Goal: Task Accomplishment & Management: Use online tool/utility

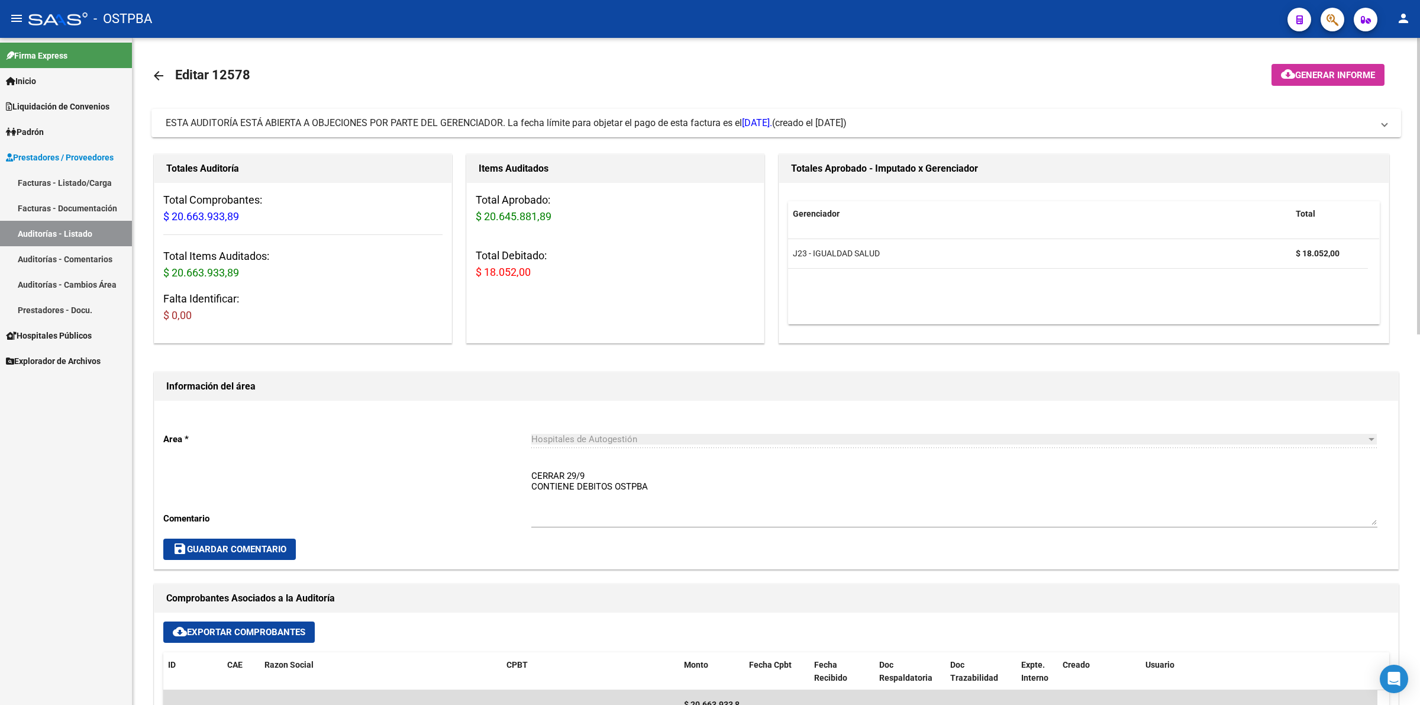
scroll to position [518, 0]
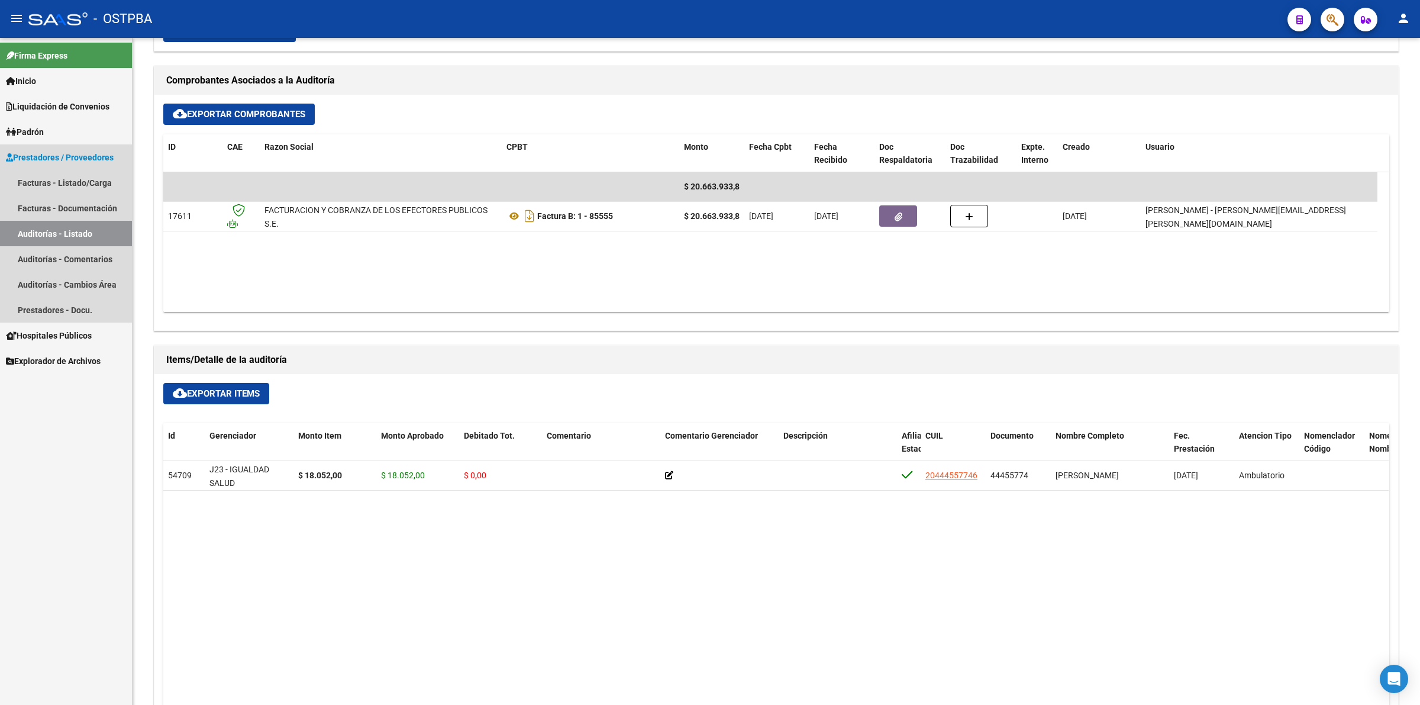
click at [105, 237] on link "Auditorías - Listado" at bounding box center [66, 233] width 132 height 25
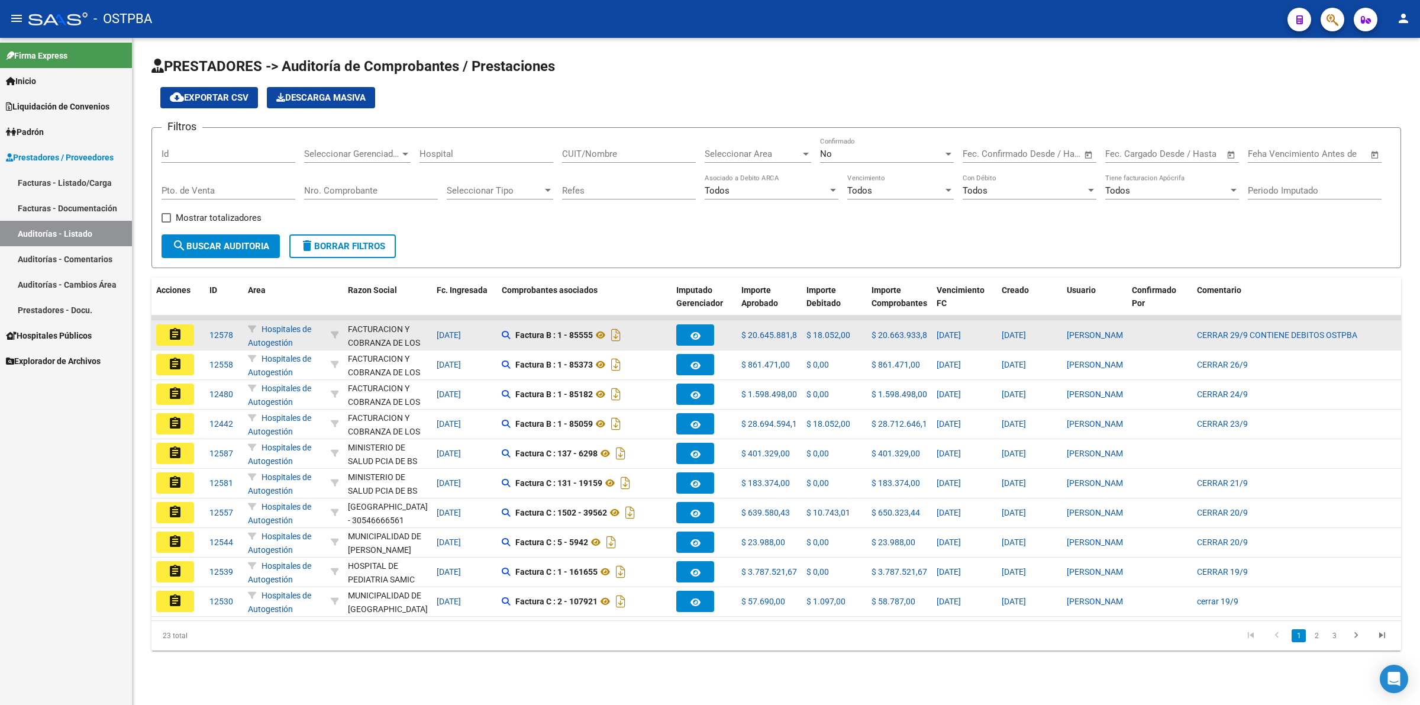
click at [169, 324] on button "assignment" at bounding box center [175, 334] width 38 height 21
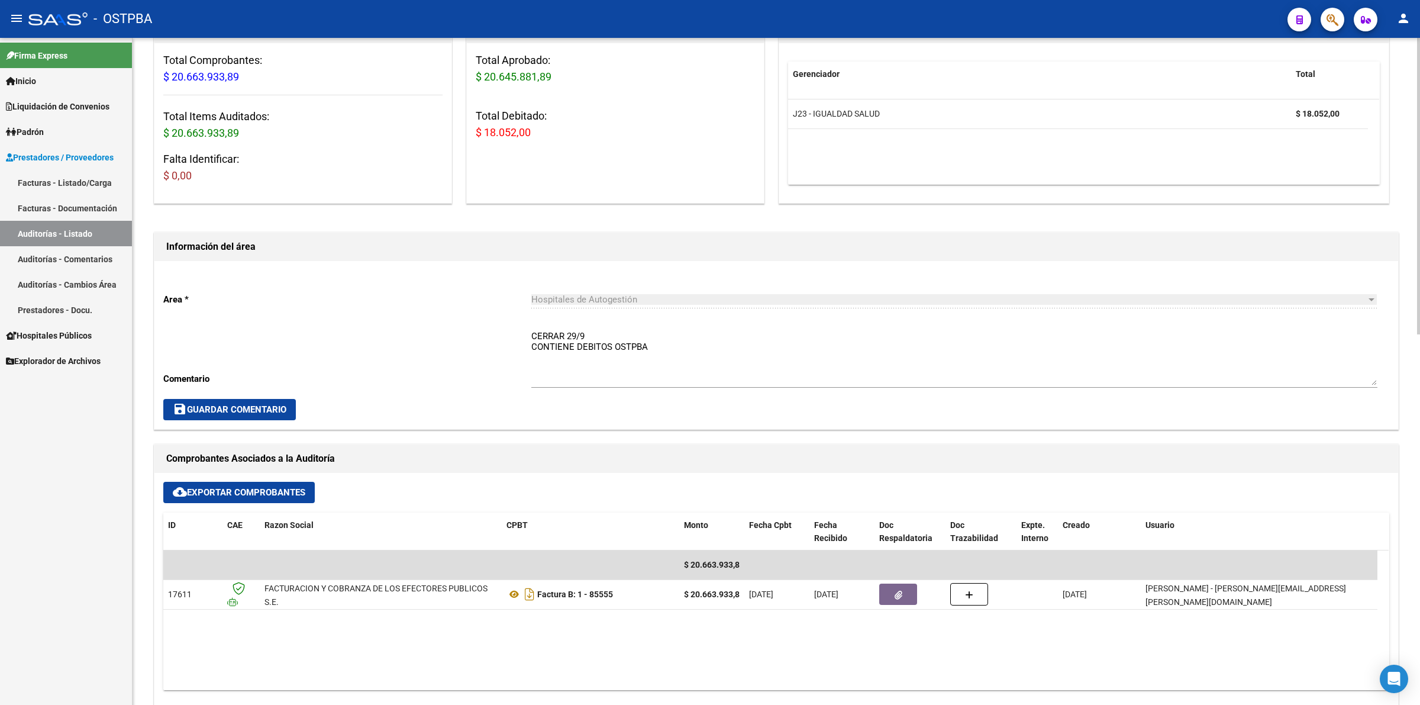
scroll to position [148, 0]
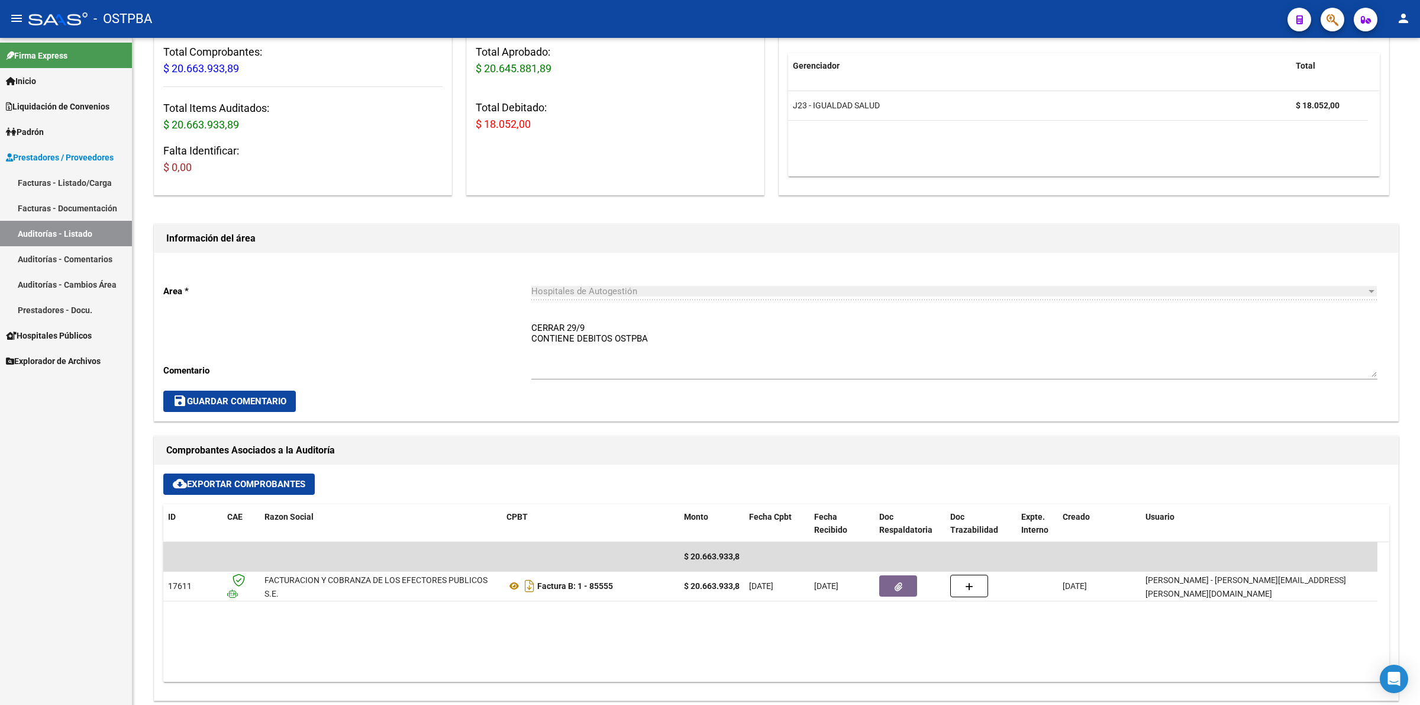
click at [64, 234] on link "Auditorías - Listado" at bounding box center [66, 233] width 132 height 25
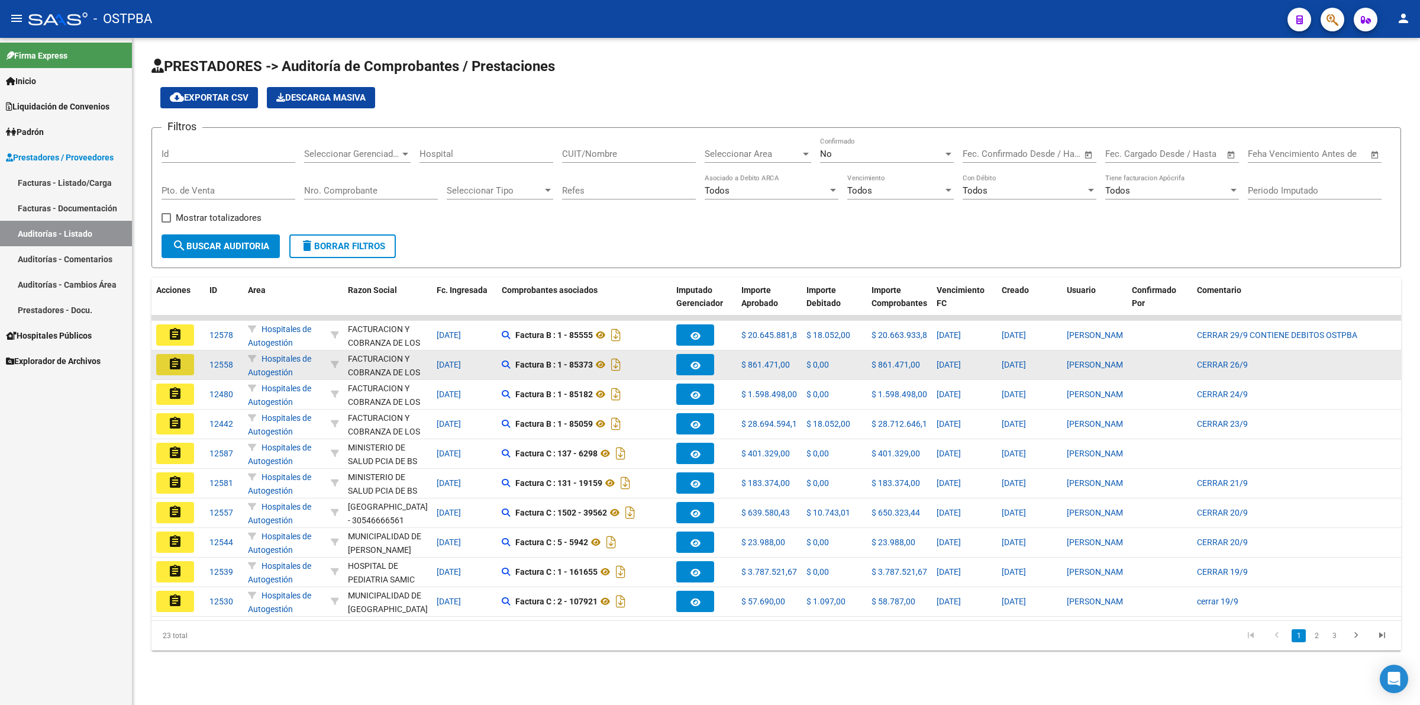
click at [176, 362] on mat-icon "assignment" at bounding box center [175, 364] width 14 height 14
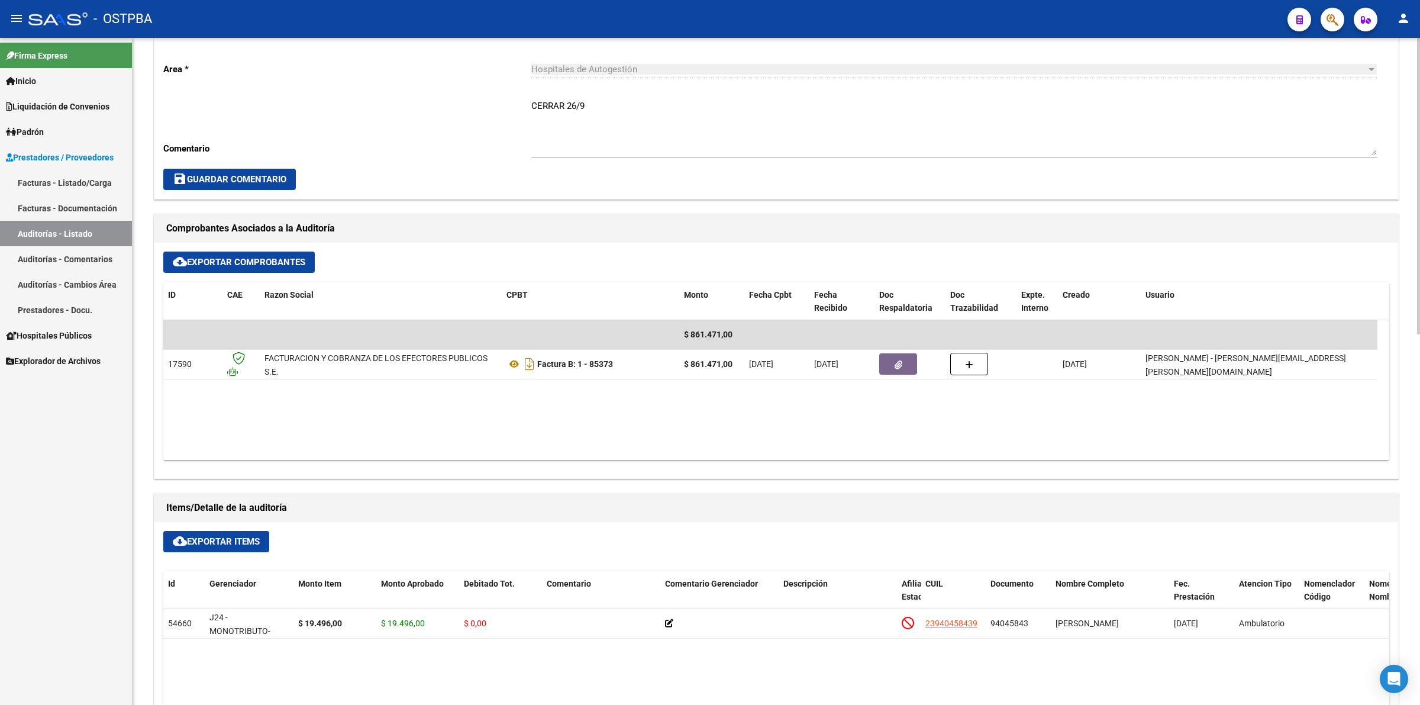
scroll to position [444, 0]
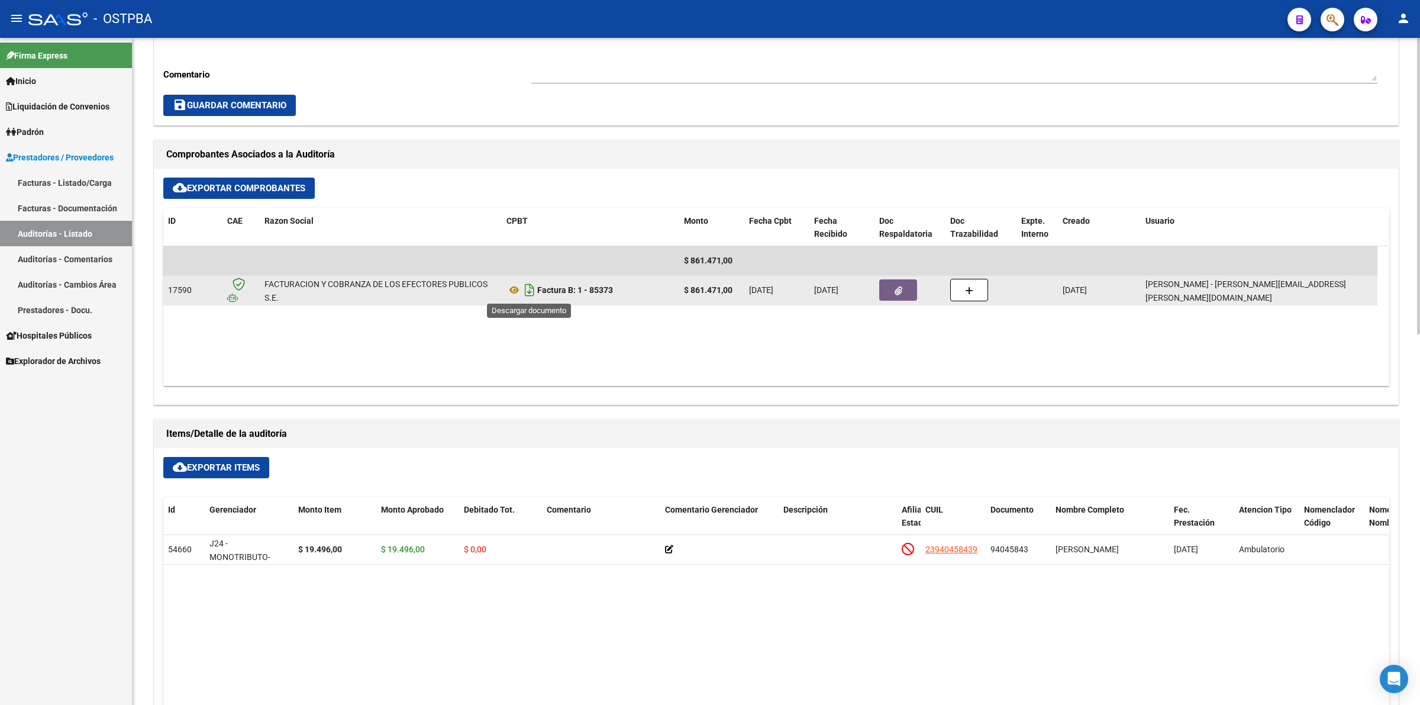
click at [533, 291] on icon "Descargar documento" at bounding box center [529, 290] width 15 height 19
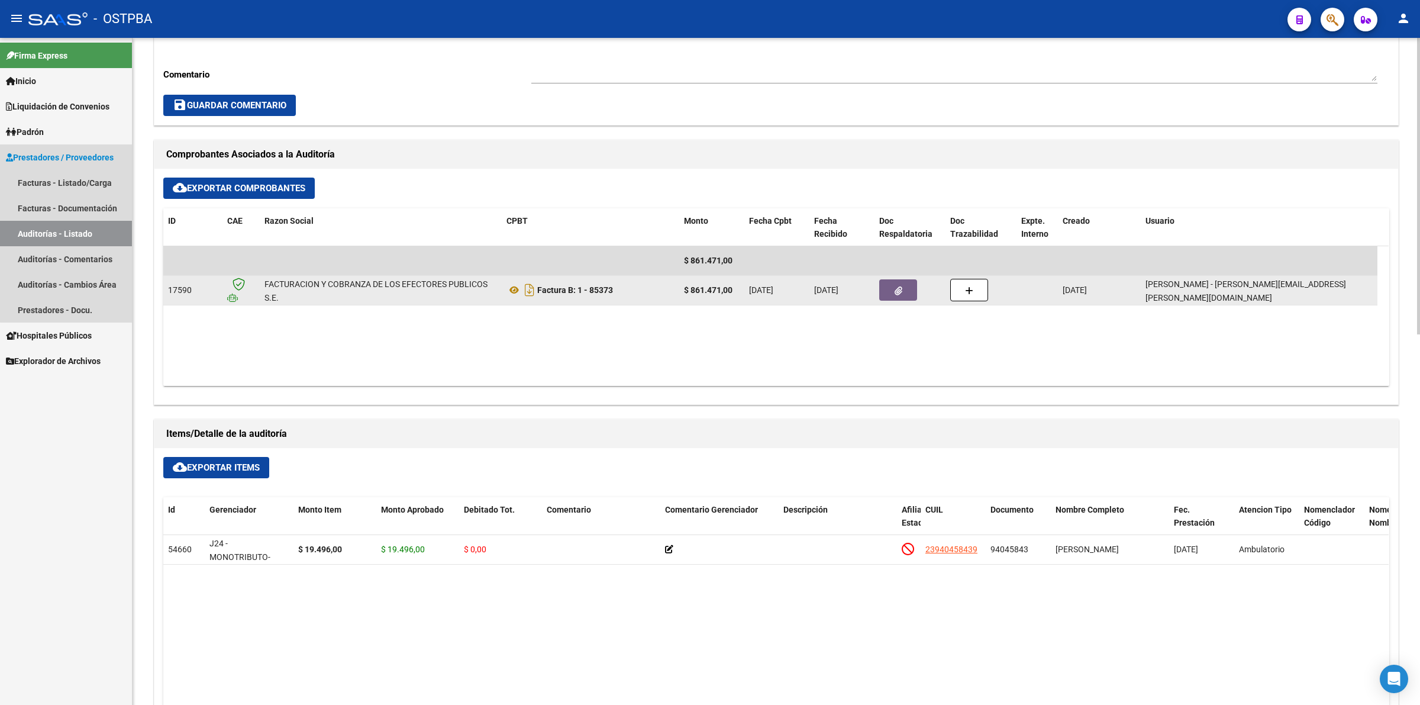
click at [102, 231] on link "Auditorías - Listado" at bounding box center [66, 233] width 132 height 25
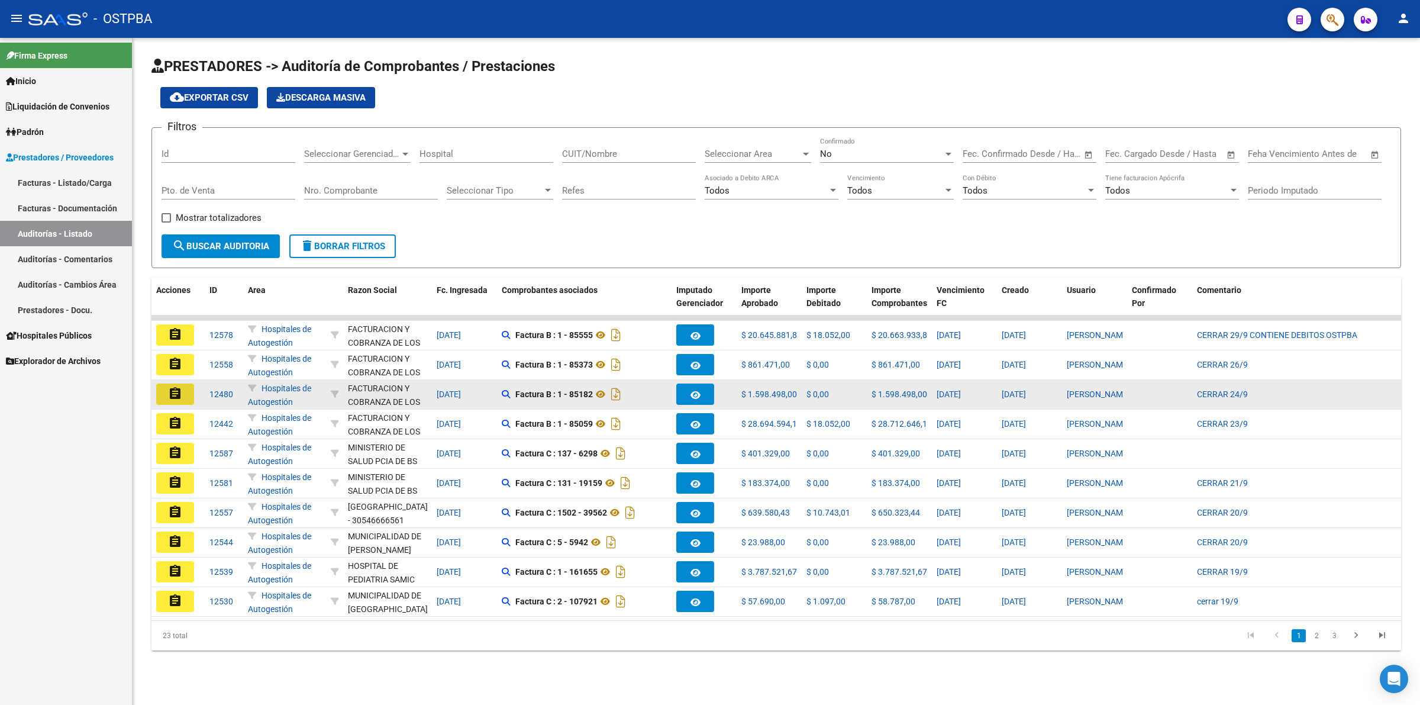
click at [181, 389] on mat-icon "assignment" at bounding box center [175, 393] width 14 height 14
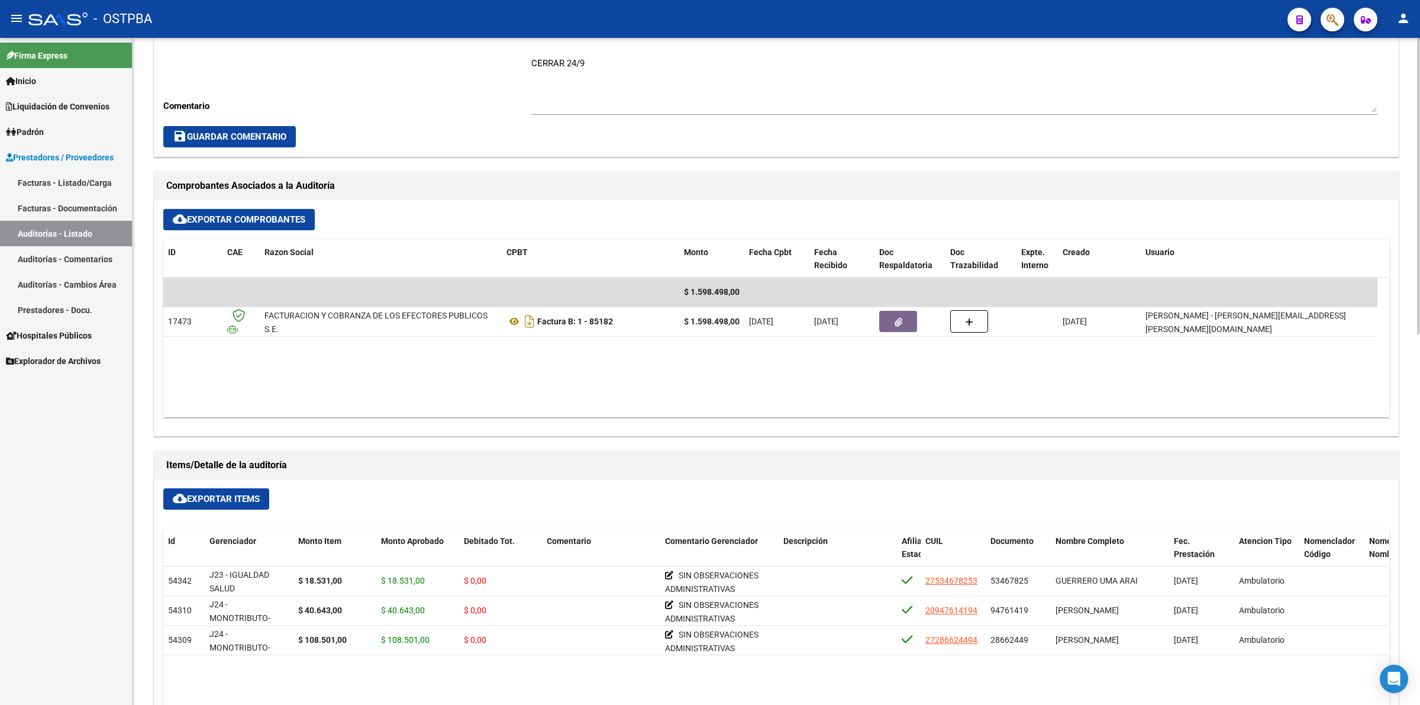
scroll to position [444, 0]
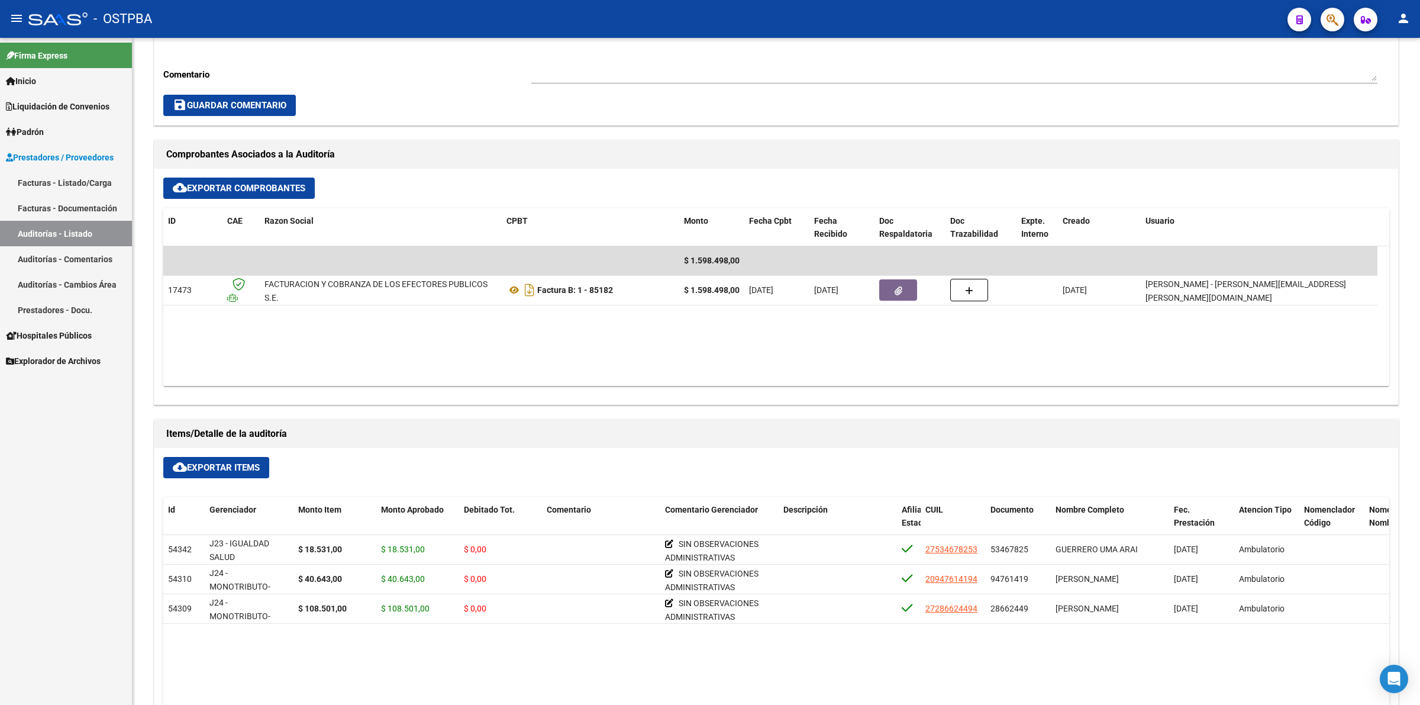
click at [48, 225] on link "Auditorías - Listado" at bounding box center [66, 233] width 132 height 25
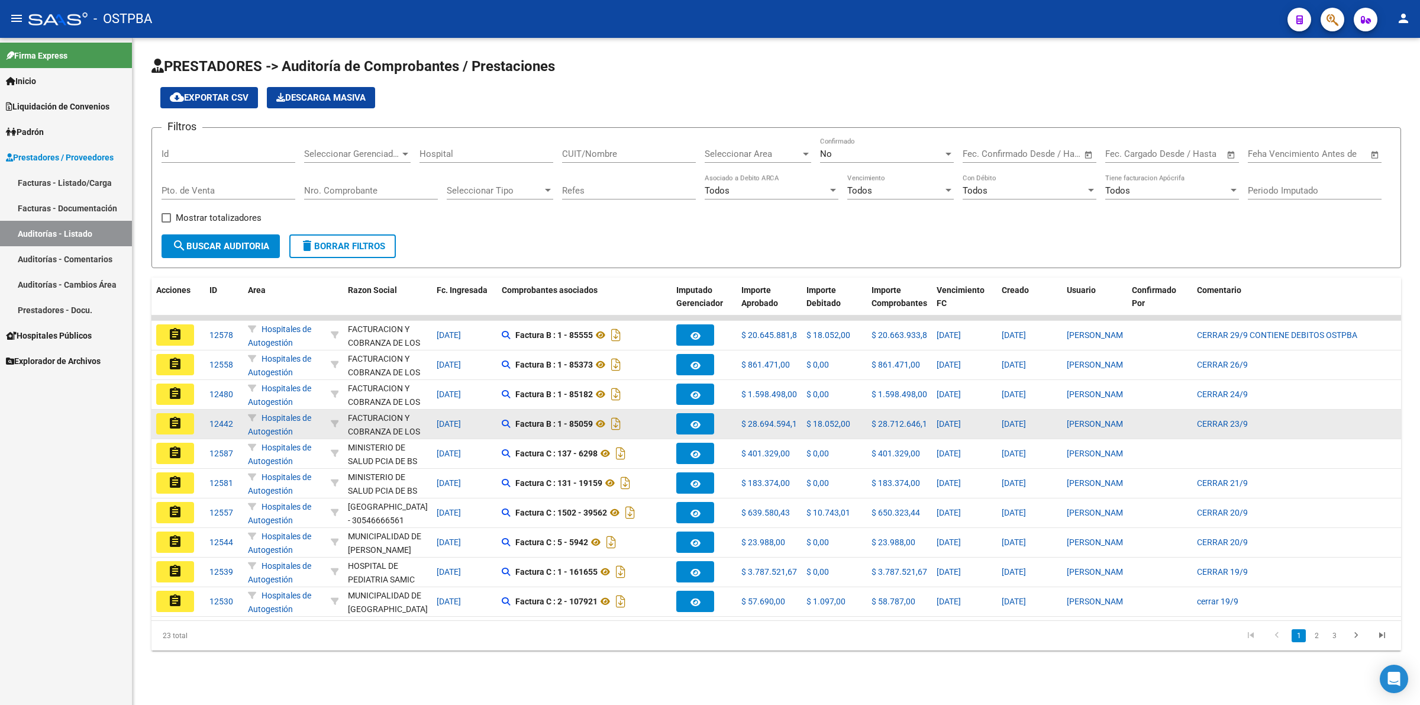
click at [179, 418] on mat-icon "assignment" at bounding box center [175, 423] width 14 height 14
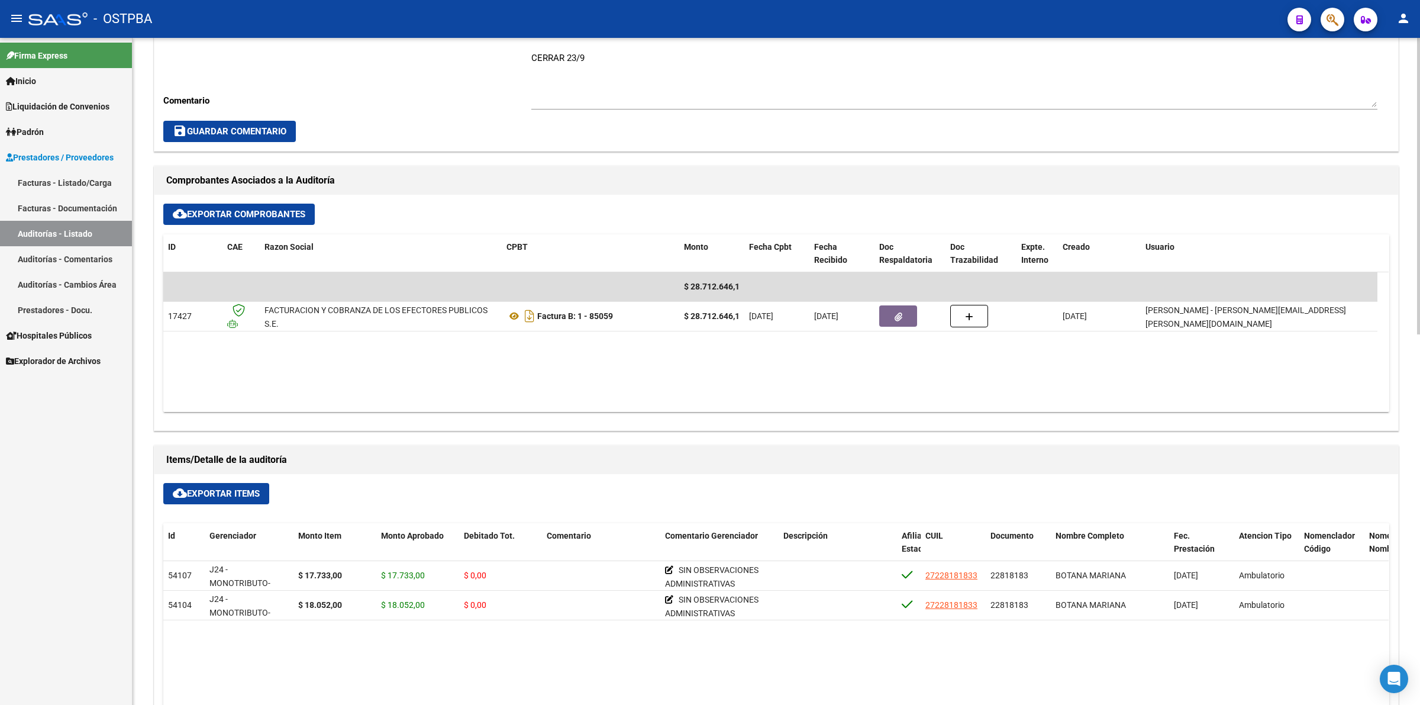
scroll to position [518, 0]
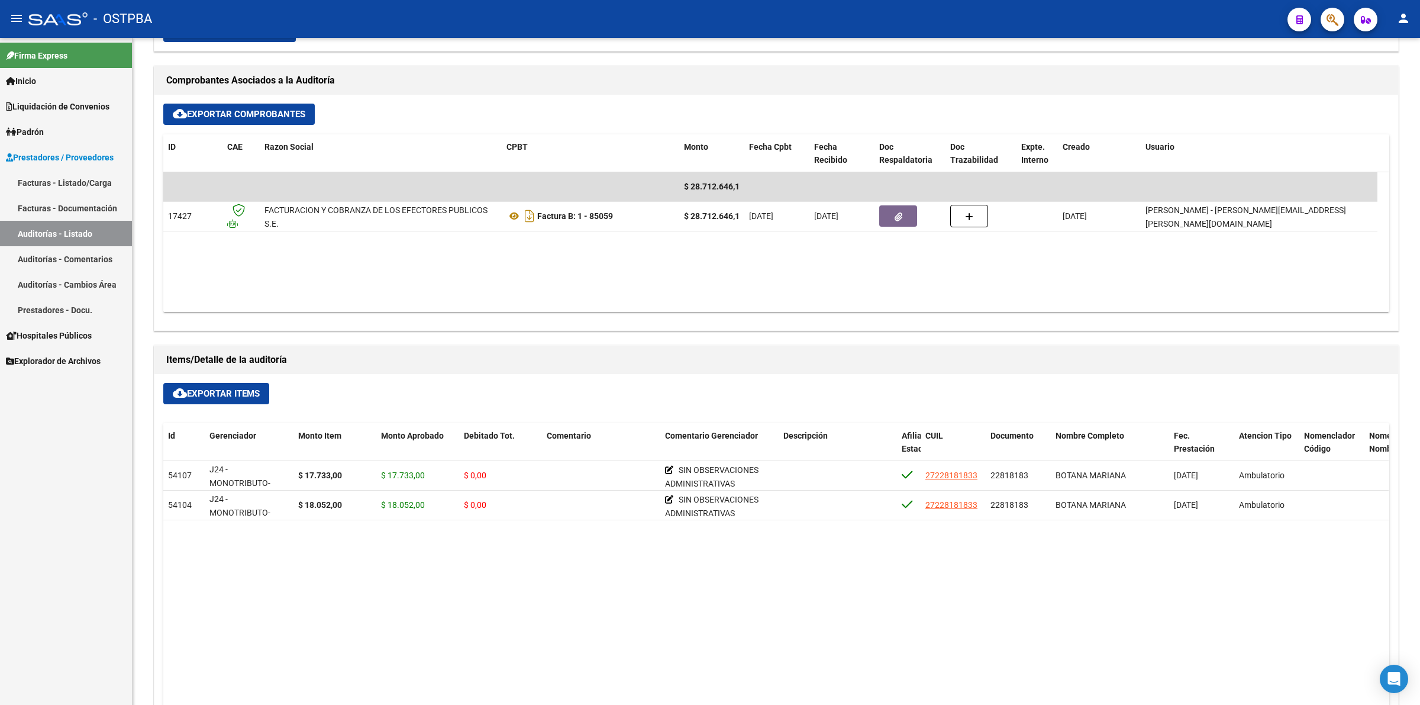
click at [44, 237] on link "Auditorías - Listado" at bounding box center [66, 233] width 132 height 25
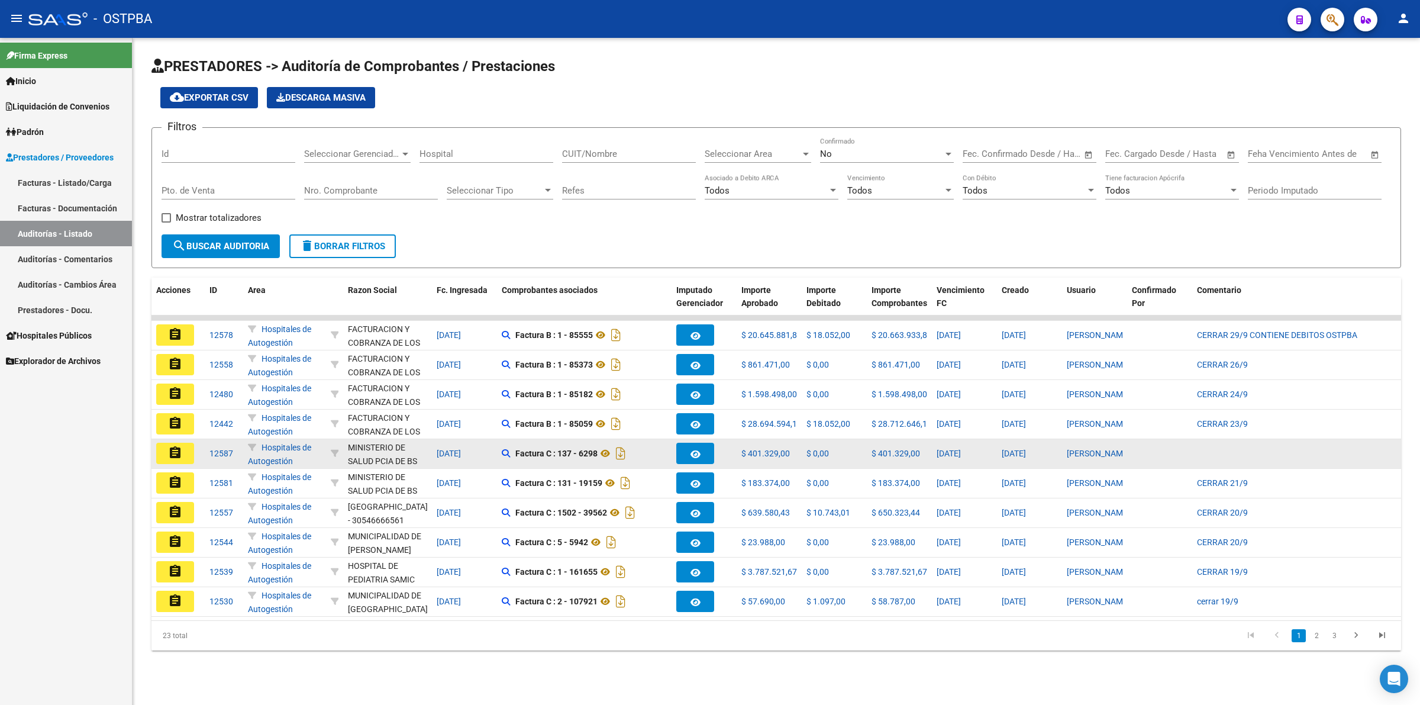
click at [176, 450] on mat-icon "assignment" at bounding box center [175, 453] width 14 height 14
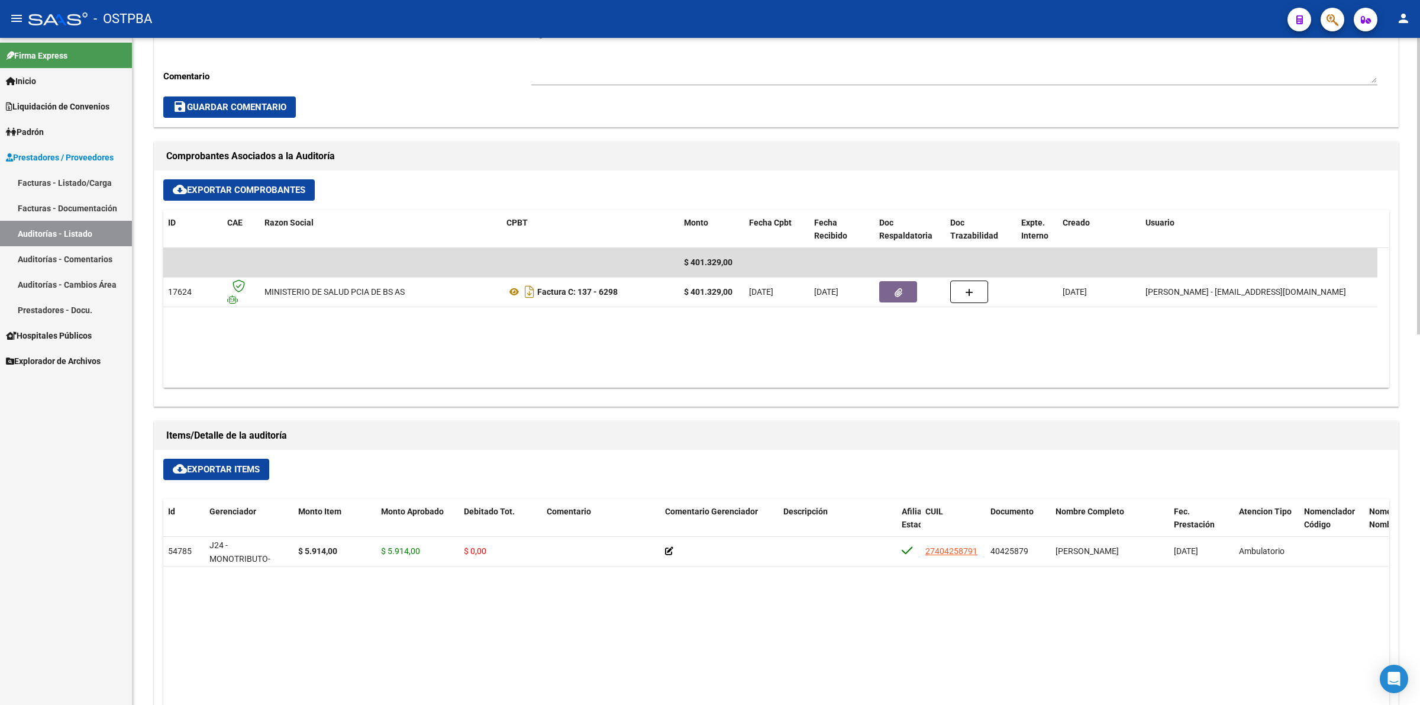
scroll to position [444, 0]
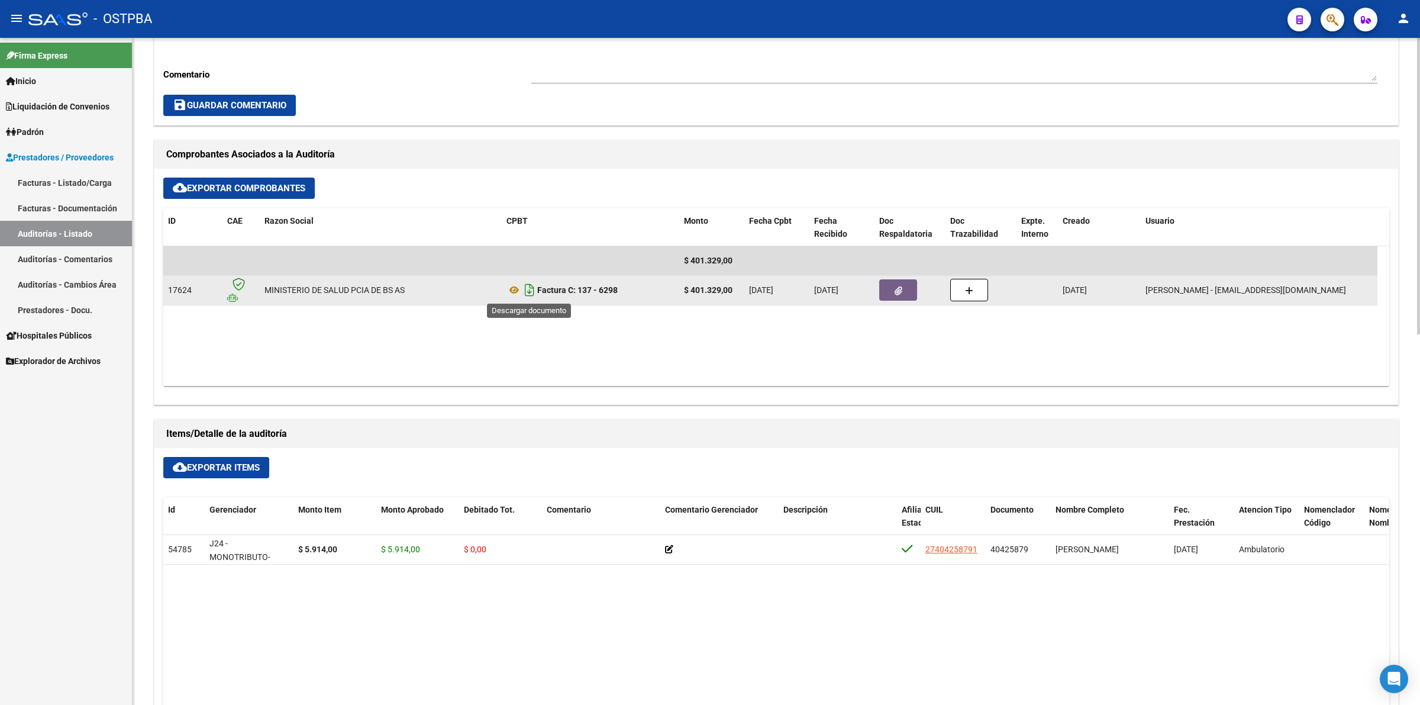
click at [530, 293] on icon "Descargar documento" at bounding box center [529, 290] width 15 height 19
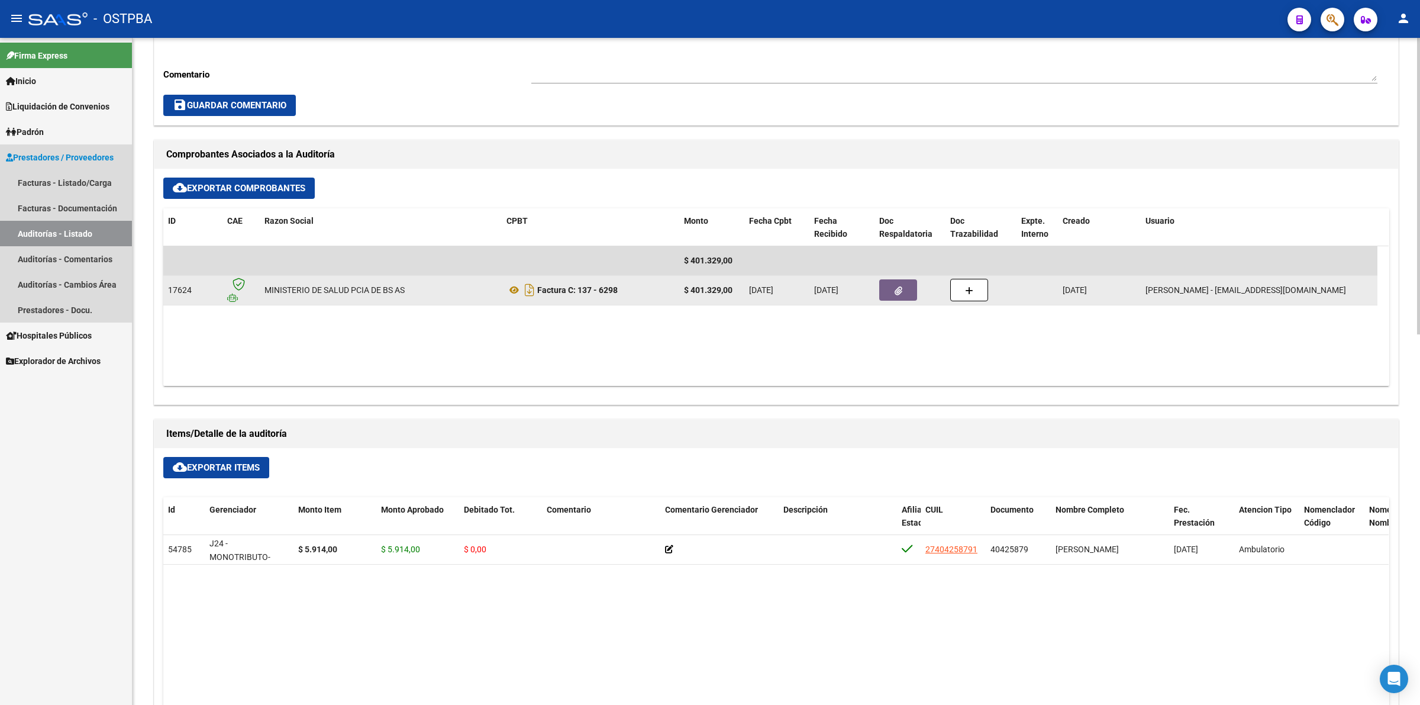
click at [107, 235] on link "Auditorías - Listado" at bounding box center [66, 233] width 132 height 25
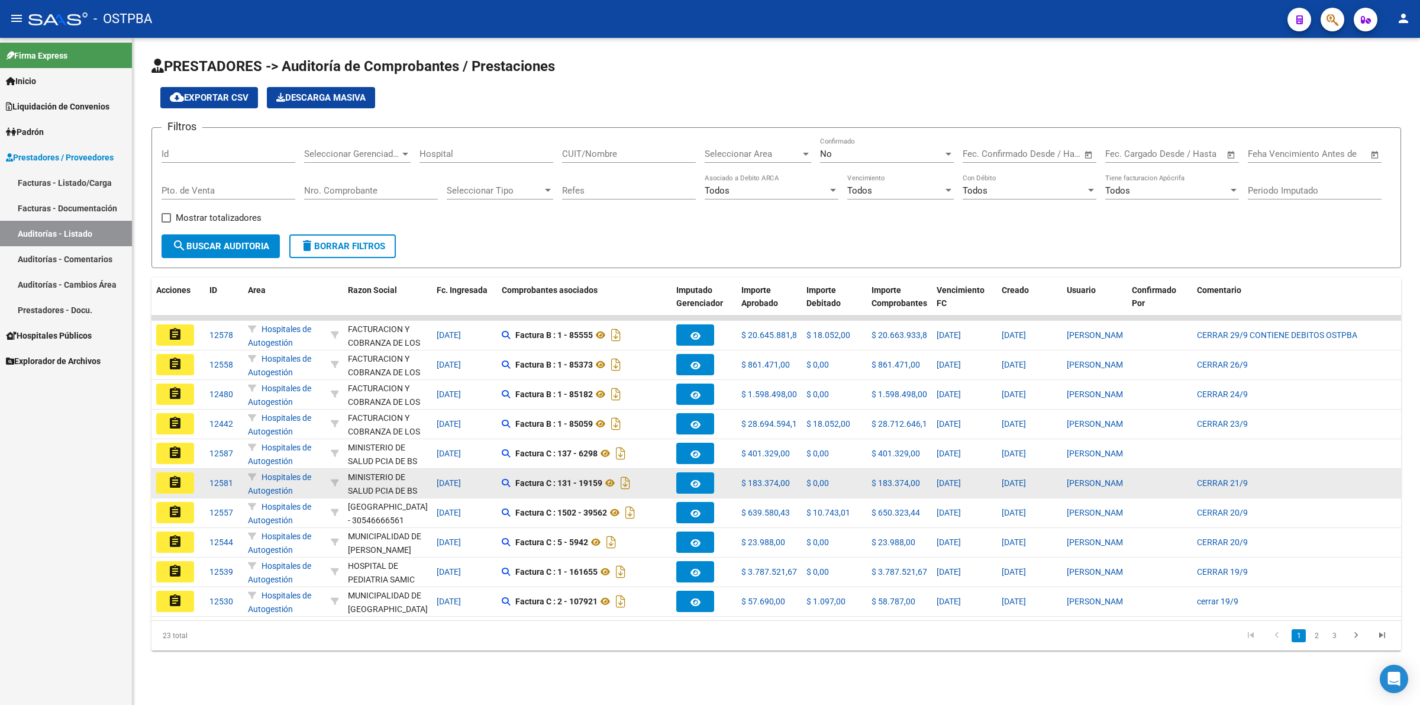
click at [179, 478] on mat-icon "assignment" at bounding box center [175, 482] width 14 height 14
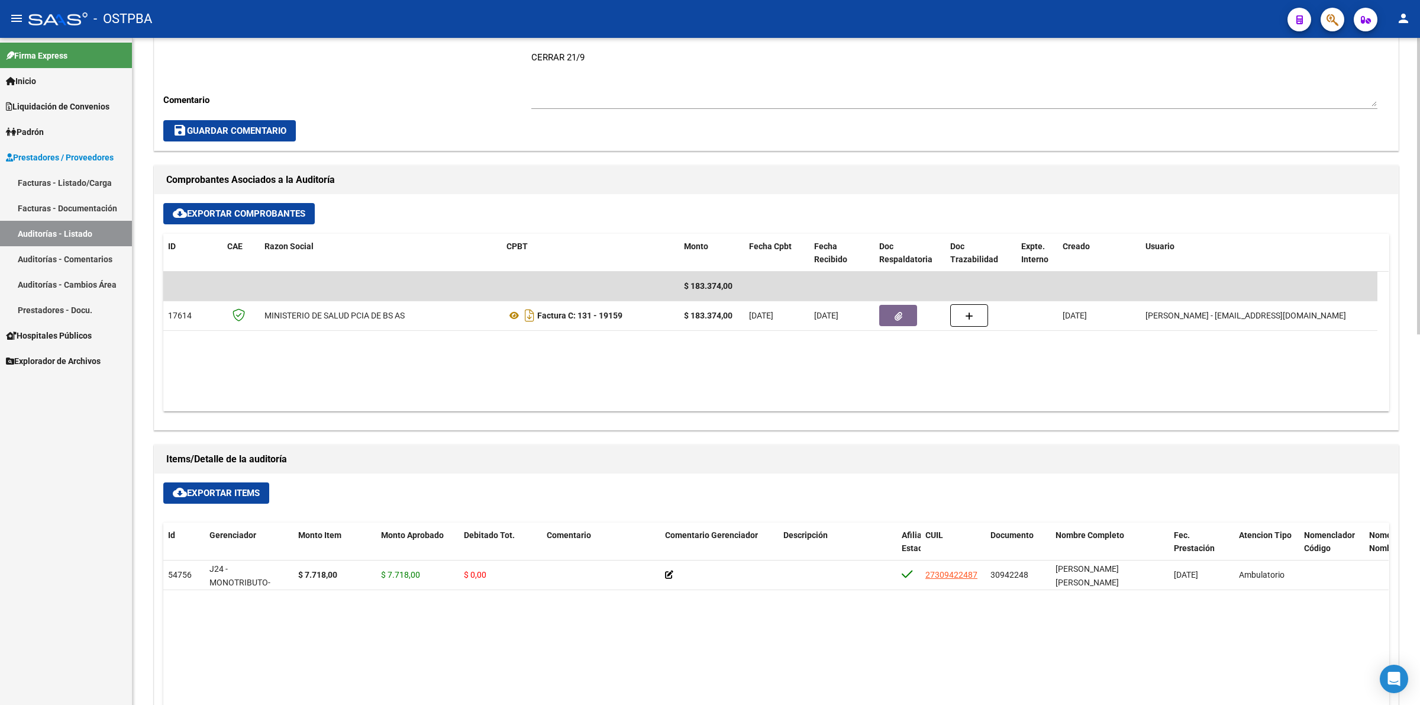
scroll to position [444, 0]
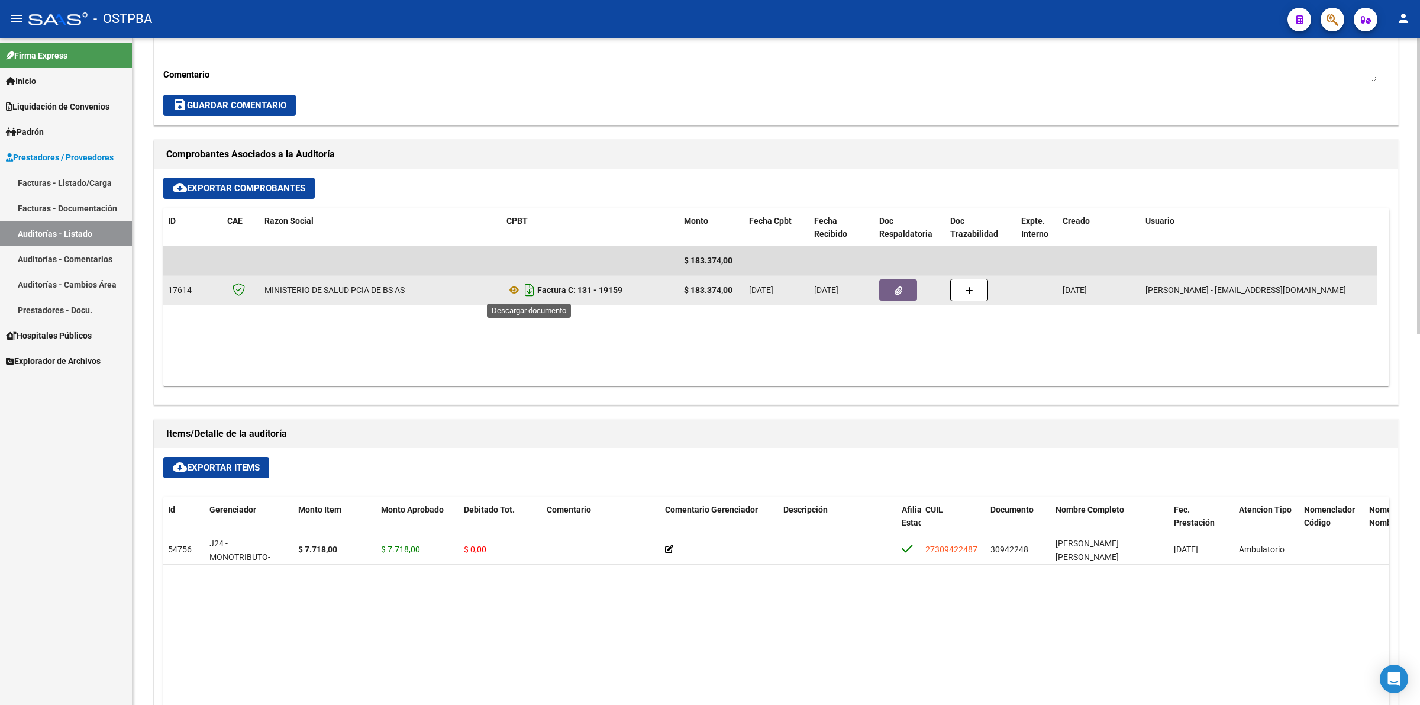
click at [525, 290] on icon "Descargar documento" at bounding box center [529, 290] width 15 height 19
click at [96, 234] on link "Auditorías - Listado" at bounding box center [66, 233] width 132 height 25
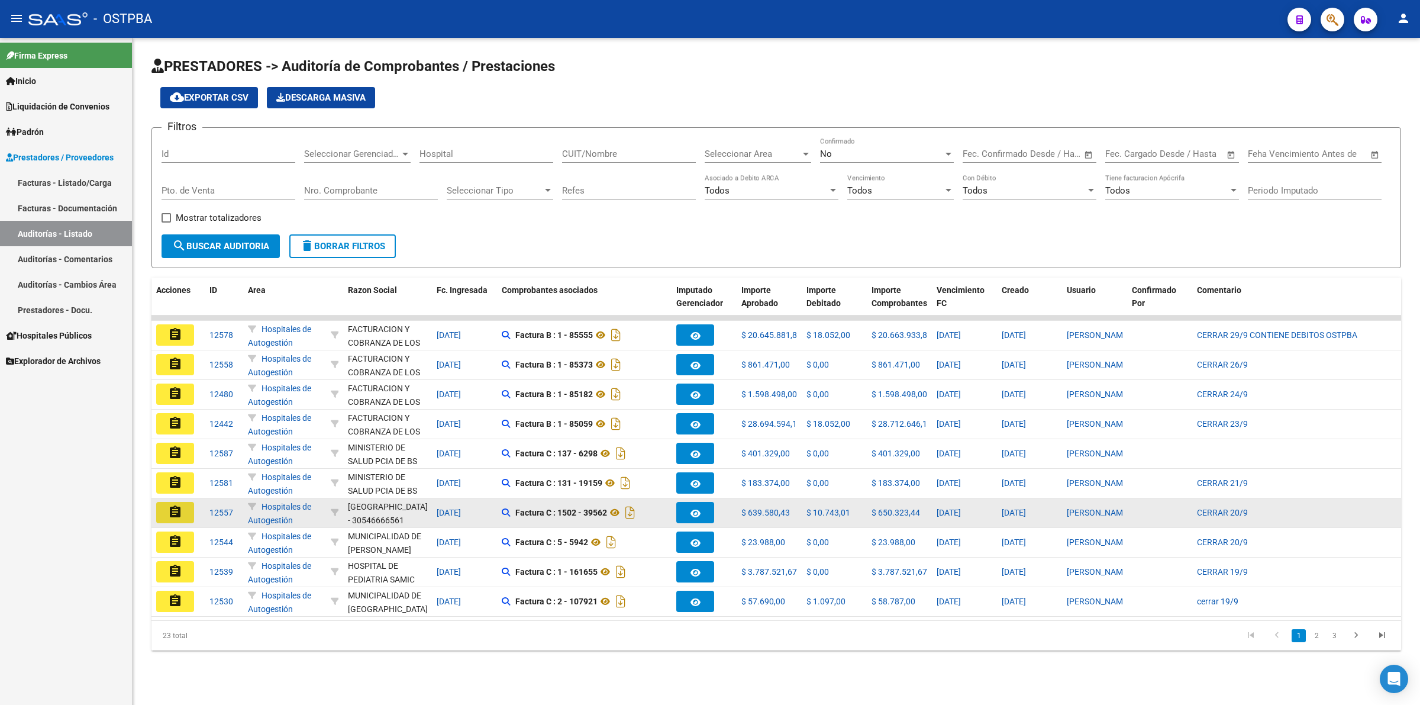
click at [188, 514] on button "assignment" at bounding box center [175, 512] width 38 height 21
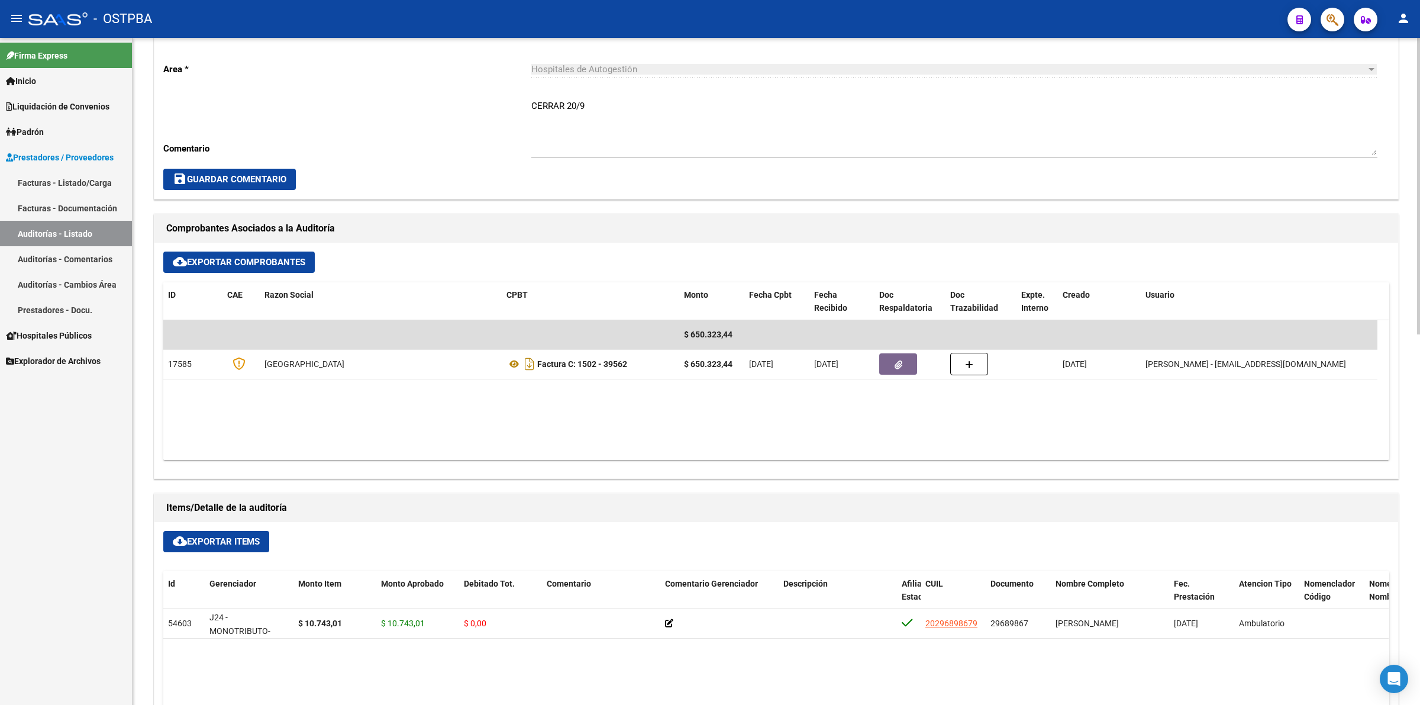
scroll to position [444, 0]
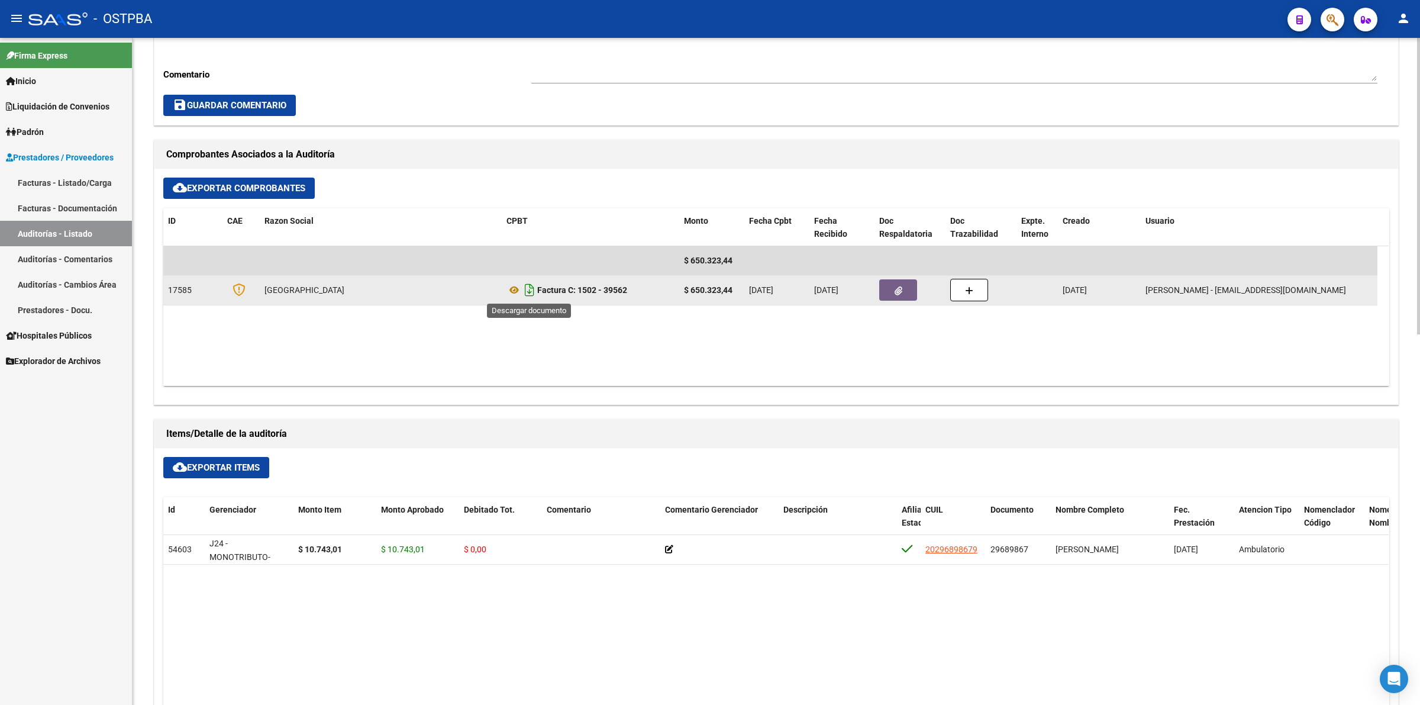
click at [525, 288] on icon "Descargar documento" at bounding box center [529, 290] width 15 height 19
click at [78, 233] on link "Auditorías - Listado" at bounding box center [66, 233] width 132 height 25
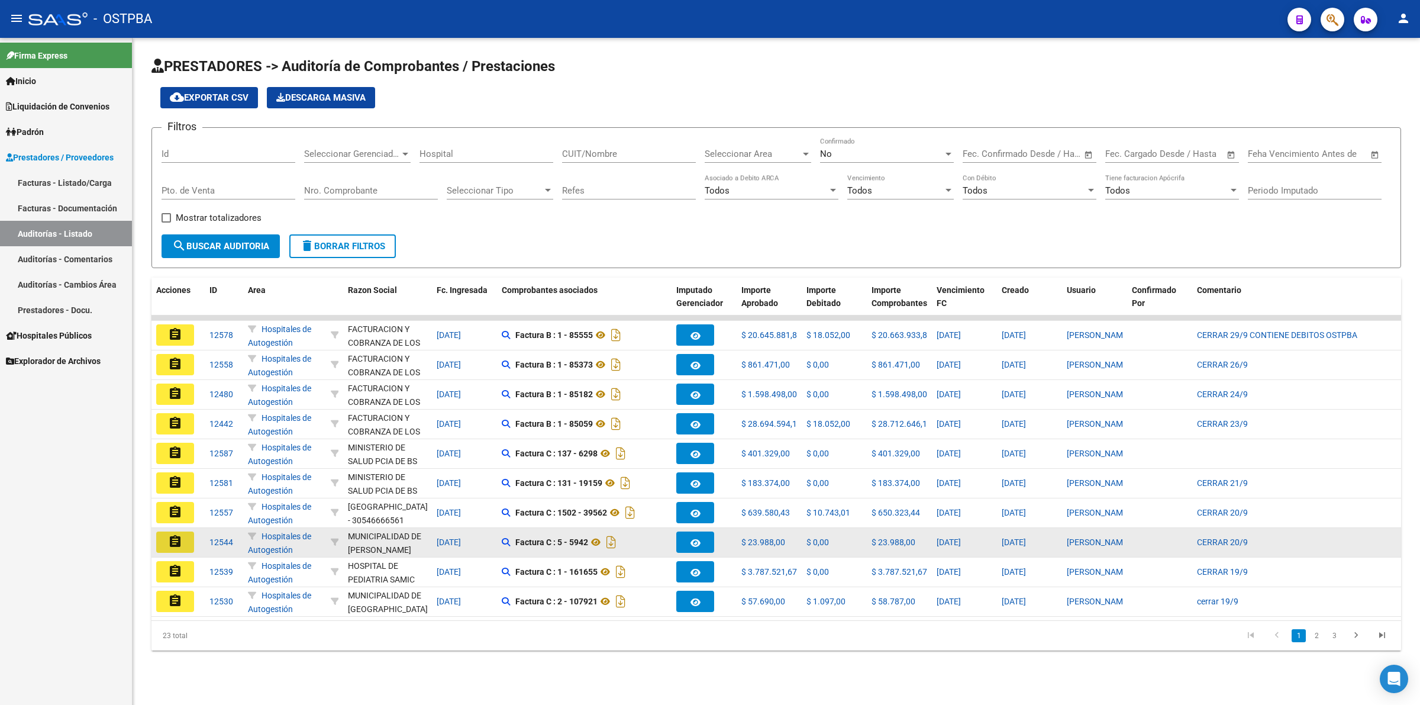
click at [169, 542] on mat-icon "assignment" at bounding box center [175, 541] width 14 height 14
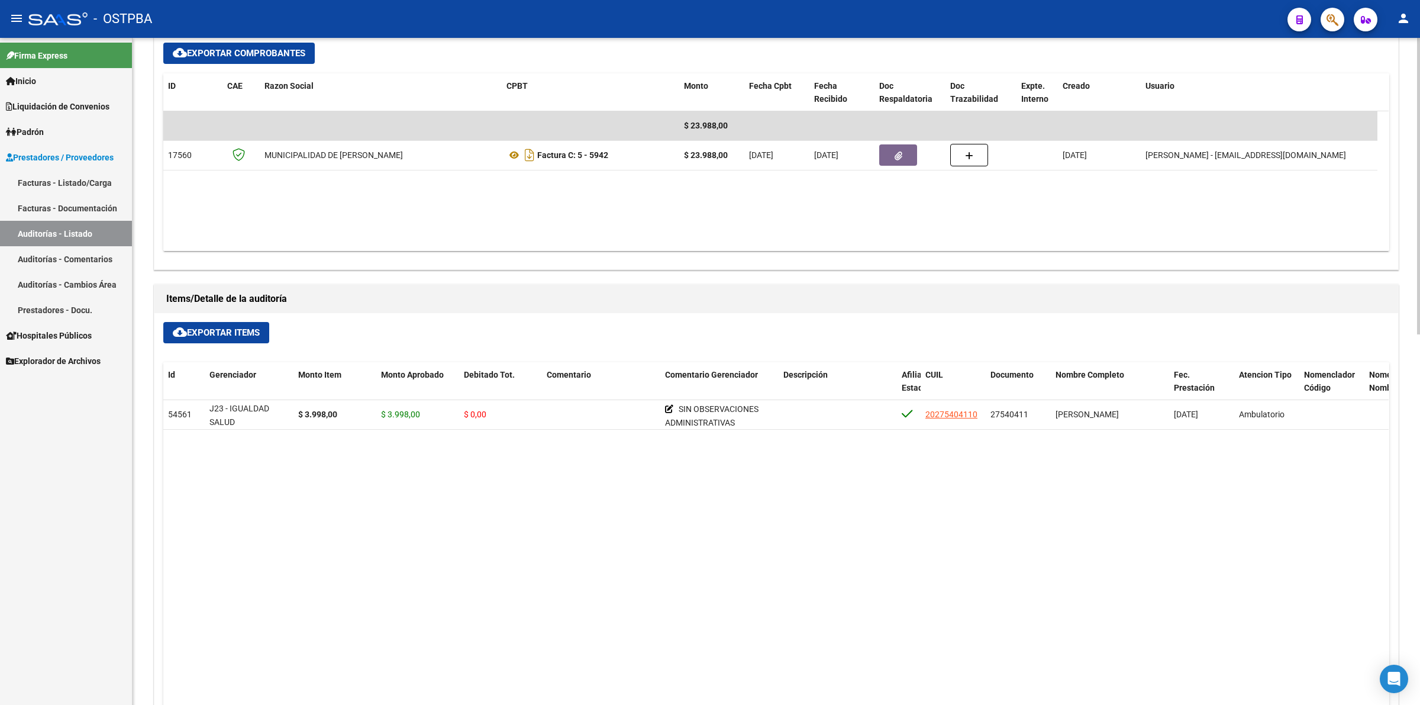
scroll to position [592, 0]
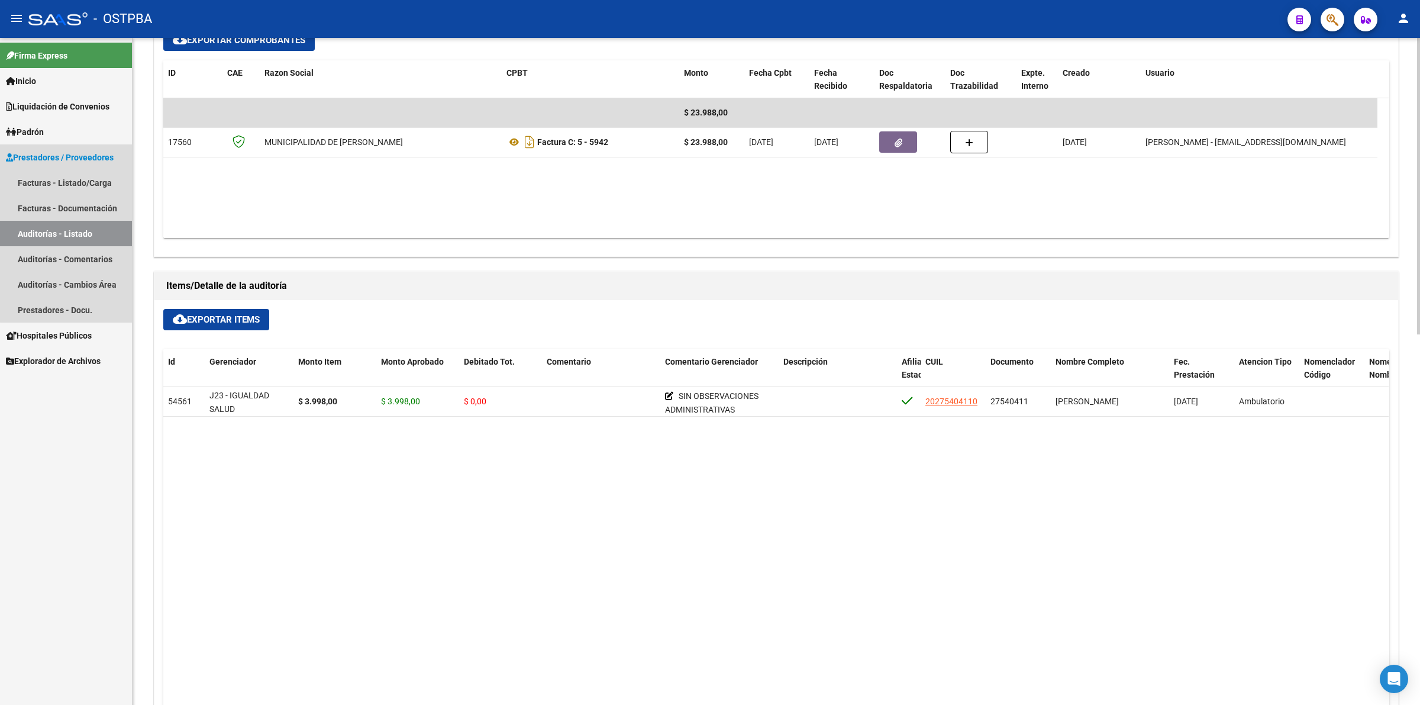
click at [76, 228] on link "Auditorías - Listado" at bounding box center [66, 233] width 132 height 25
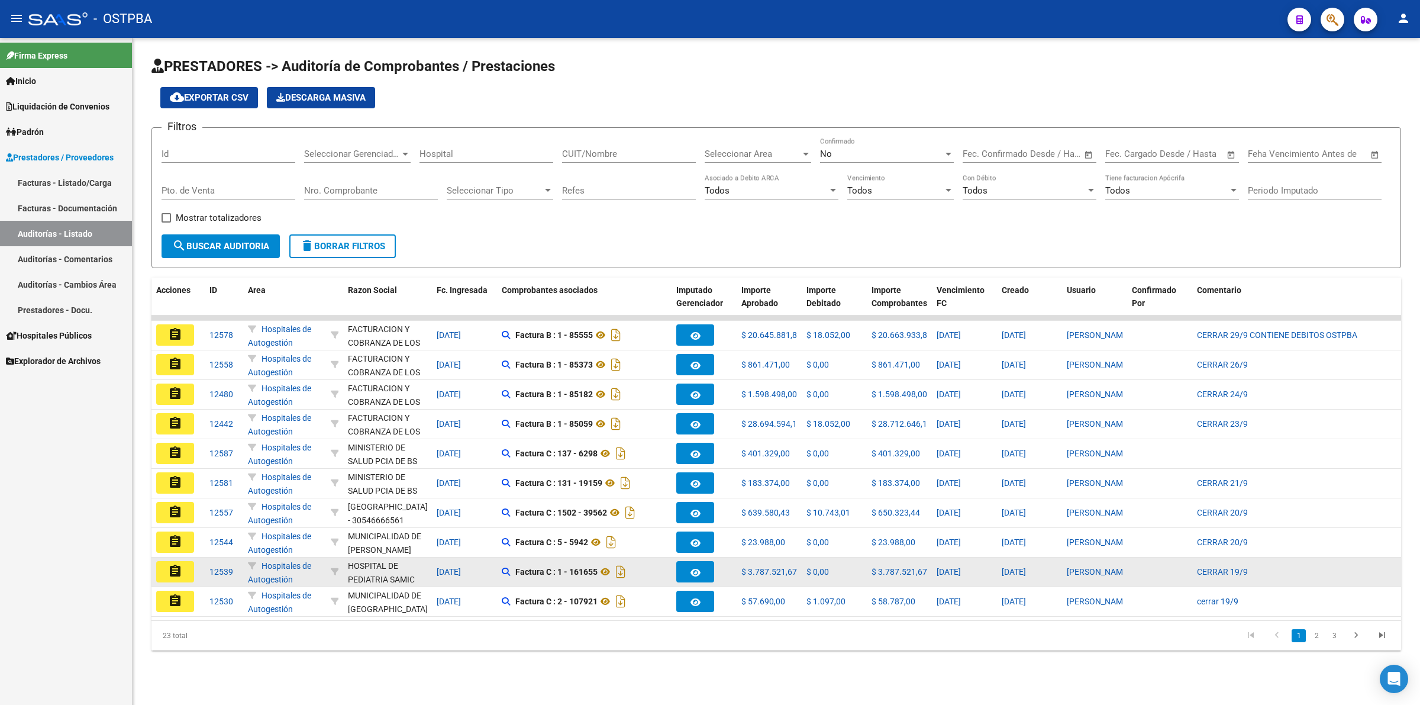
click at [178, 572] on mat-icon "assignment" at bounding box center [175, 571] width 14 height 14
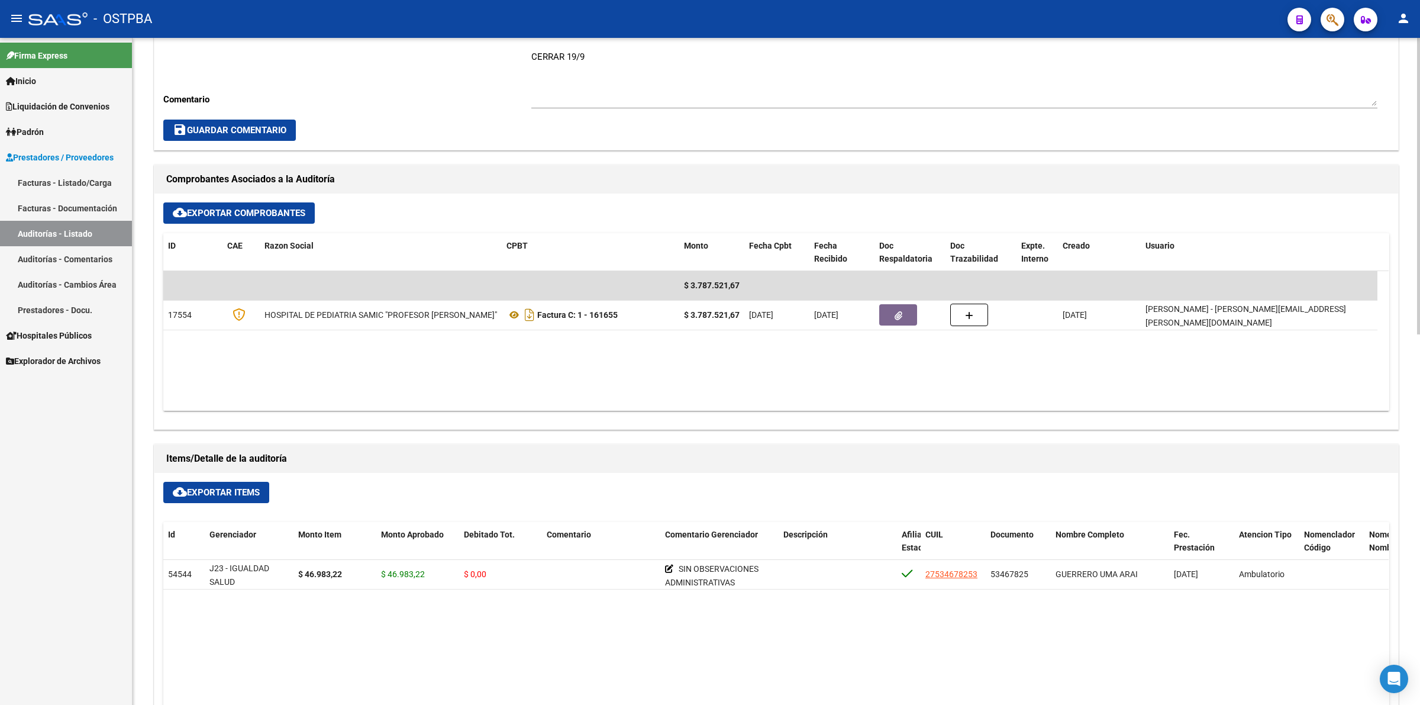
scroll to position [444, 0]
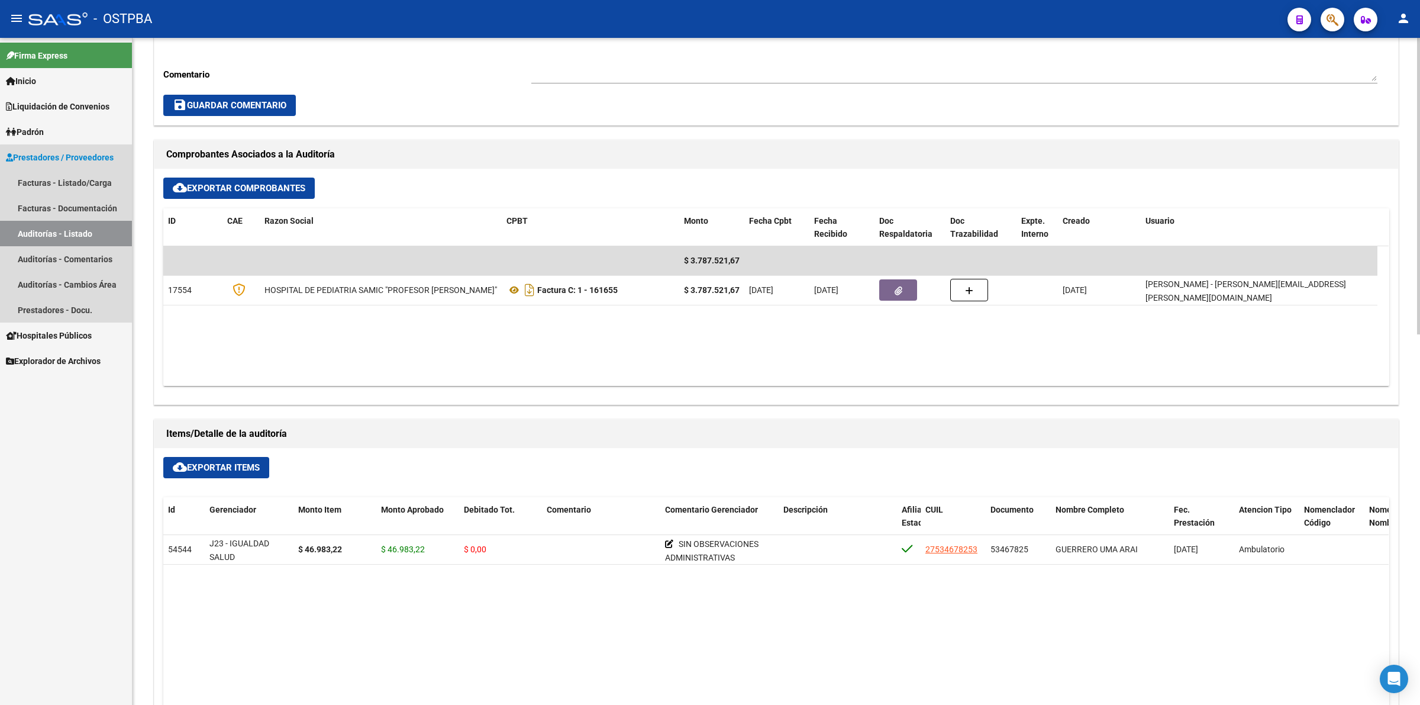
click at [87, 235] on link "Auditorías - Listado" at bounding box center [66, 233] width 132 height 25
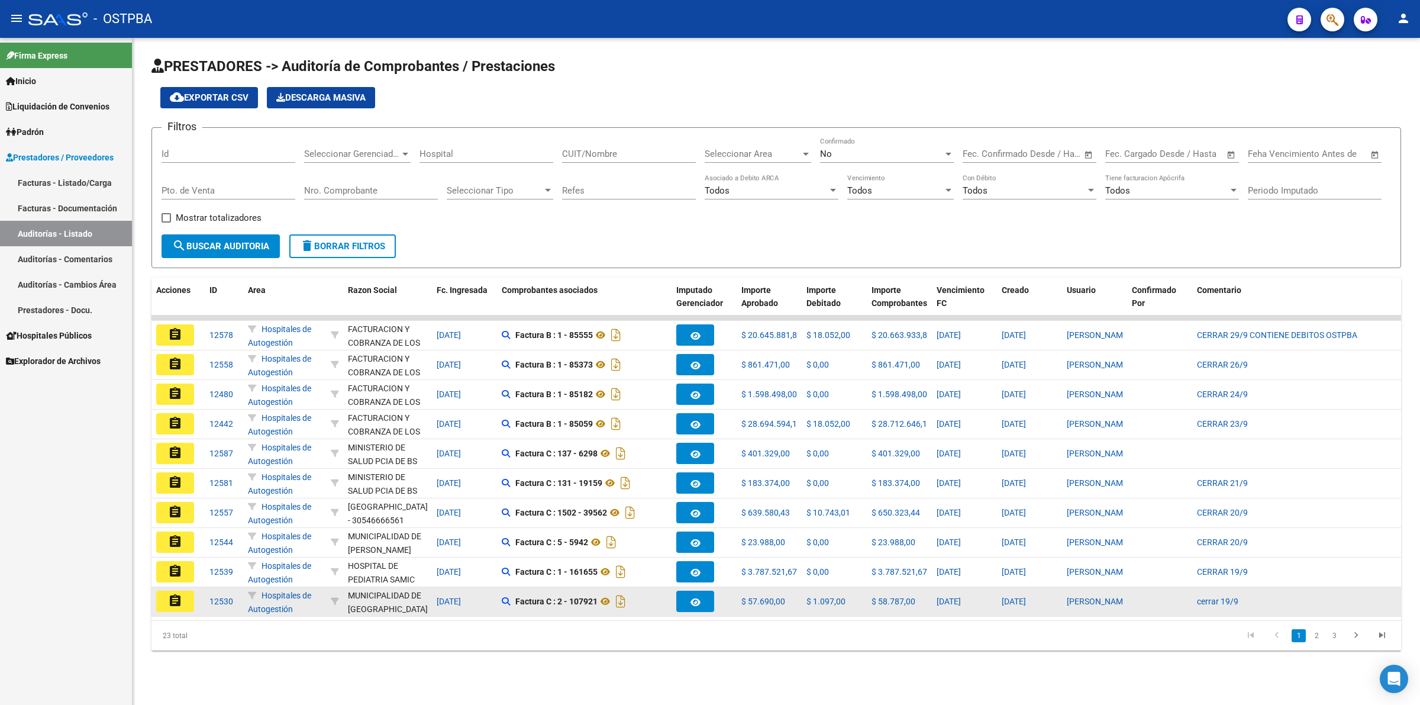
click at [176, 594] on mat-icon "assignment" at bounding box center [175, 601] width 14 height 14
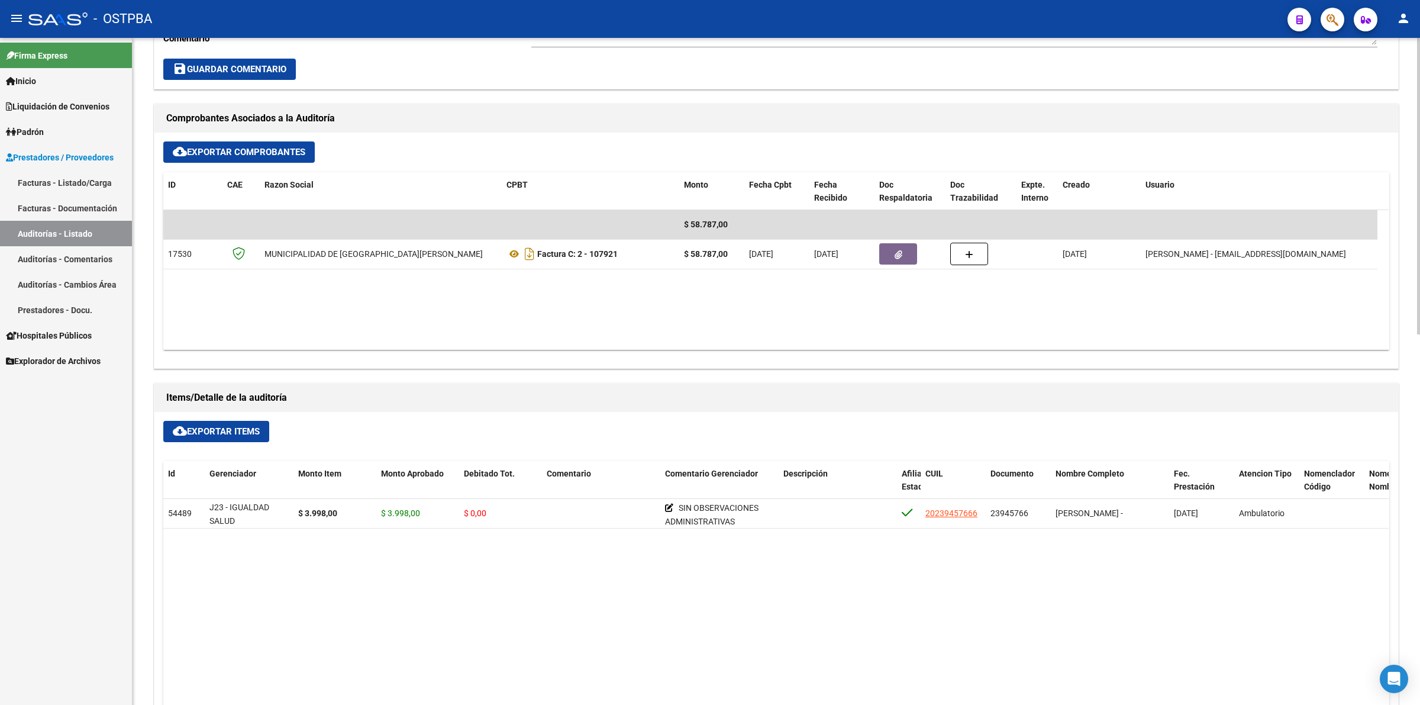
scroll to position [518, 0]
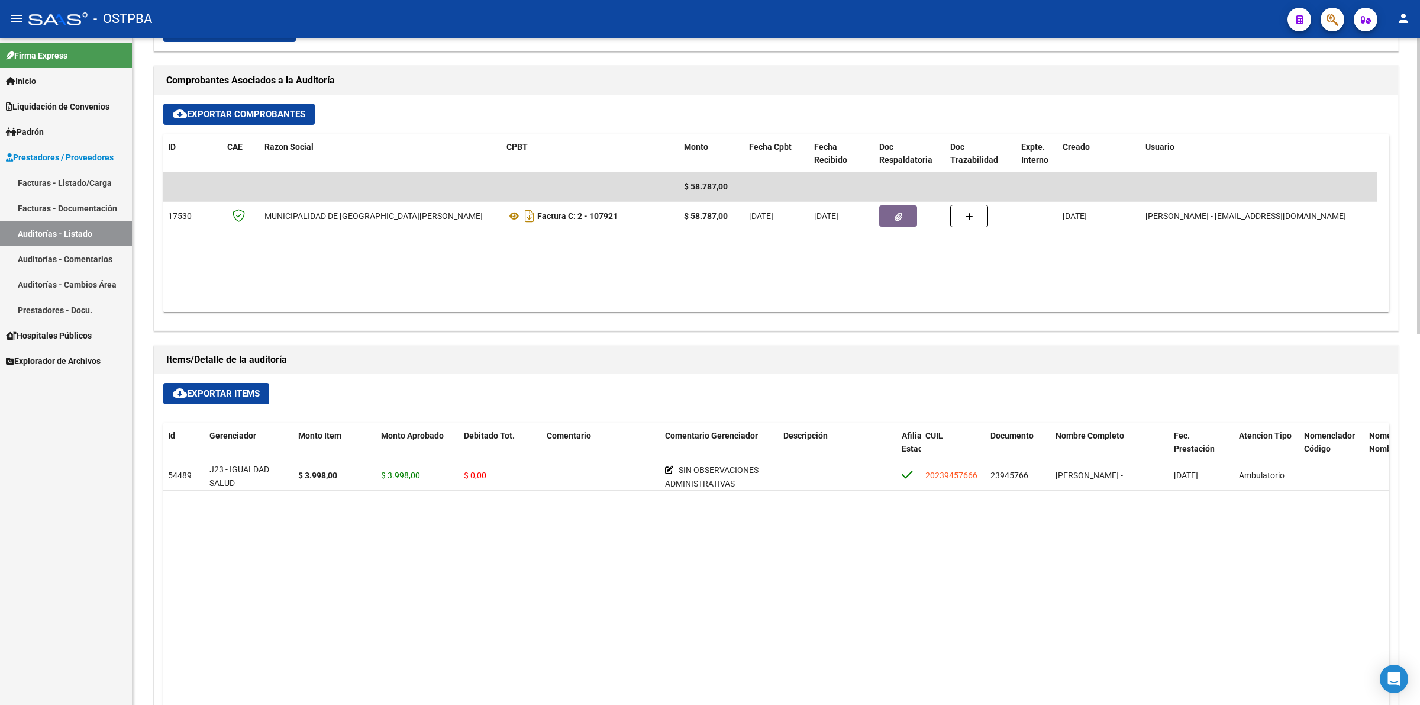
click at [60, 235] on link "Auditorías - Listado" at bounding box center [66, 233] width 132 height 25
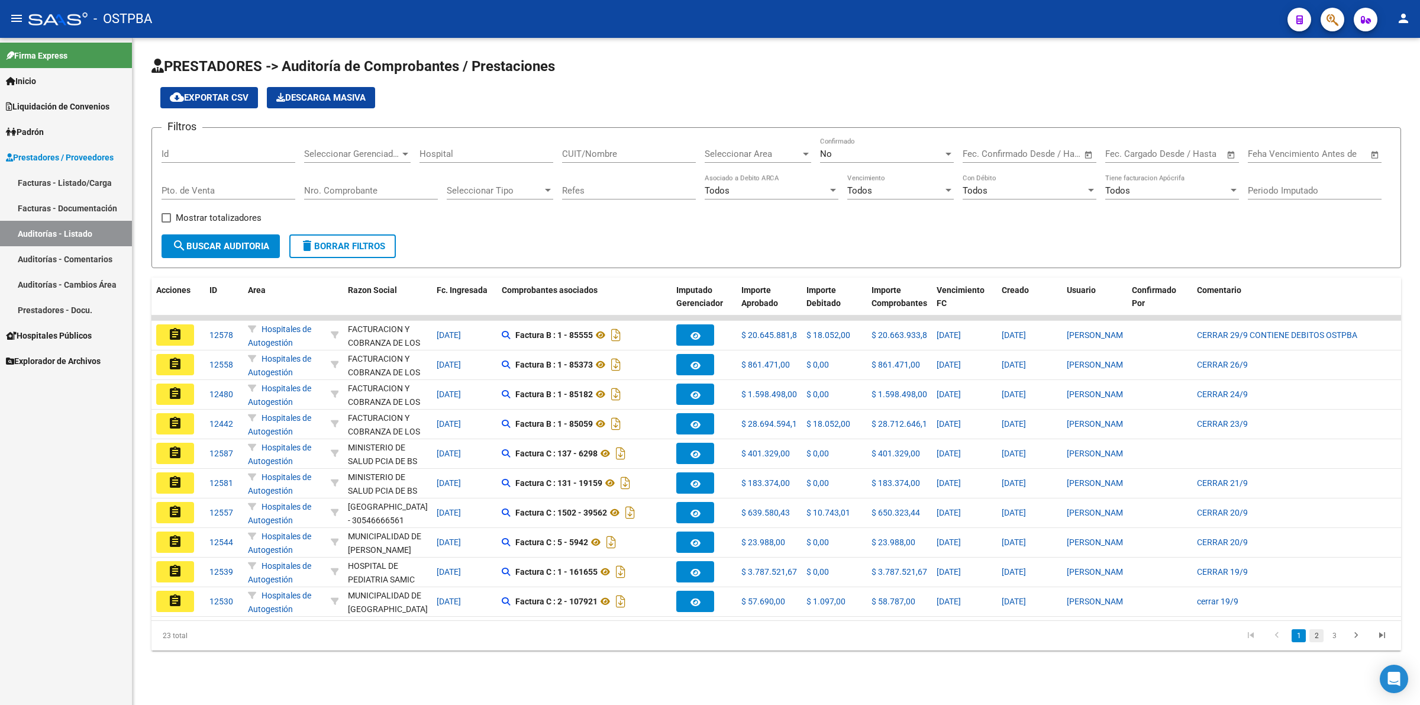
click at [1317, 642] on link "2" at bounding box center [1317, 635] width 14 height 13
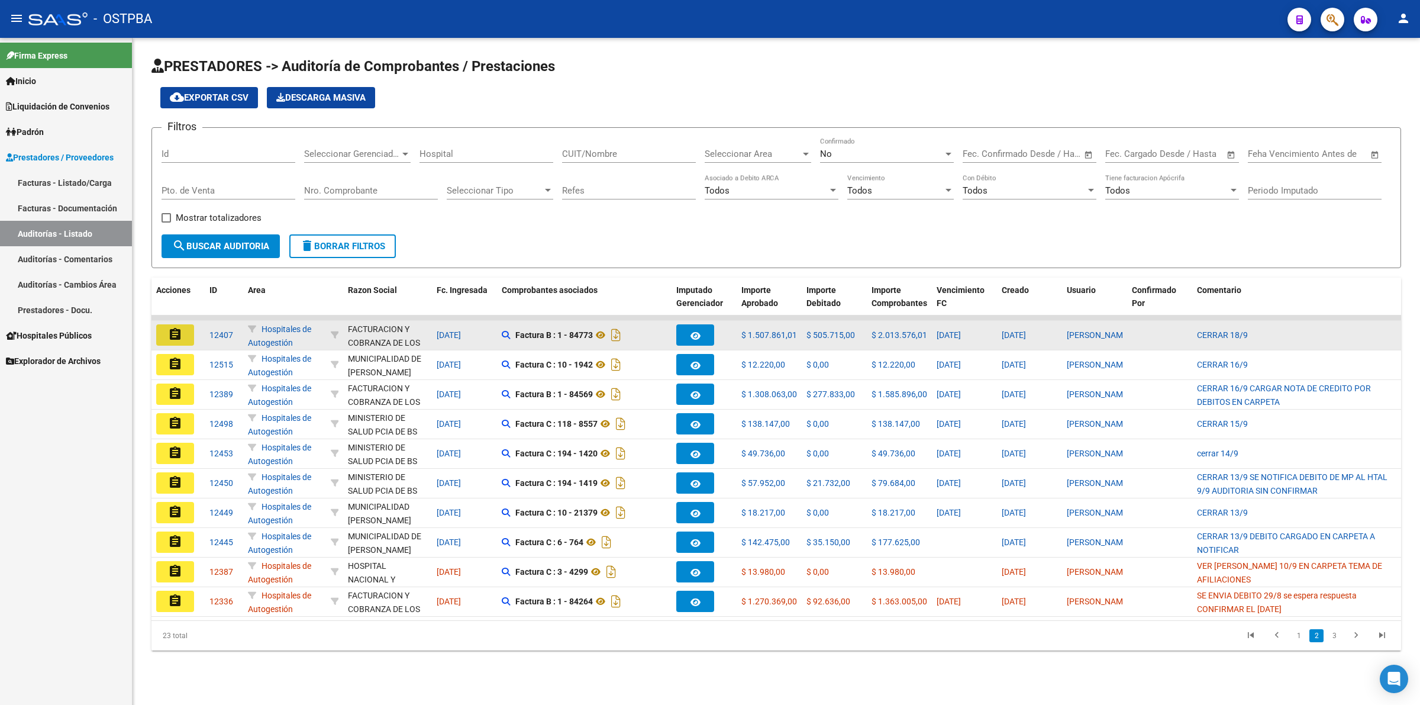
click at [162, 333] on button "assignment" at bounding box center [175, 334] width 38 height 21
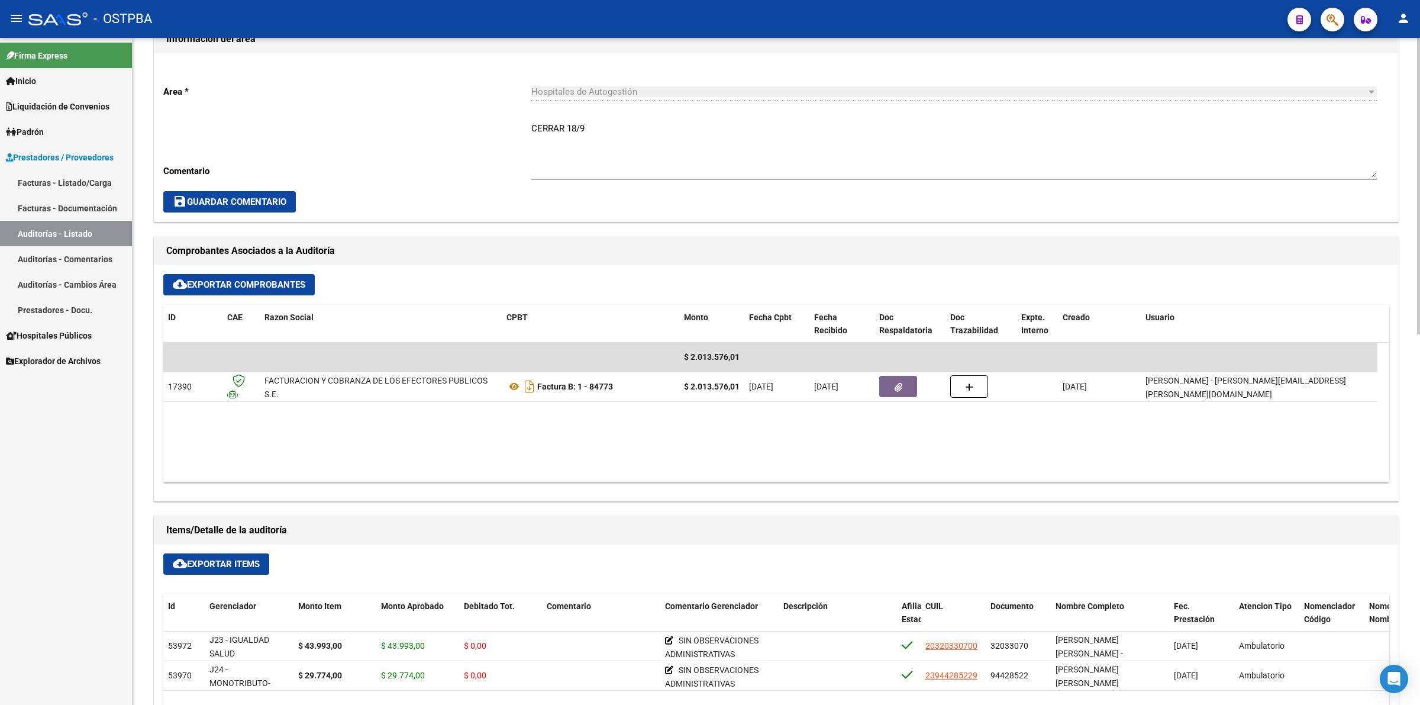
scroll to position [444, 0]
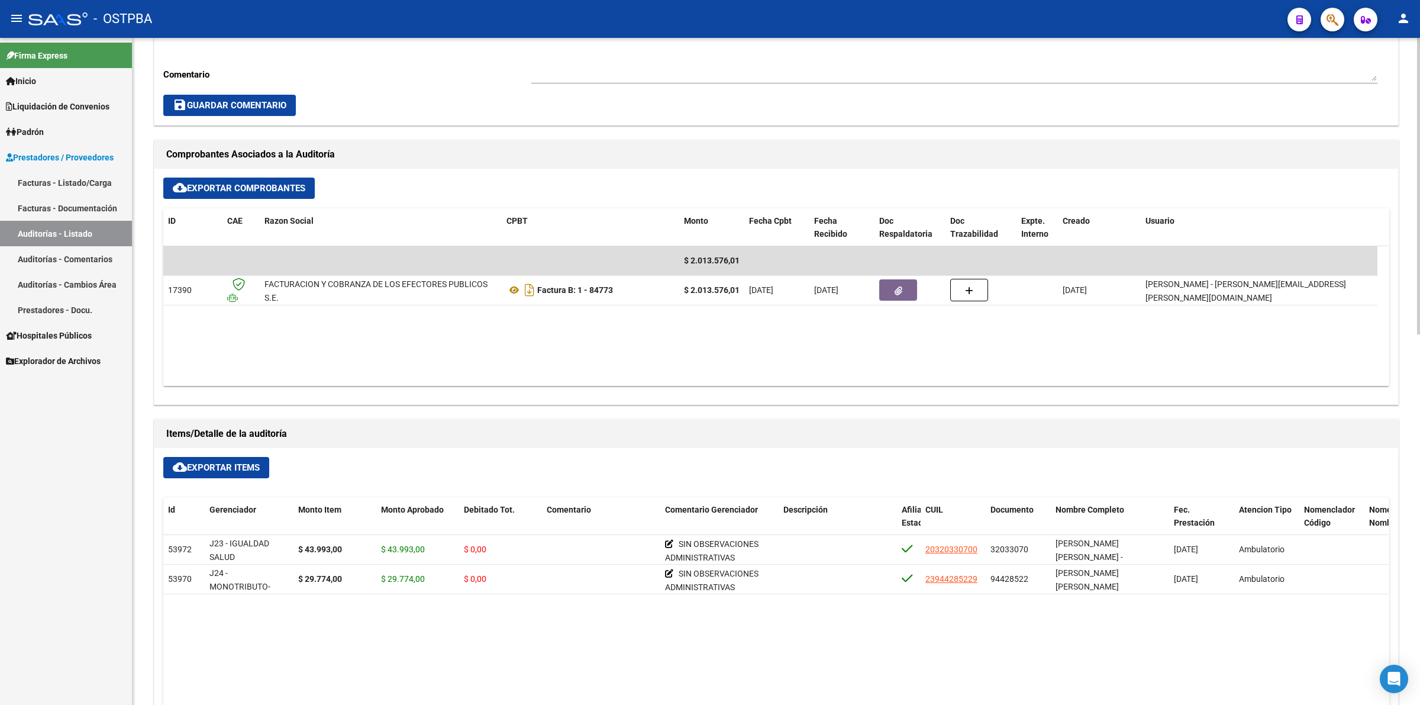
click at [64, 226] on link "Auditorías - Listado" at bounding box center [66, 233] width 132 height 25
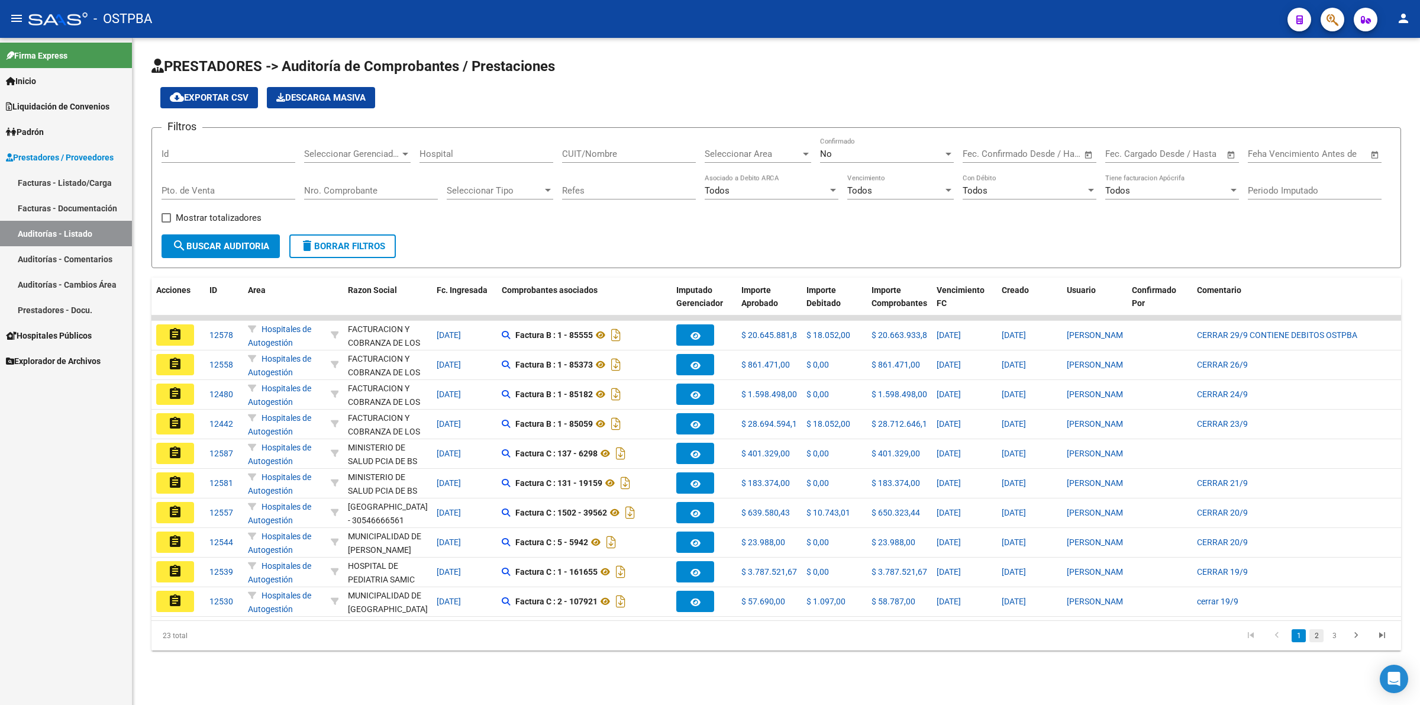
click at [1315, 642] on link "2" at bounding box center [1317, 635] width 14 height 13
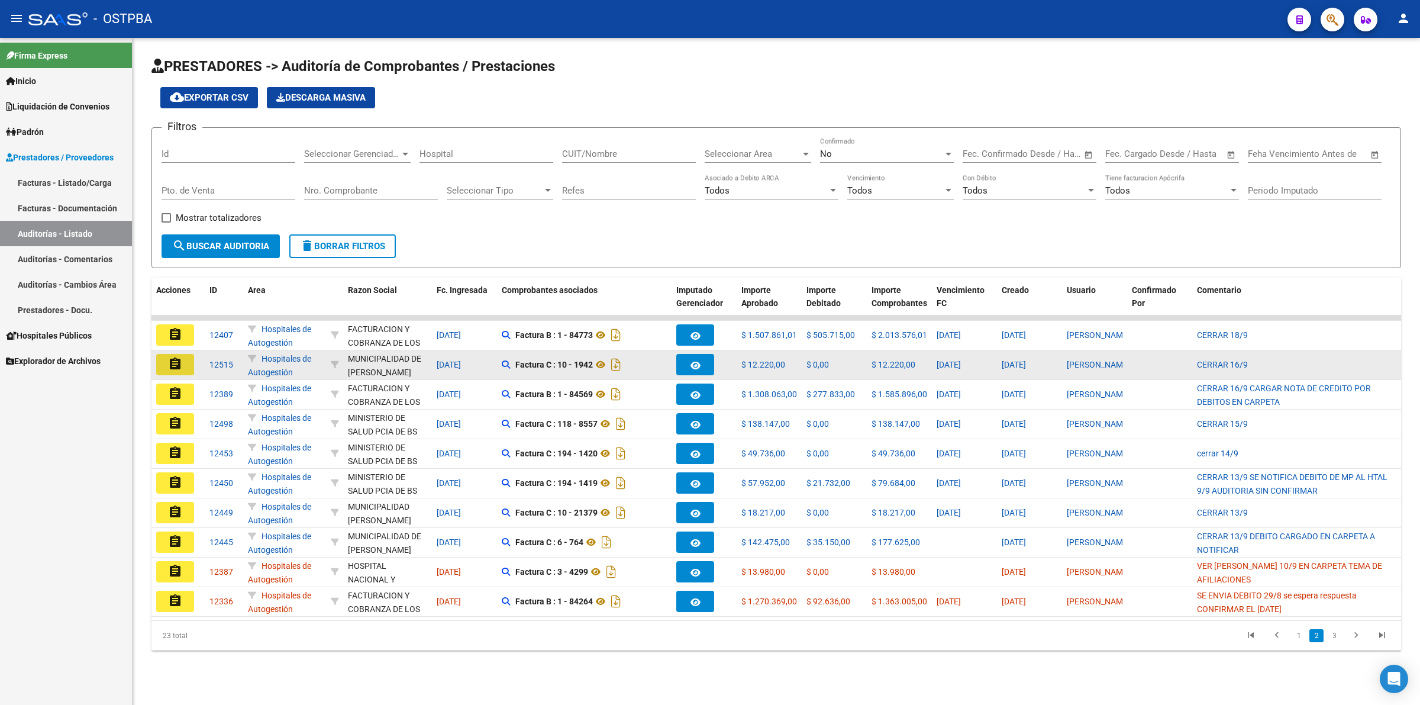
click at [181, 366] on mat-icon "assignment" at bounding box center [175, 364] width 14 height 14
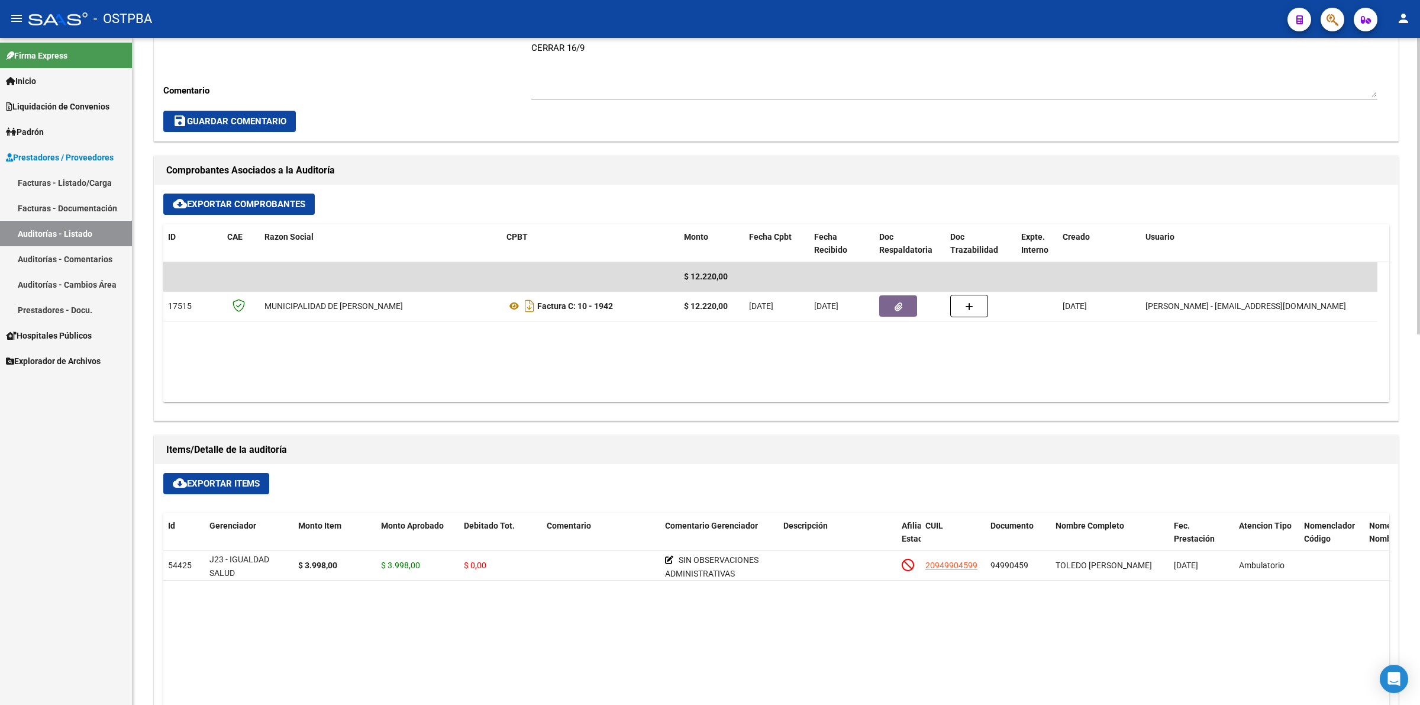
scroll to position [444, 0]
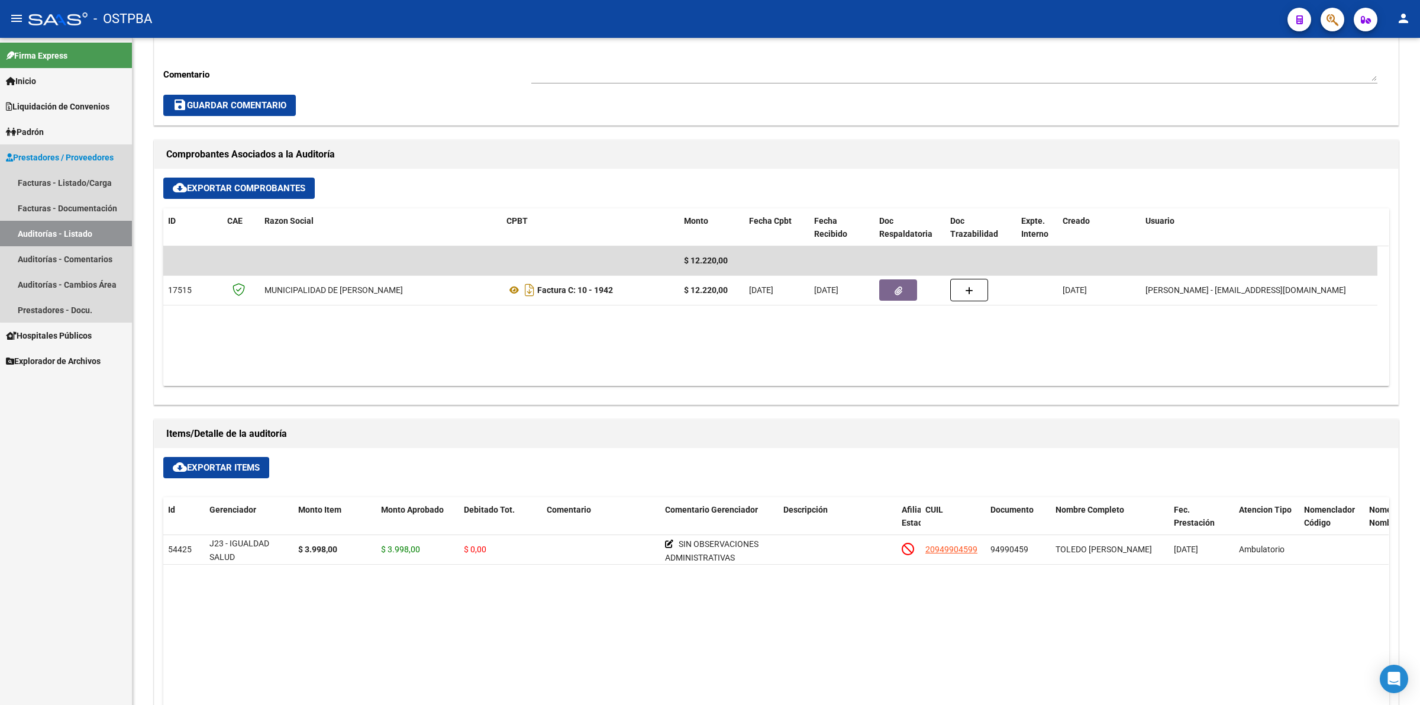
click at [66, 225] on link "Auditorías - Listado" at bounding box center [66, 233] width 132 height 25
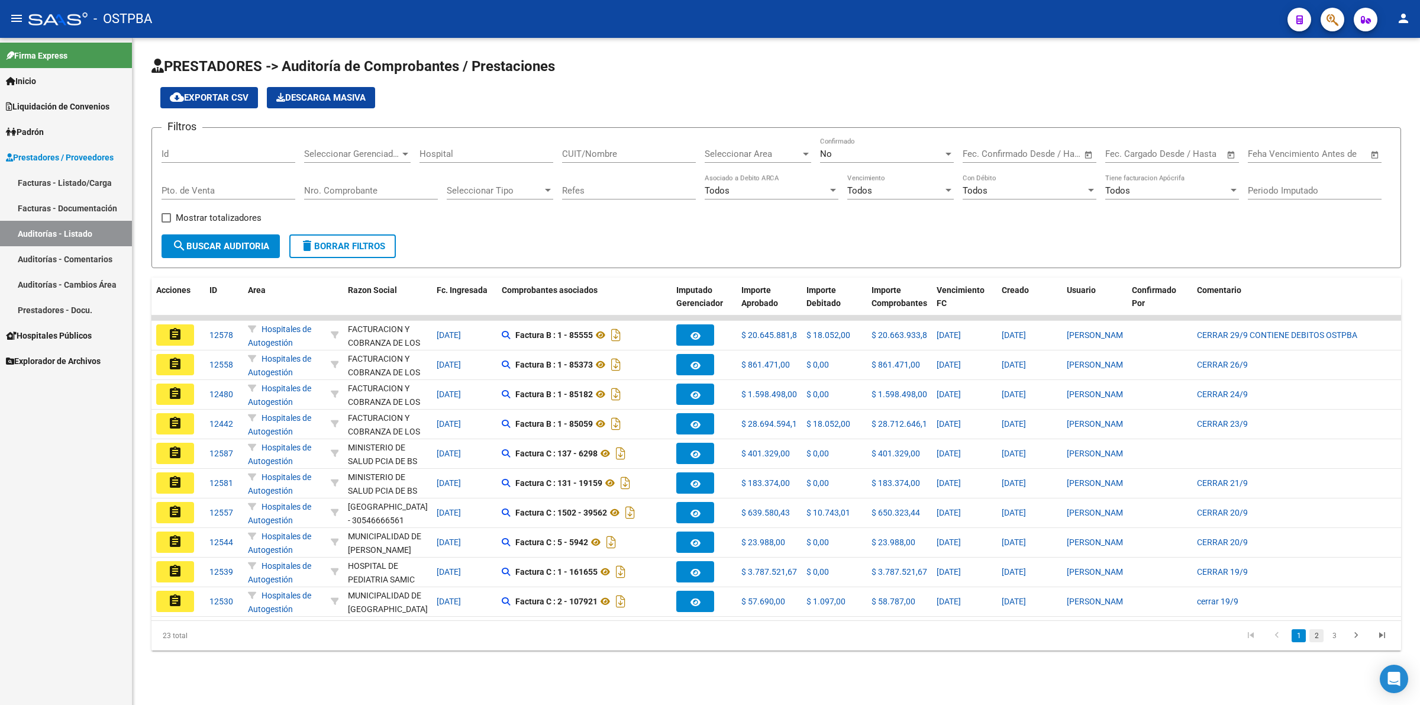
click at [1321, 642] on link "2" at bounding box center [1317, 635] width 14 height 13
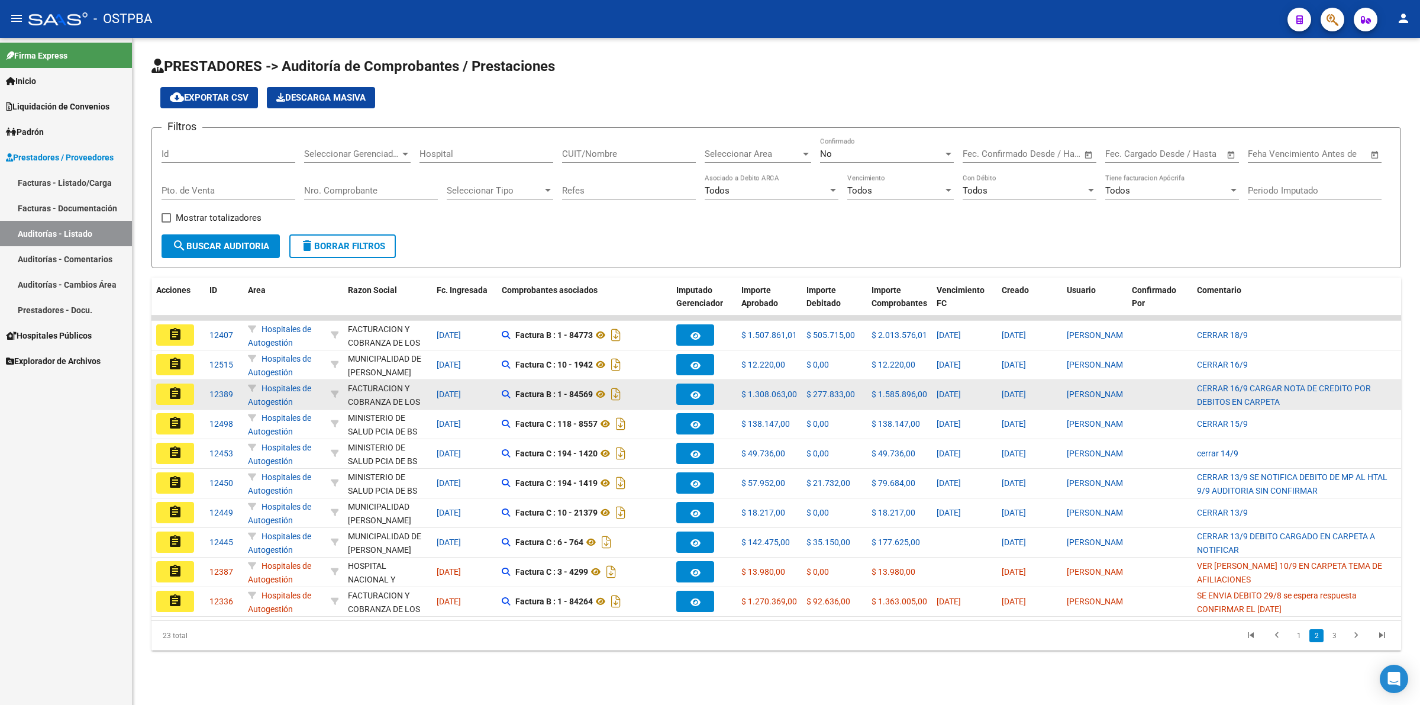
click at [181, 394] on mat-icon "assignment" at bounding box center [175, 393] width 14 height 14
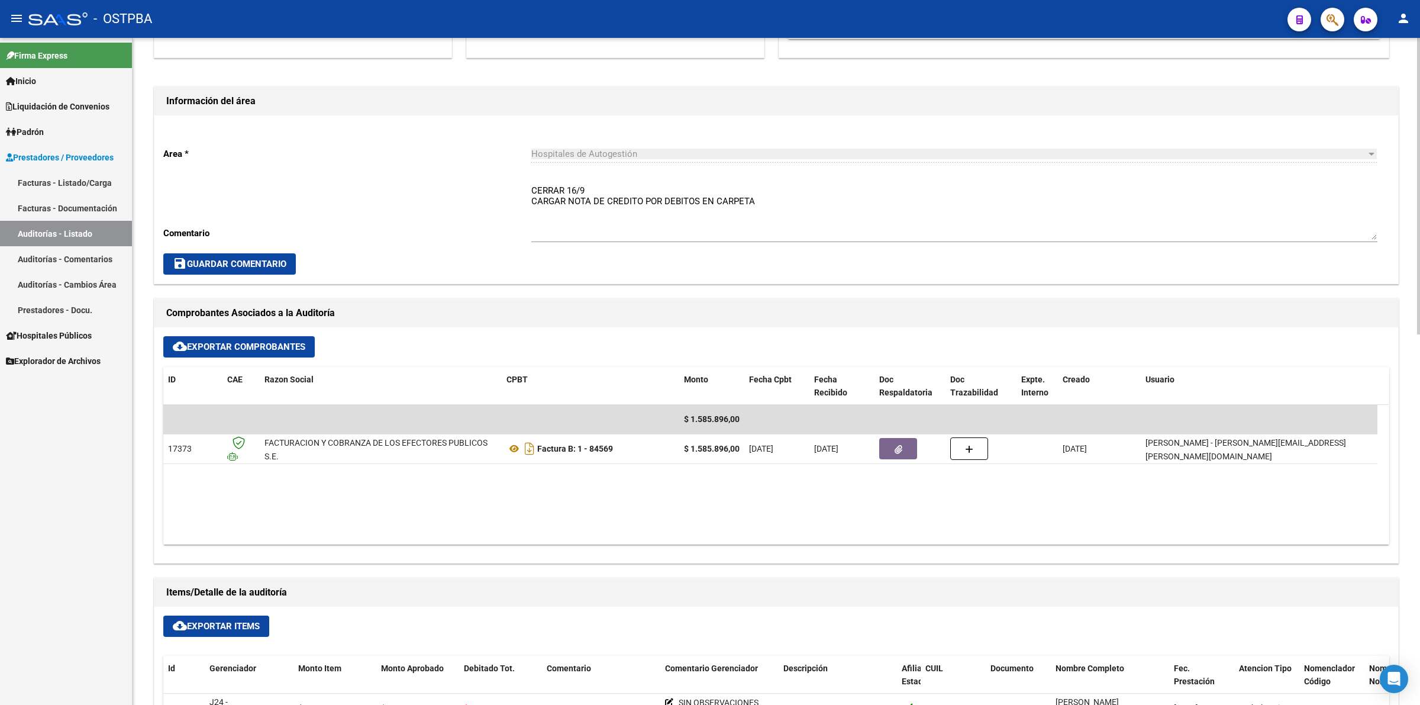
scroll to position [444, 0]
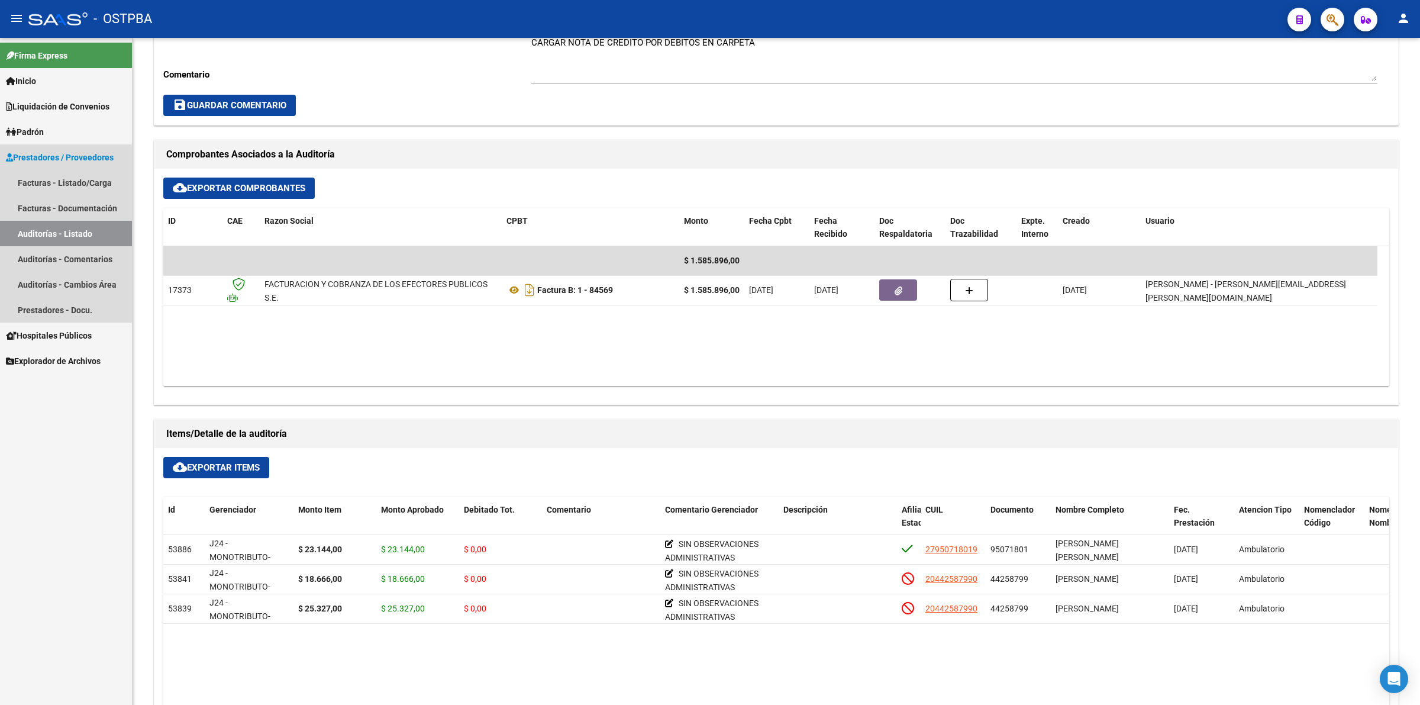
click at [108, 235] on link "Auditorías - Listado" at bounding box center [66, 233] width 132 height 25
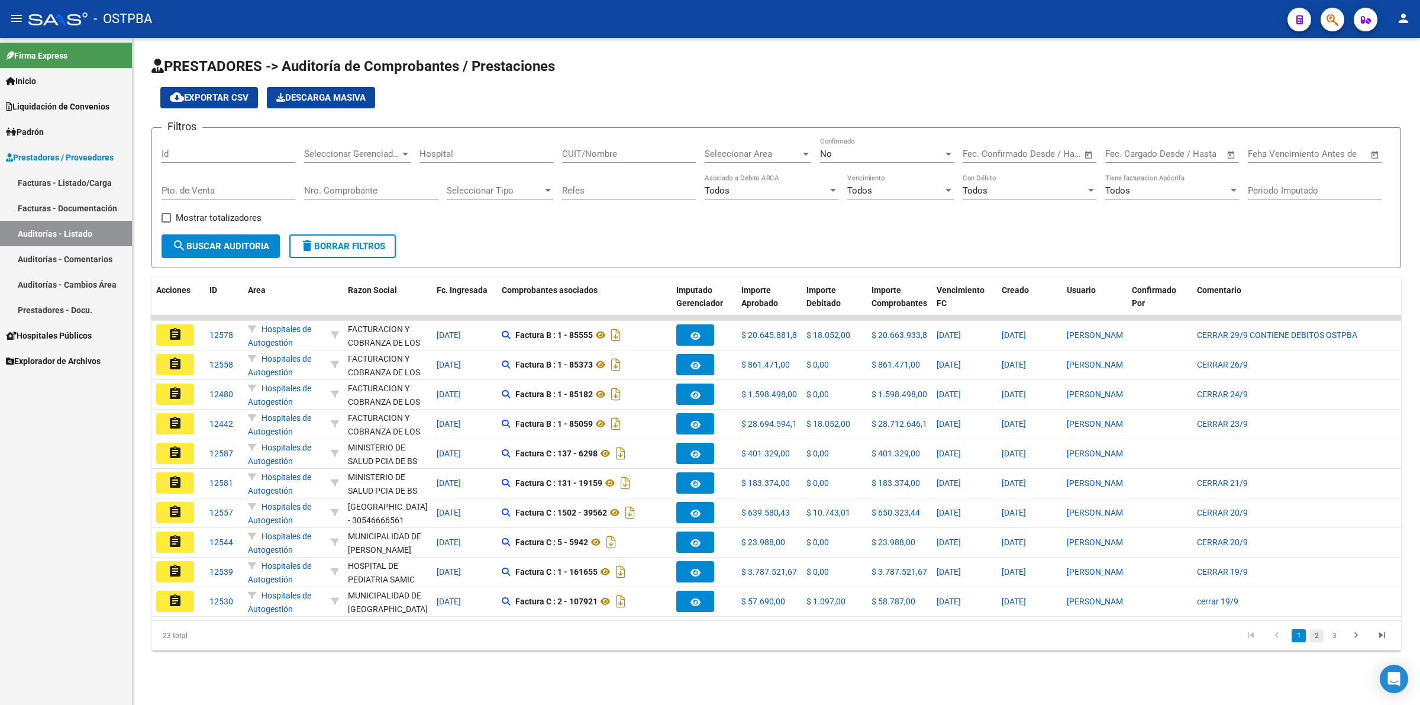
click at [1320, 641] on link "2" at bounding box center [1317, 635] width 14 height 13
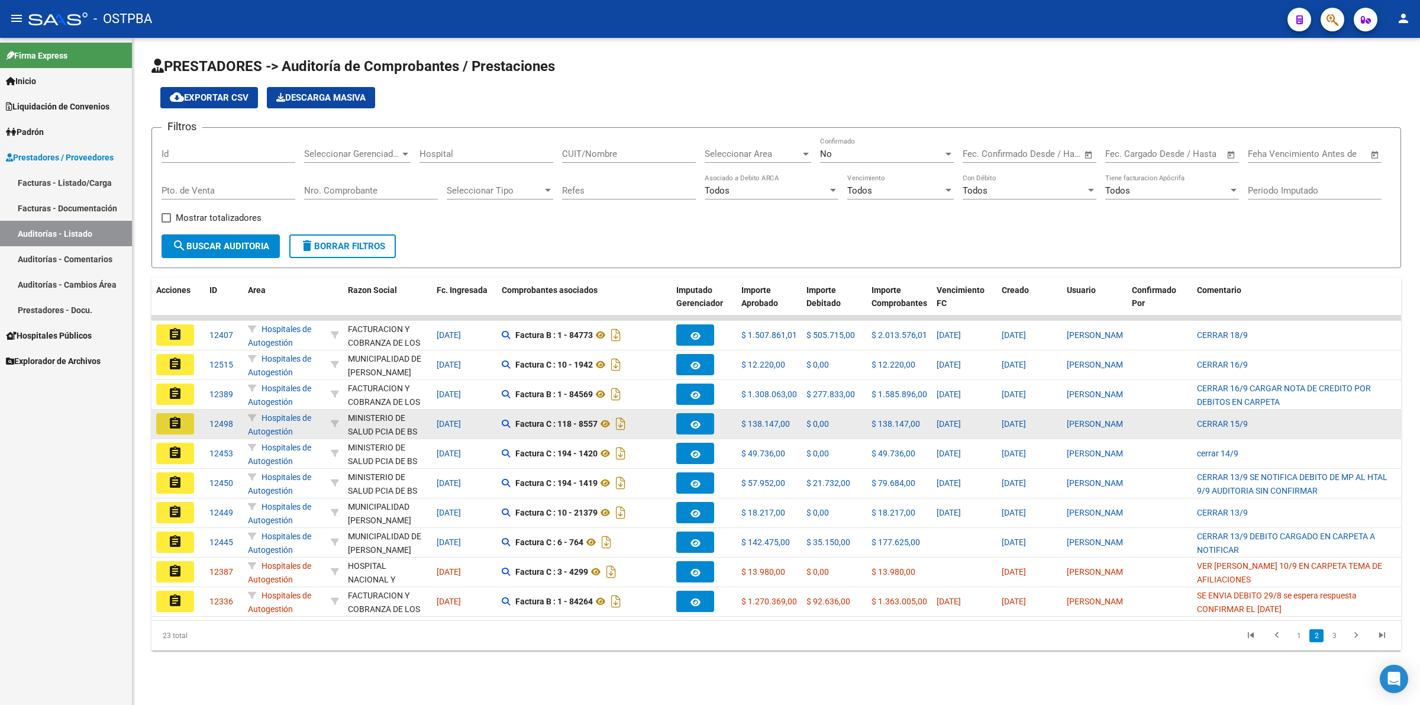
click at [185, 415] on button "assignment" at bounding box center [175, 423] width 38 height 21
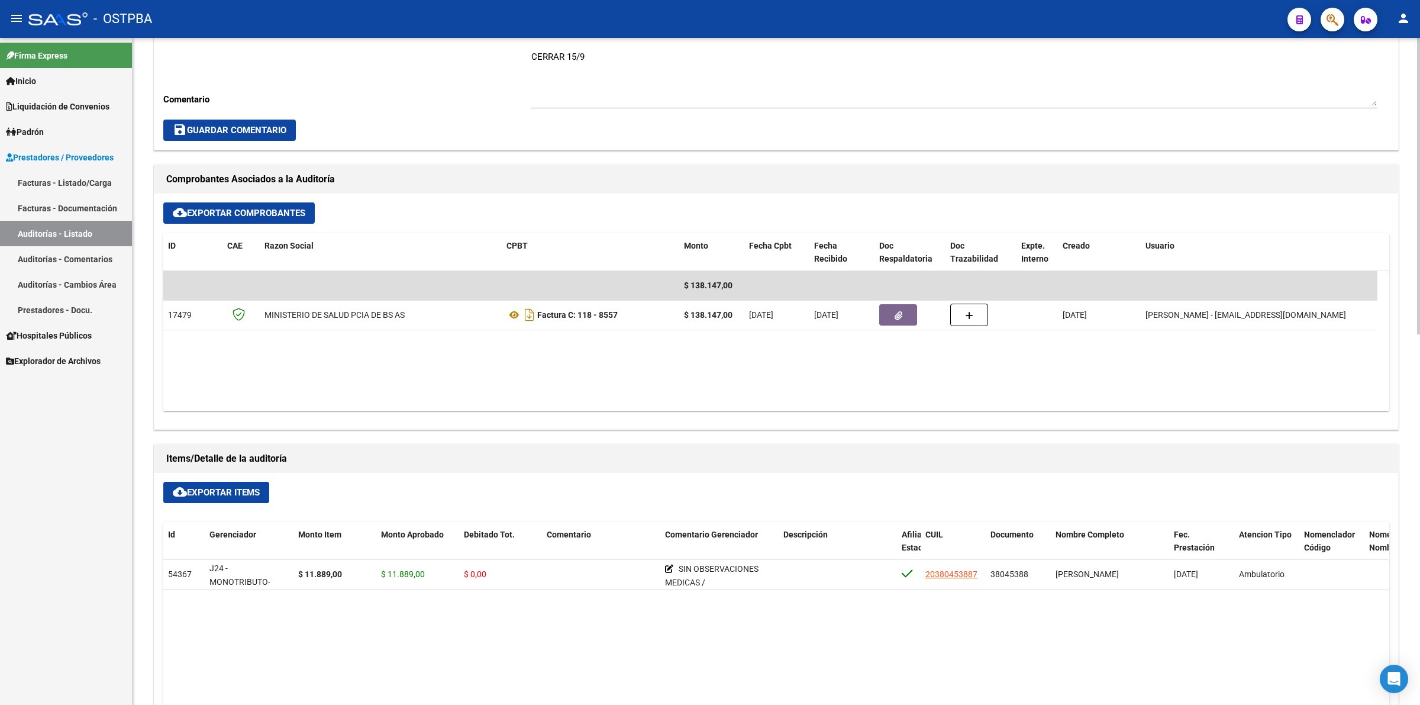
scroll to position [444, 0]
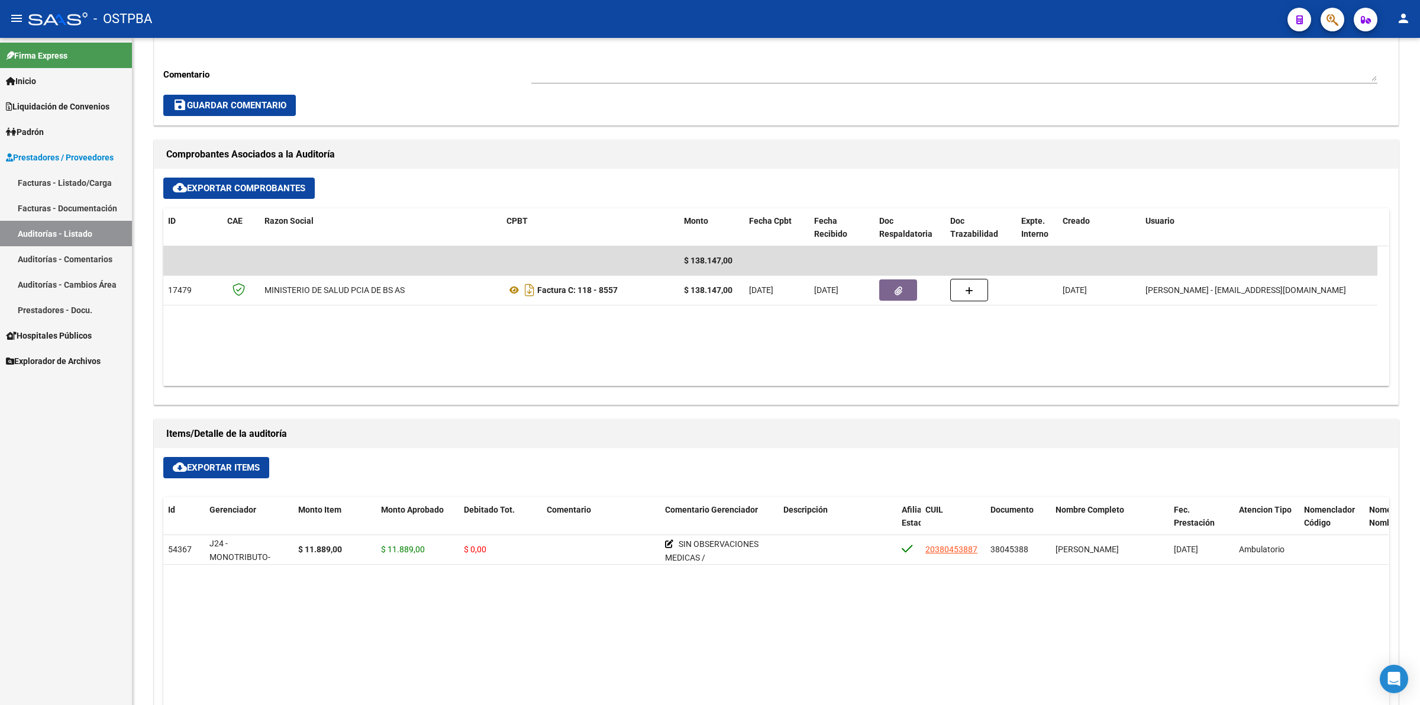
click at [86, 225] on link "Auditorías - Listado" at bounding box center [66, 233] width 132 height 25
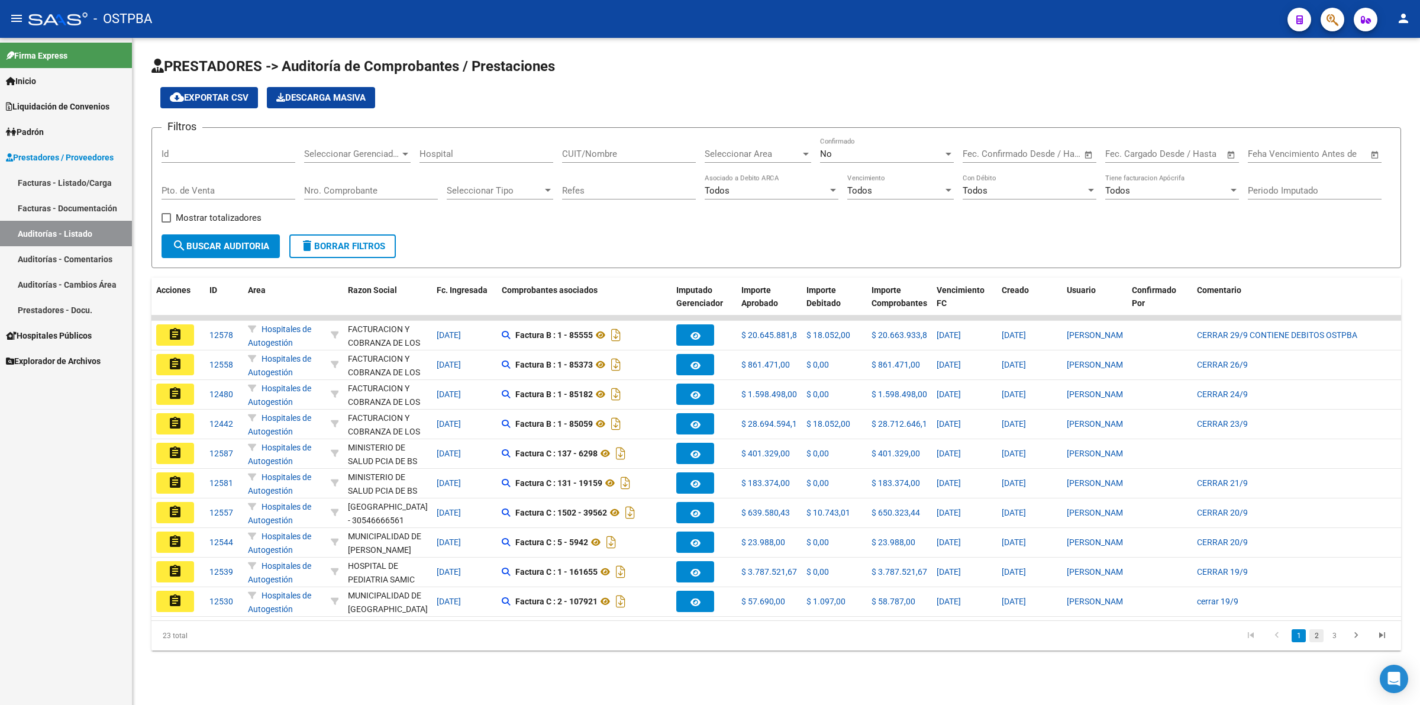
click at [1315, 642] on link "2" at bounding box center [1317, 635] width 14 height 13
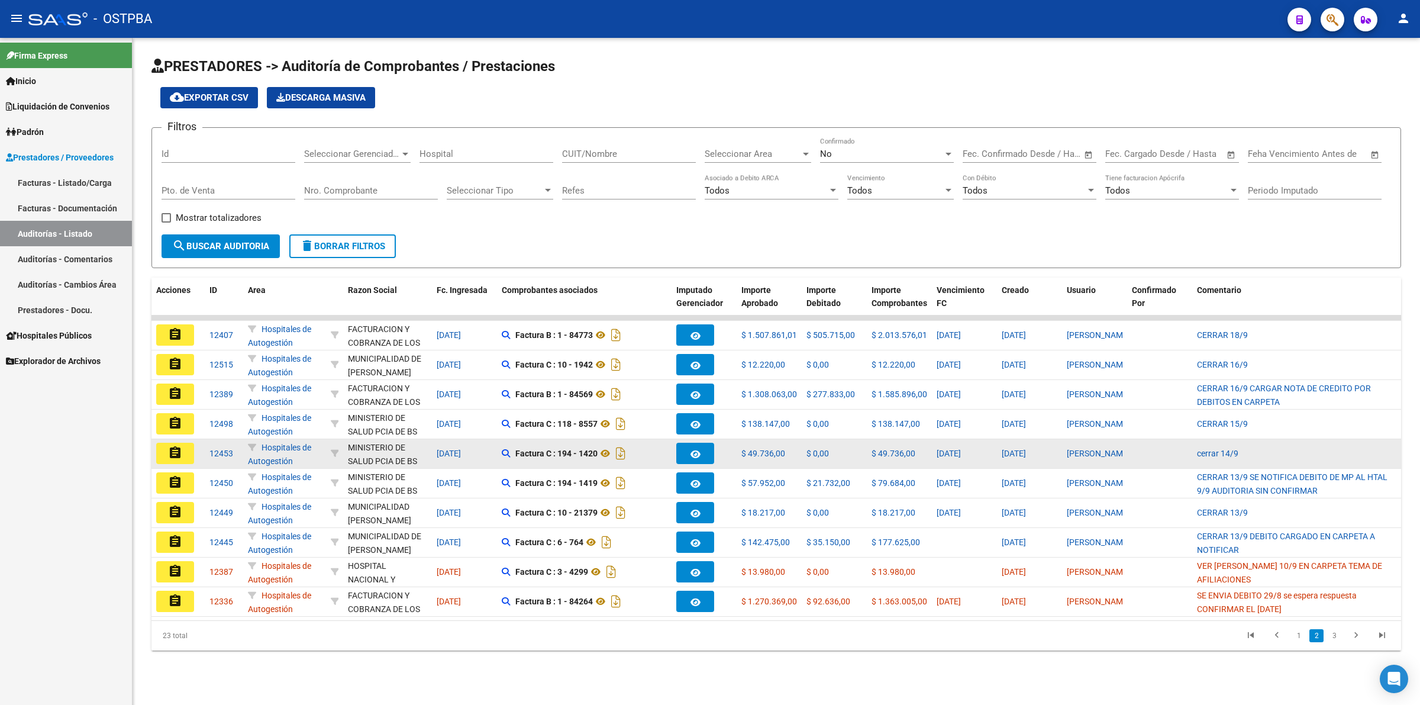
click at [168, 447] on mat-icon "assignment" at bounding box center [175, 453] width 14 height 14
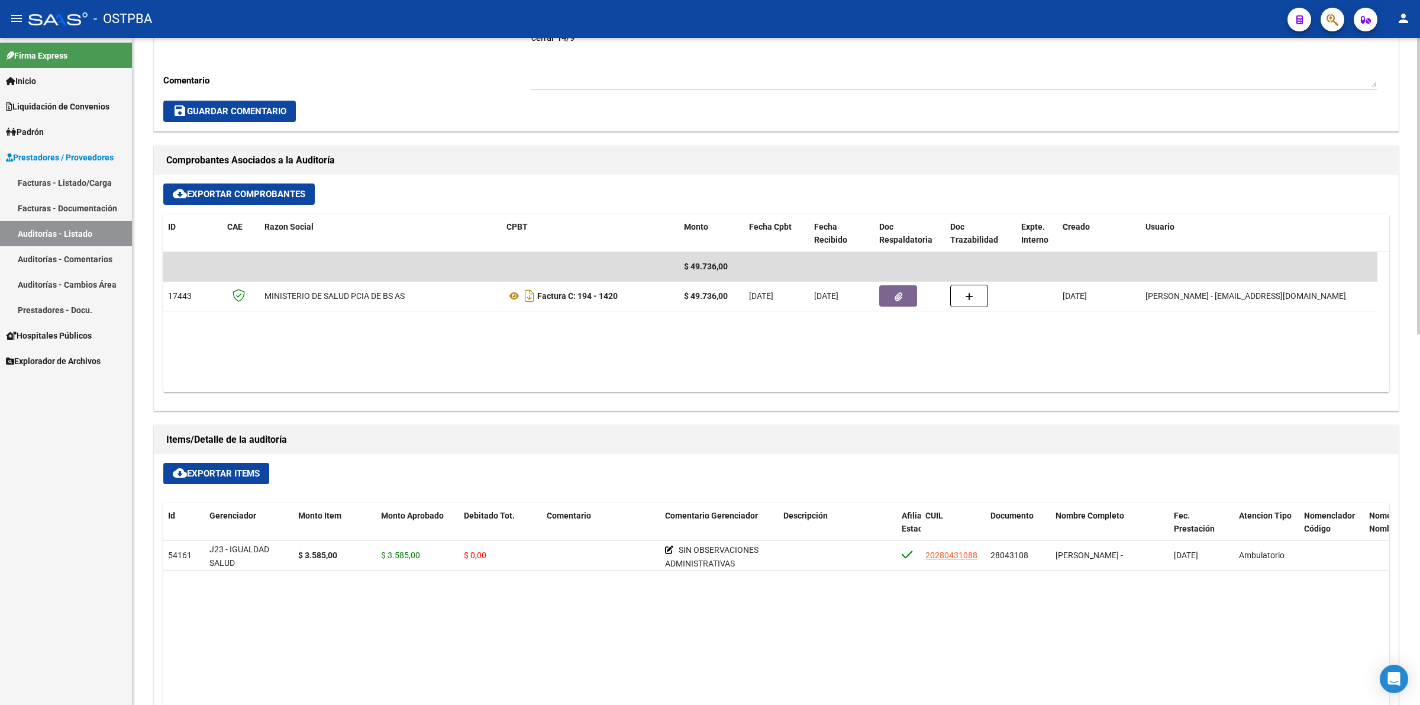
scroll to position [444, 0]
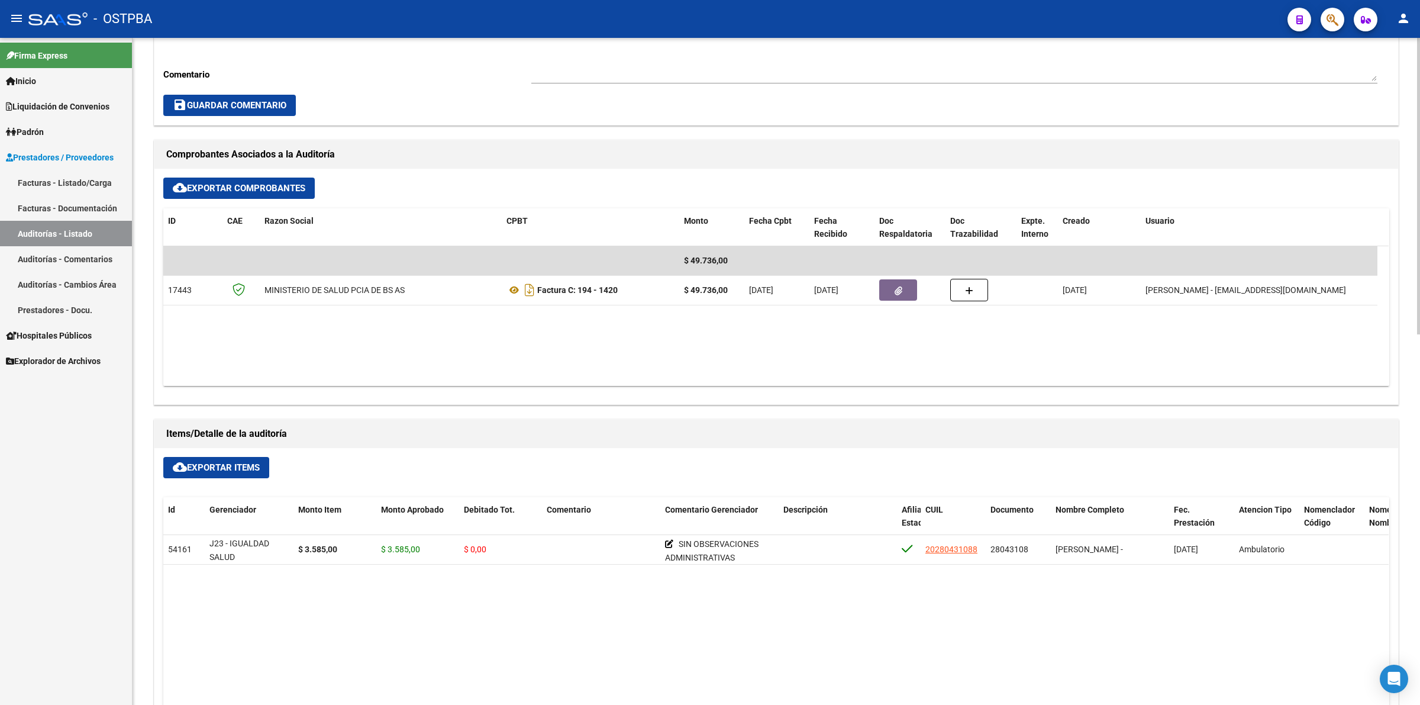
click at [95, 229] on link "Auditorías - Listado" at bounding box center [66, 233] width 132 height 25
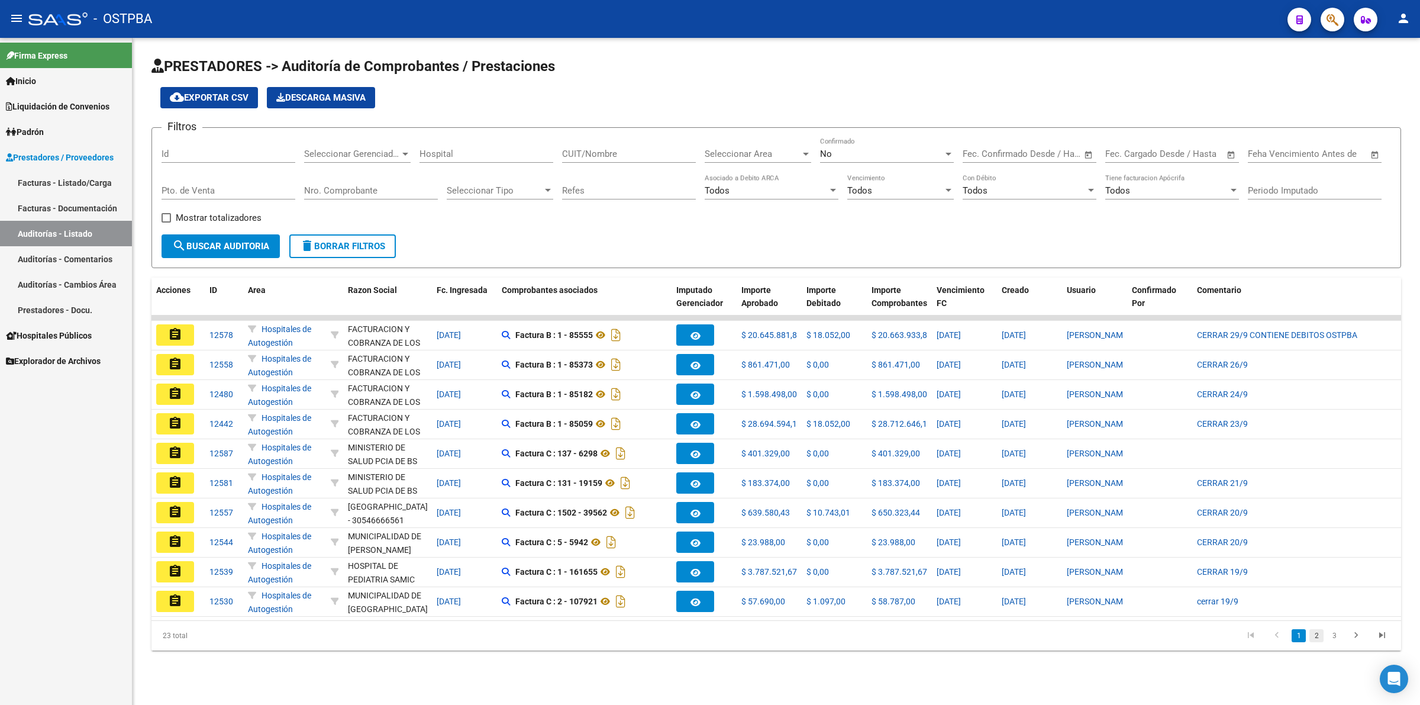
click at [1321, 642] on link "2" at bounding box center [1317, 635] width 14 height 13
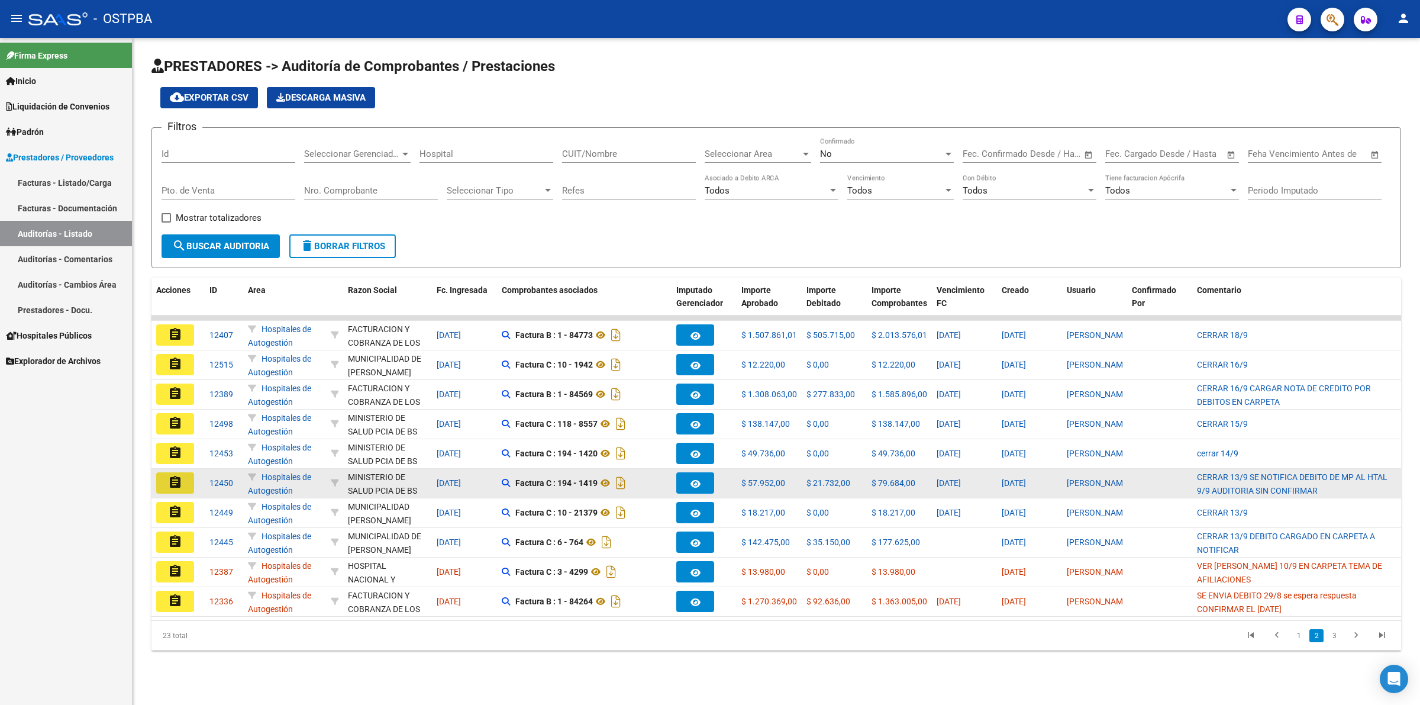
click at [170, 478] on mat-icon "assignment" at bounding box center [175, 482] width 14 height 14
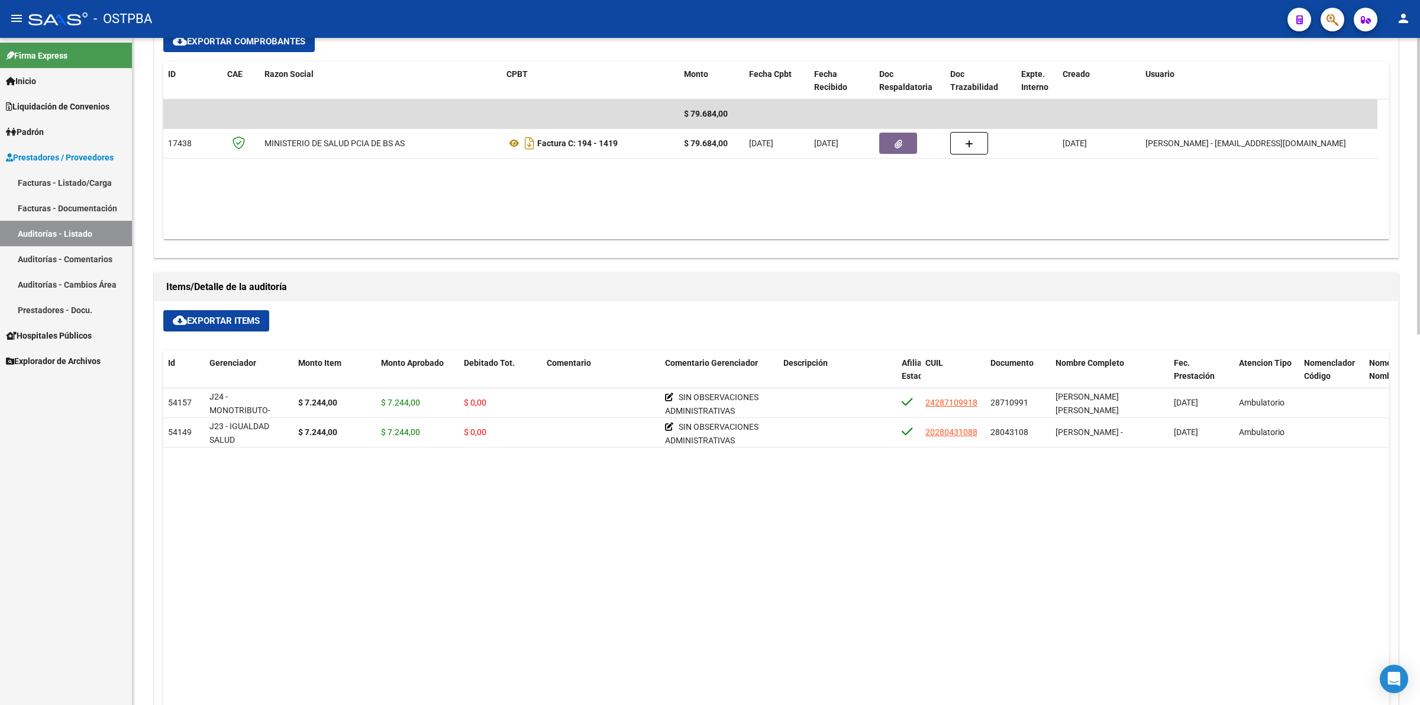
scroll to position [592, 0]
click at [101, 232] on link "Auditorías - Listado" at bounding box center [66, 233] width 132 height 25
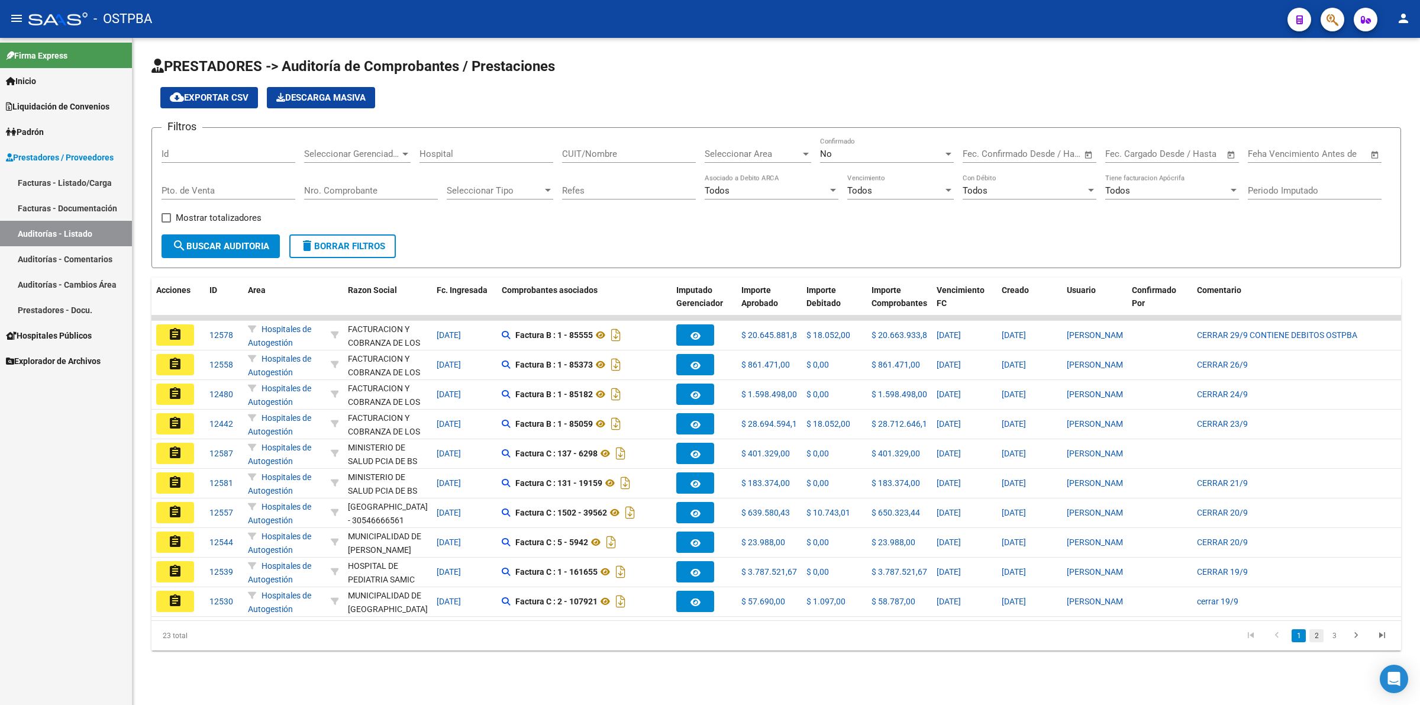
click at [1320, 642] on link "2" at bounding box center [1317, 635] width 14 height 13
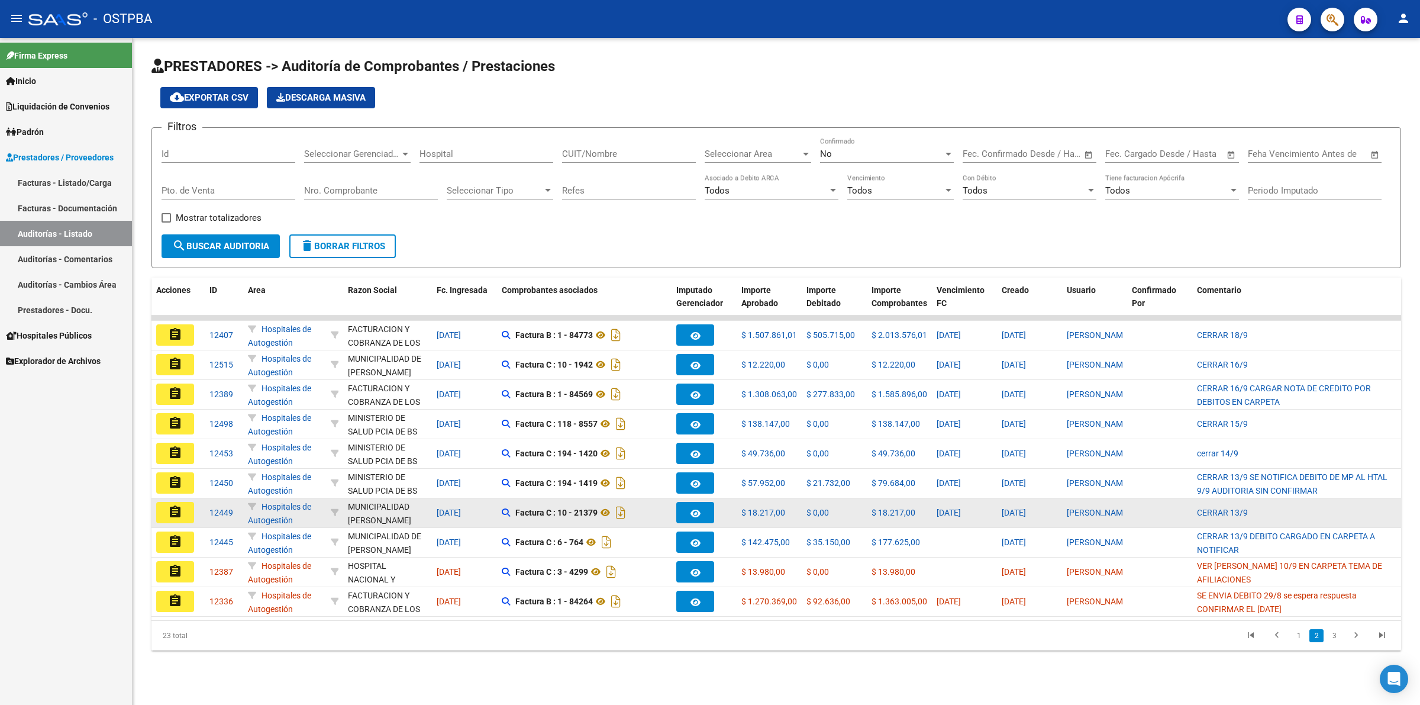
click at [183, 512] on button "assignment" at bounding box center [175, 512] width 38 height 21
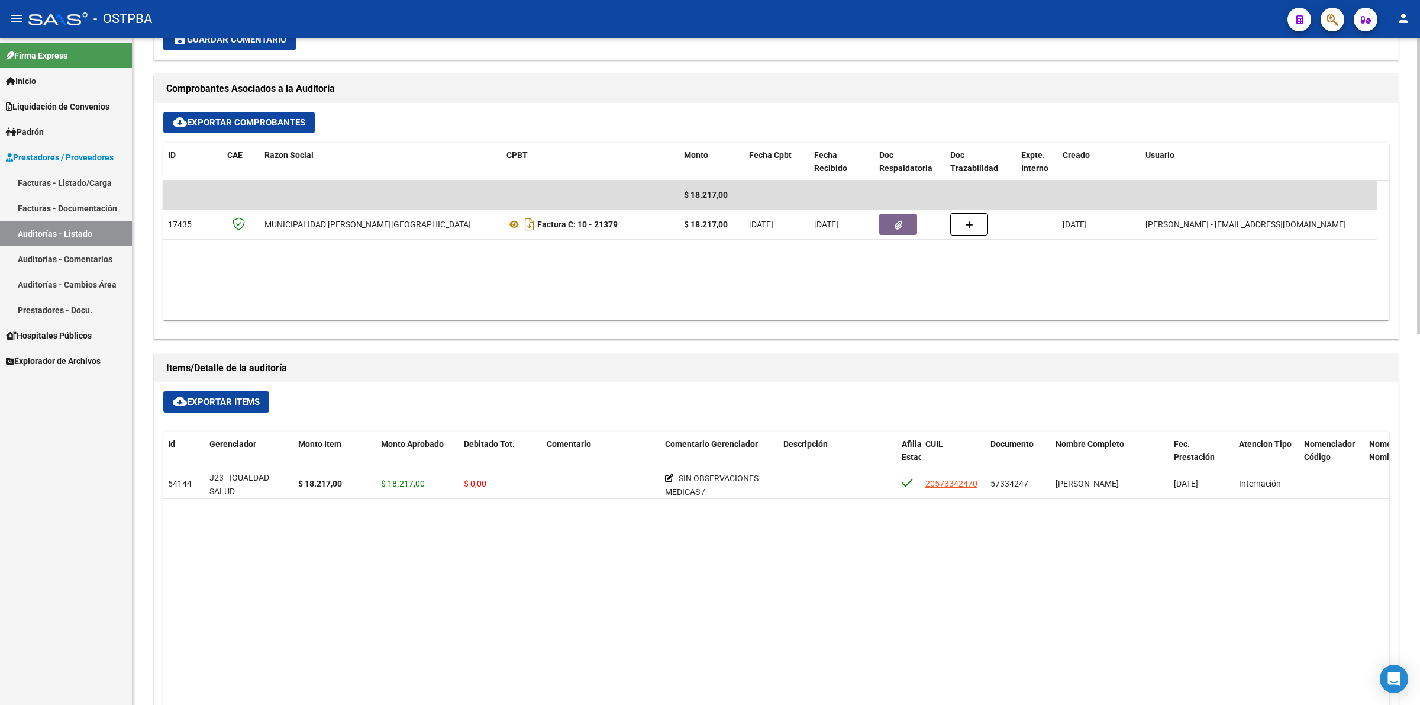
scroll to position [518, 0]
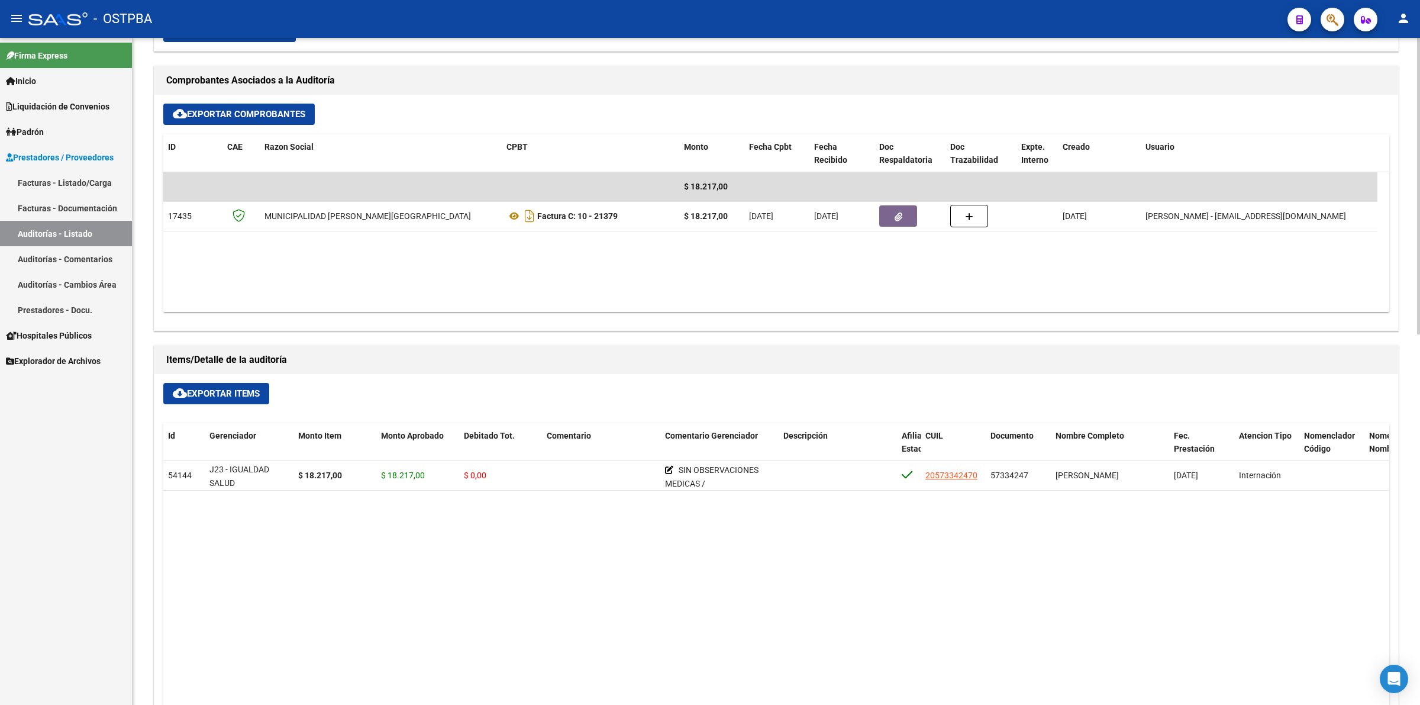
click at [98, 240] on link "Auditorías - Listado" at bounding box center [66, 233] width 132 height 25
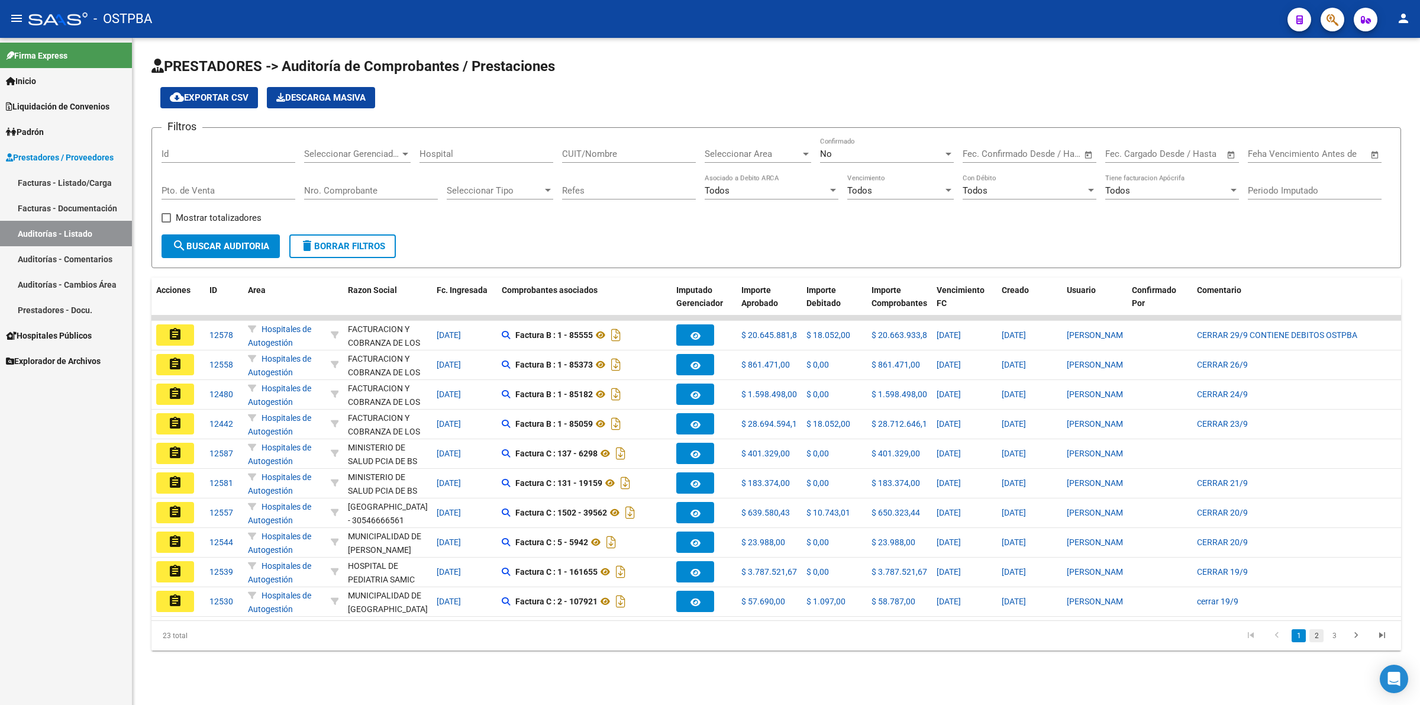
click at [1322, 642] on link "2" at bounding box center [1317, 635] width 14 height 13
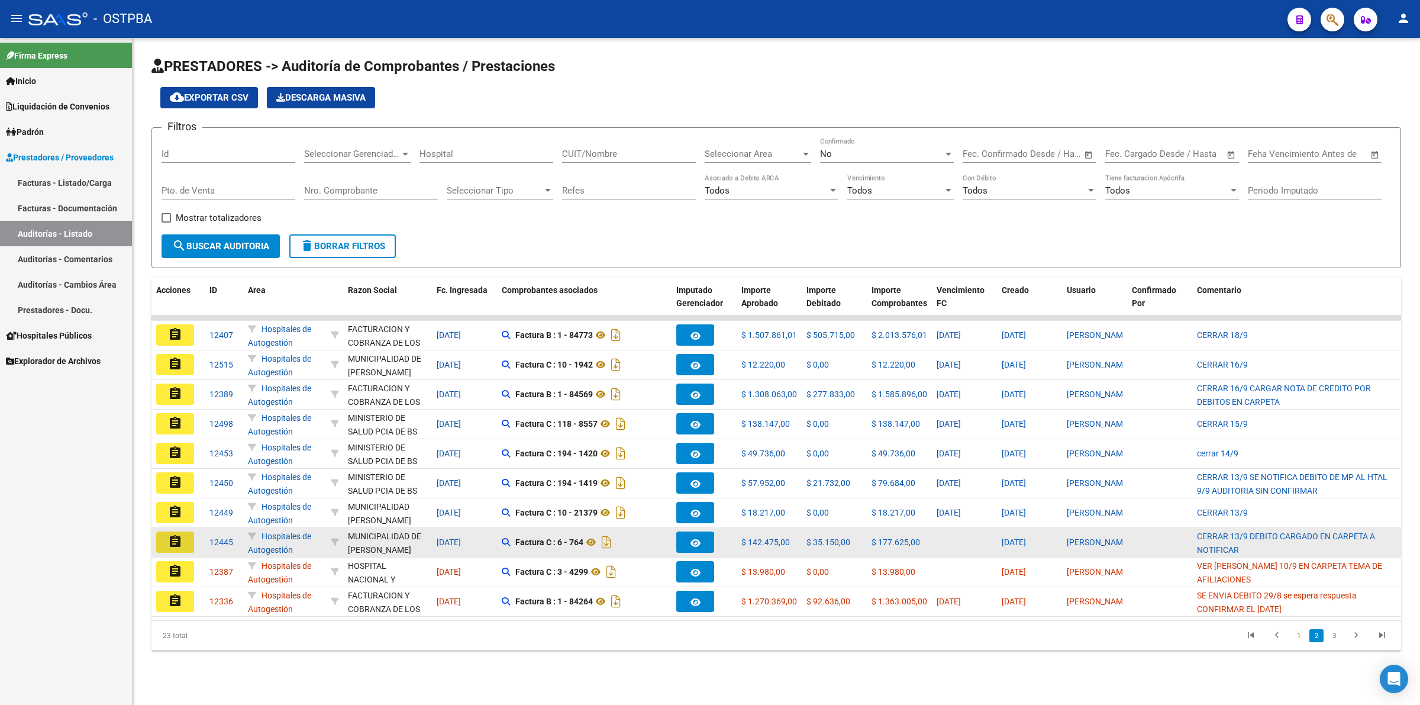
click at [181, 540] on mat-icon "assignment" at bounding box center [175, 541] width 14 height 14
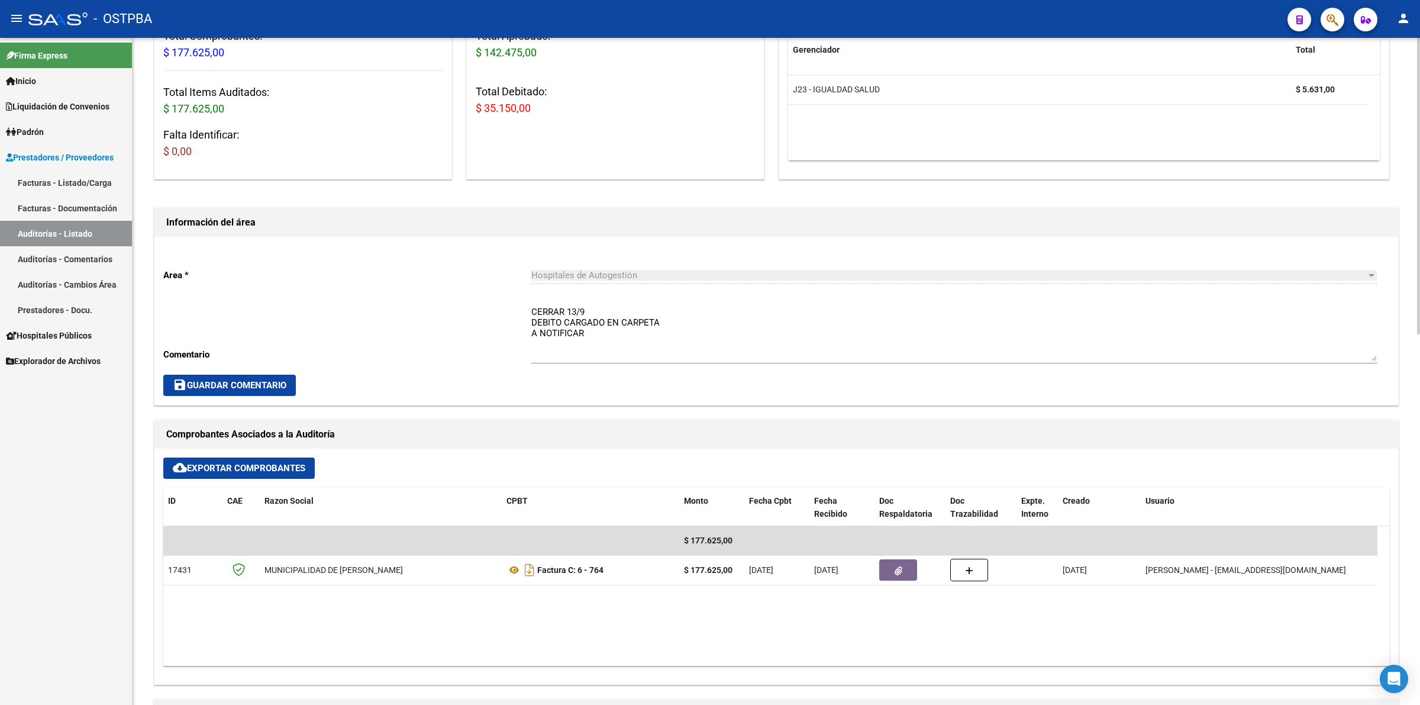
scroll to position [444, 0]
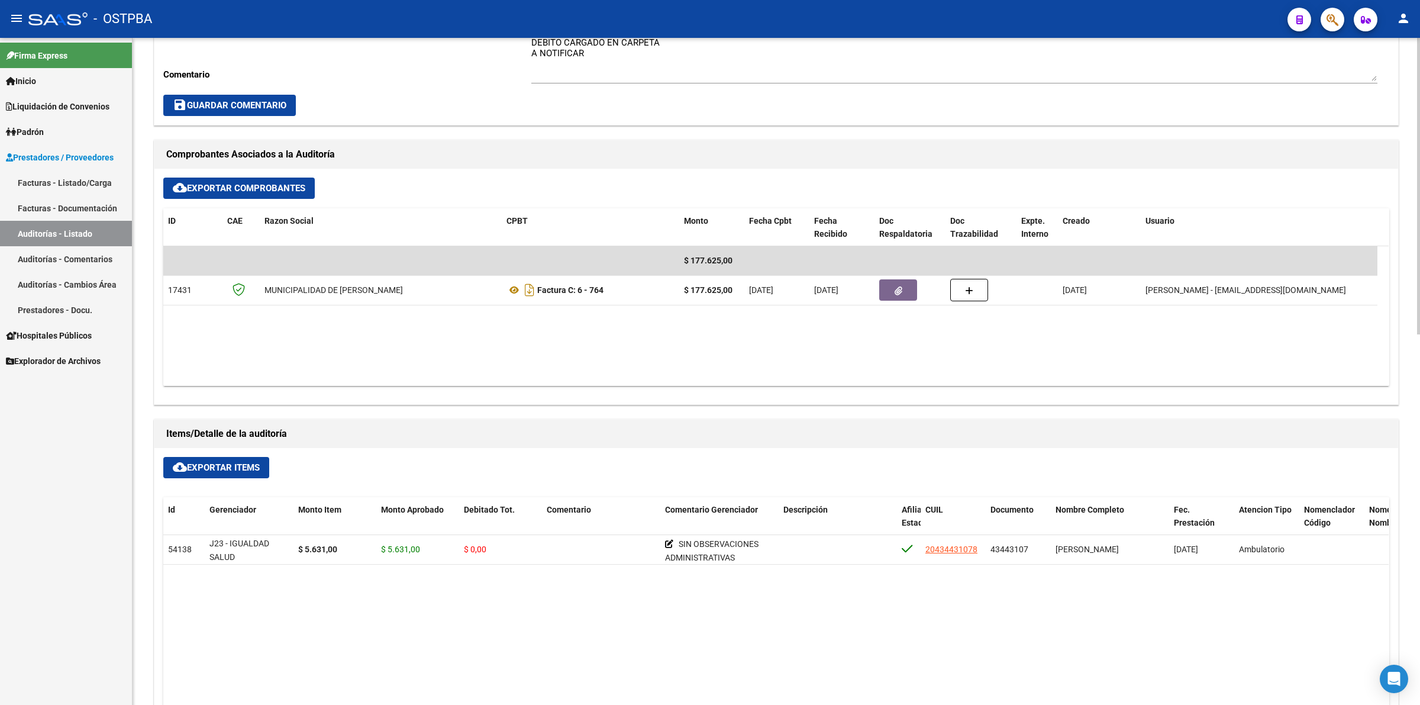
click at [95, 237] on link "Auditorías - Listado" at bounding box center [66, 233] width 132 height 25
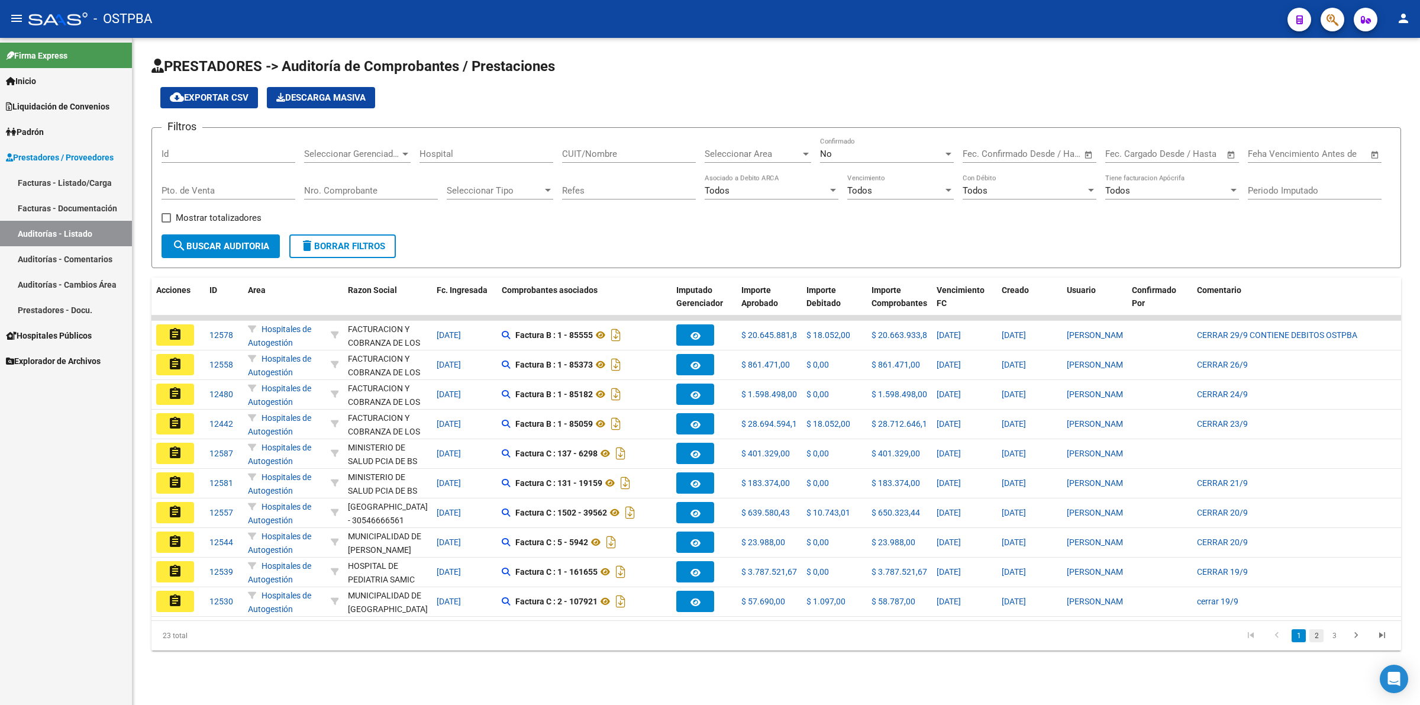
click at [1316, 642] on link "2" at bounding box center [1317, 635] width 14 height 13
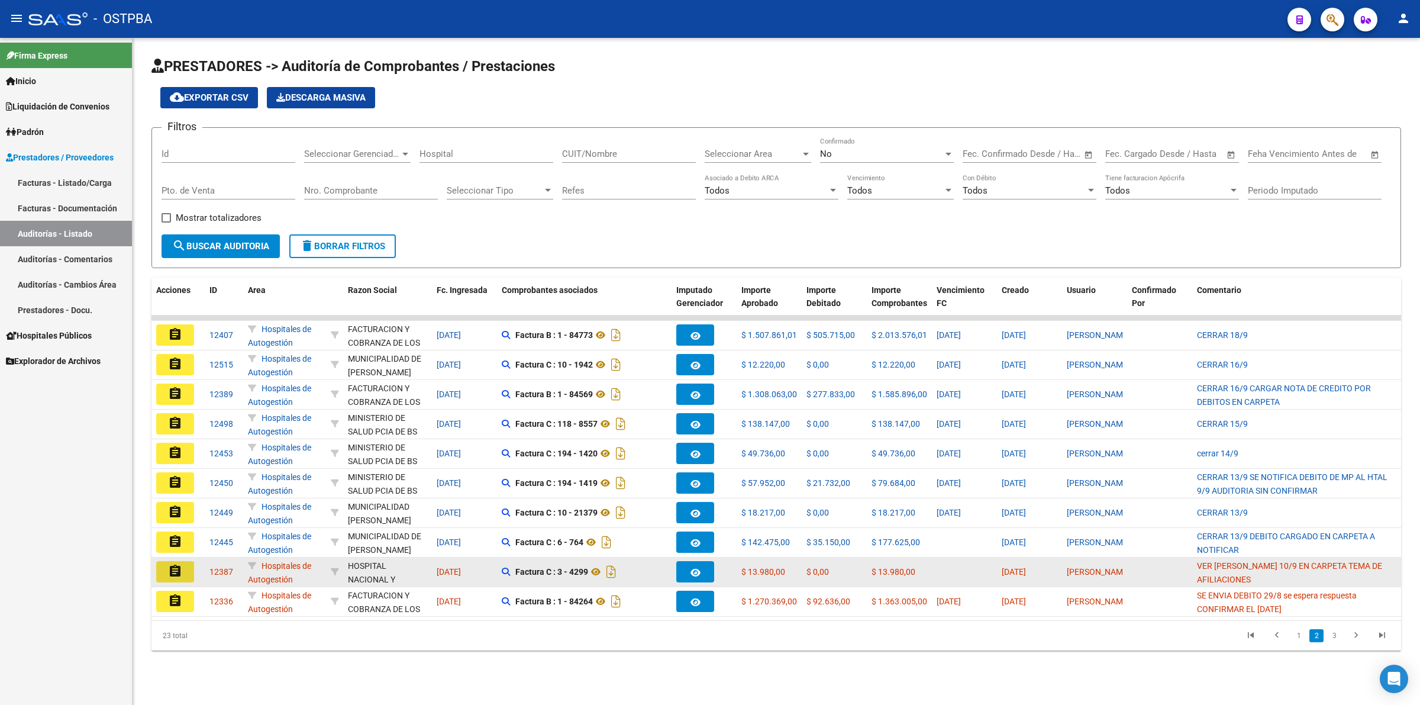
click at [178, 561] on button "assignment" at bounding box center [175, 571] width 38 height 21
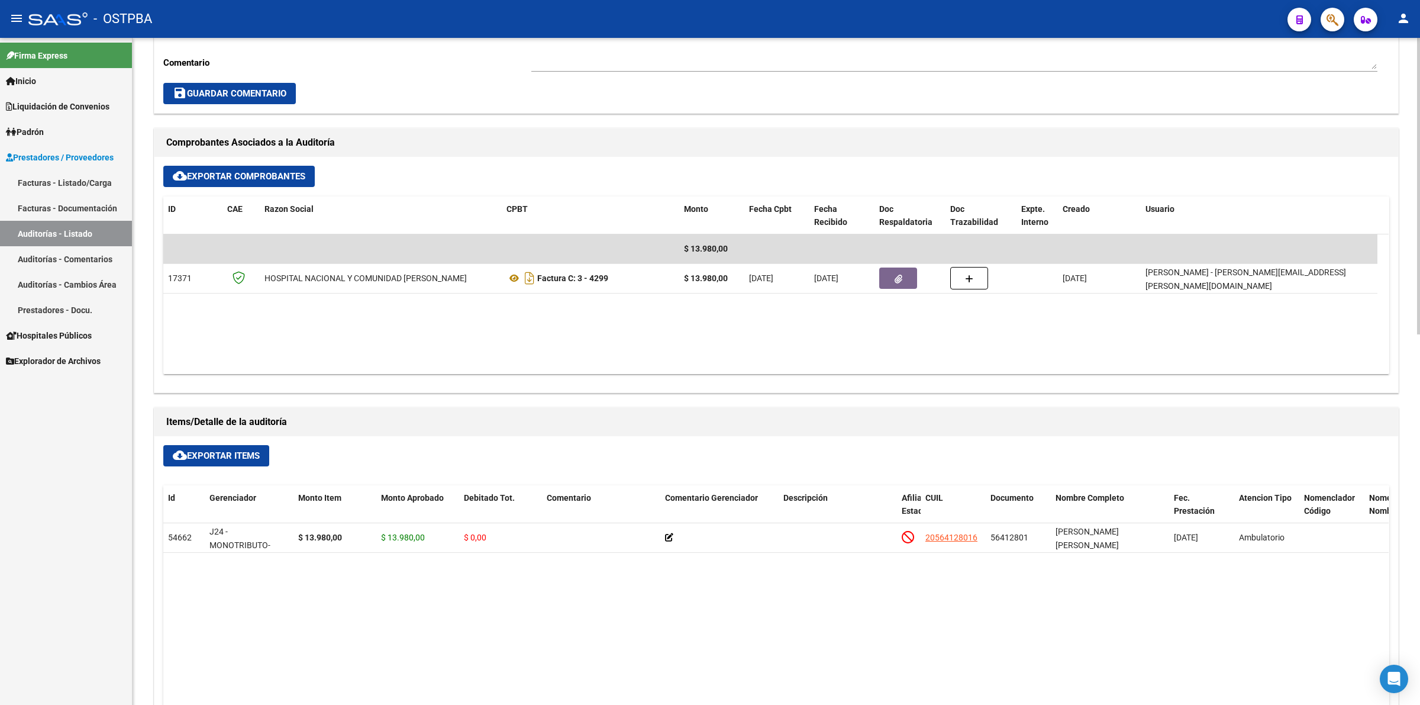
scroll to position [444, 0]
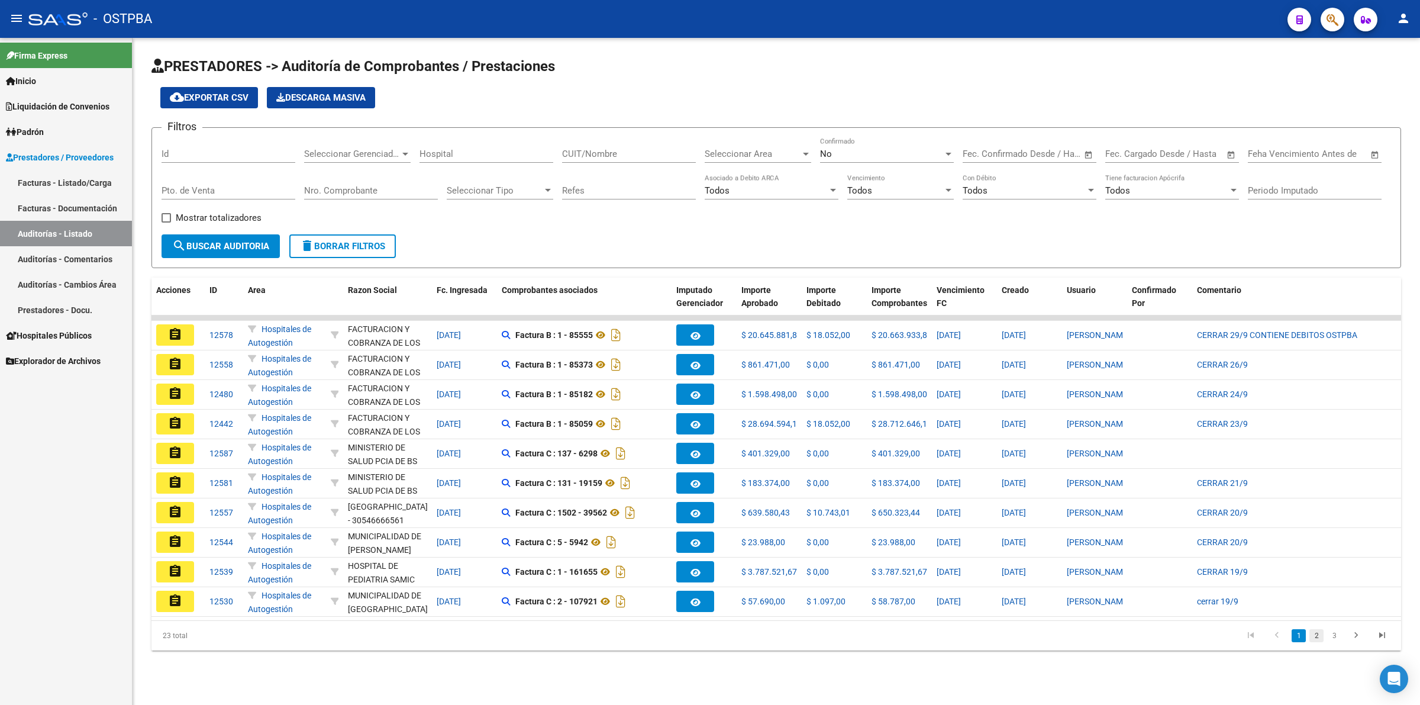
click at [1319, 642] on link "2" at bounding box center [1317, 635] width 14 height 13
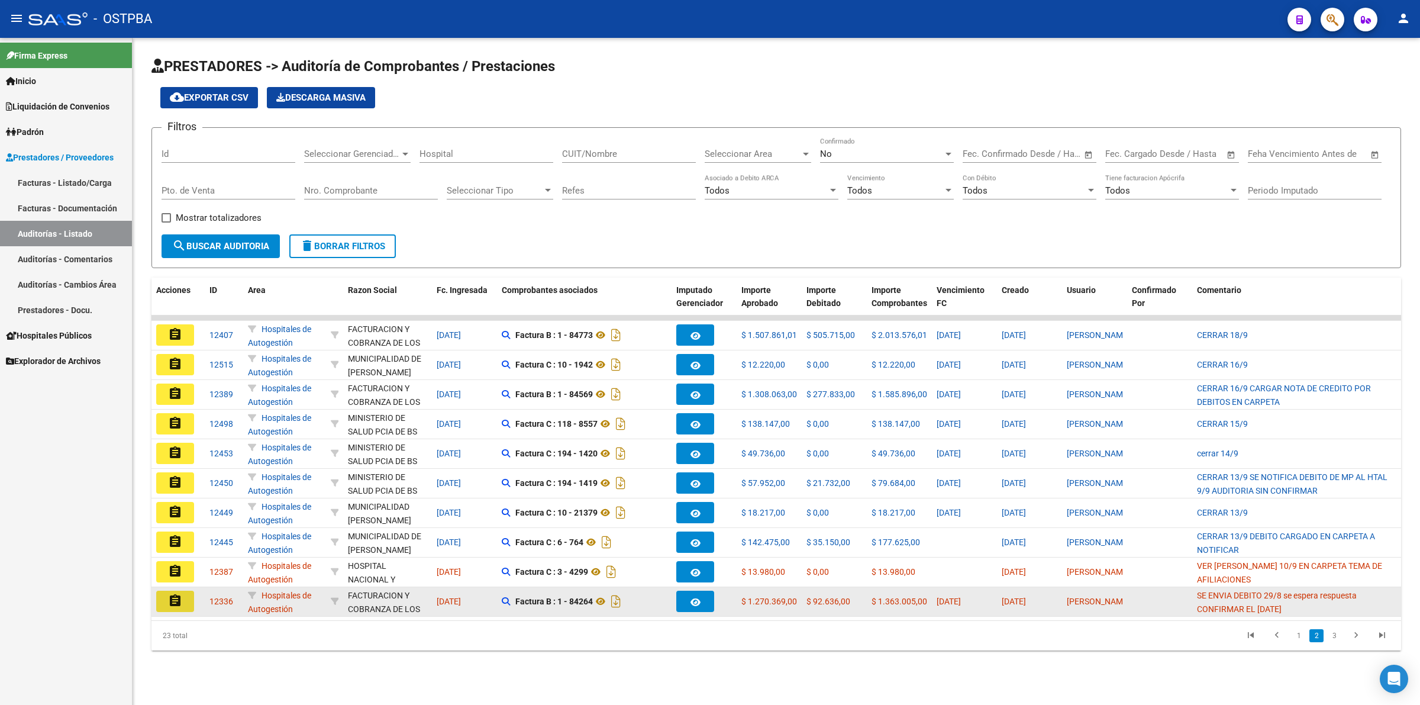
click at [173, 599] on mat-icon "assignment" at bounding box center [175, 601] width 14 height 14
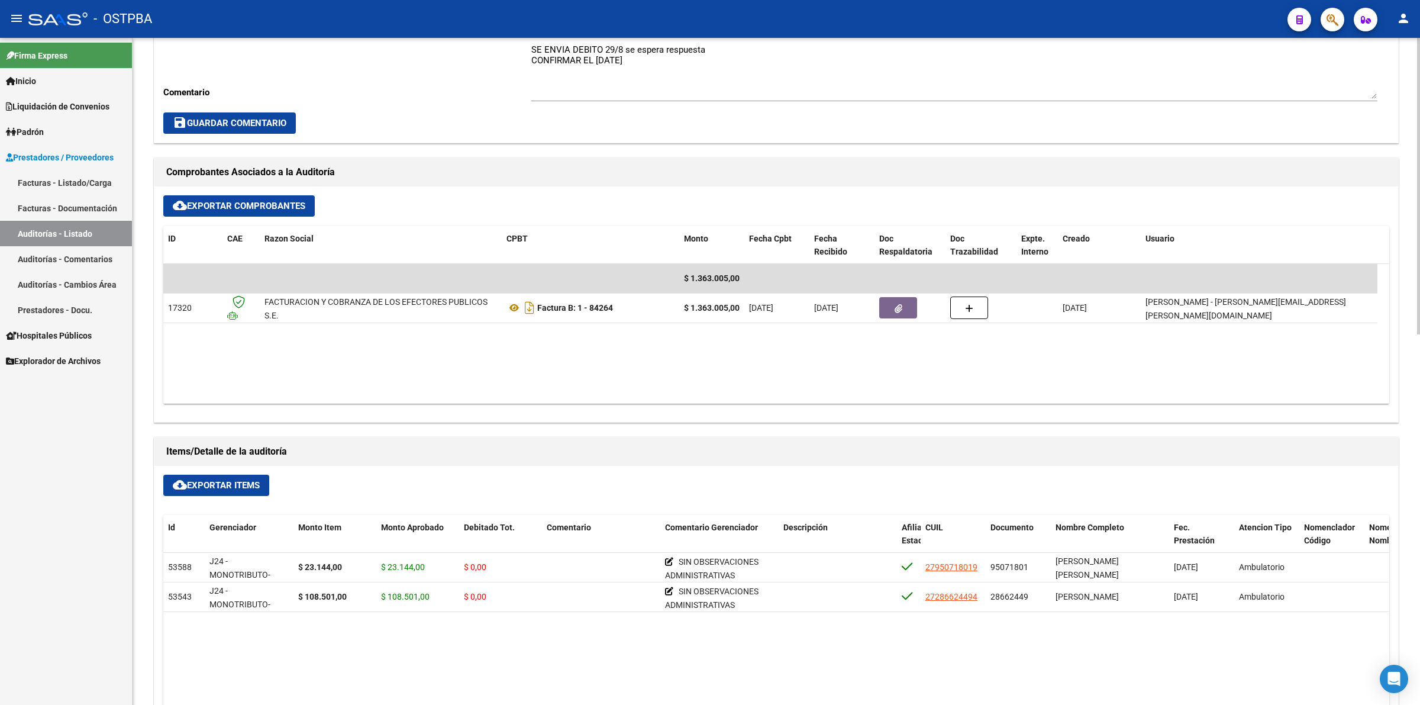
scroll to position [444, 0]
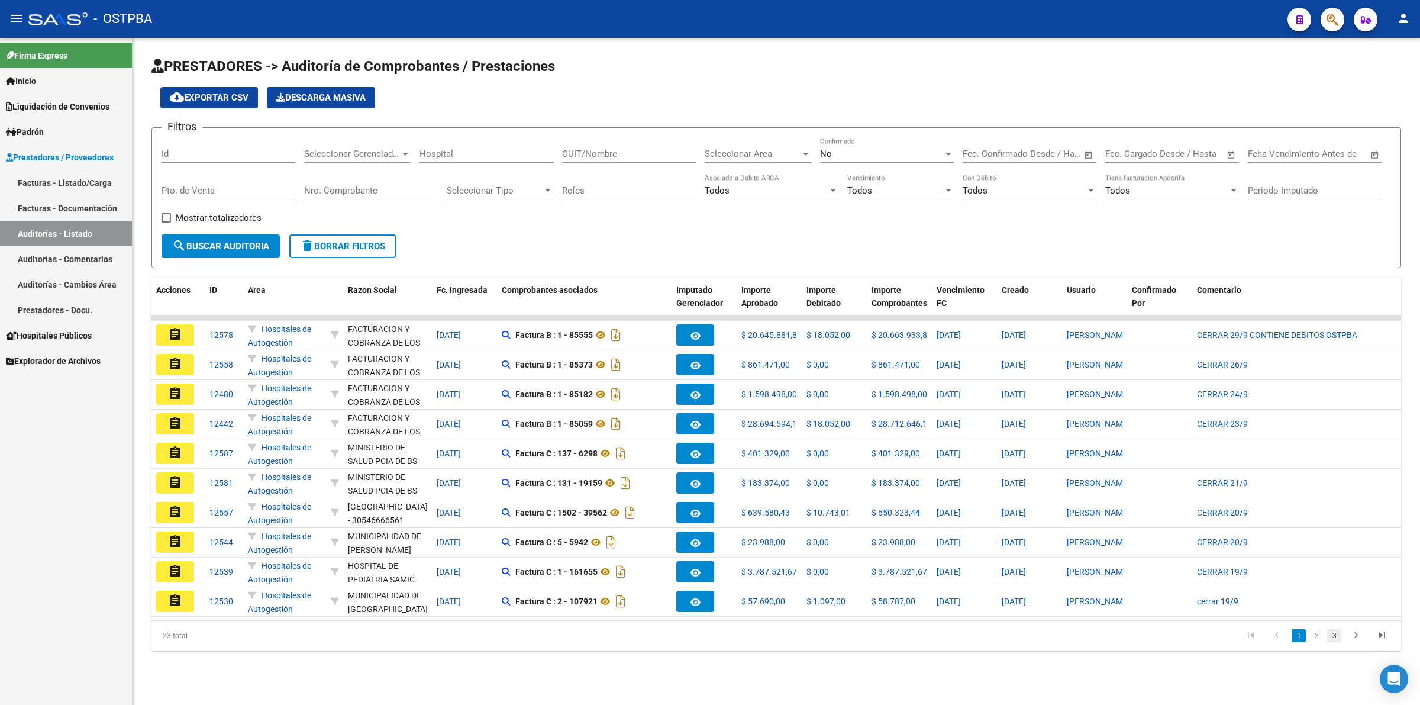
click at [1332, 642] on link "3" at bounding box center [1335, 635] width 14 height 13
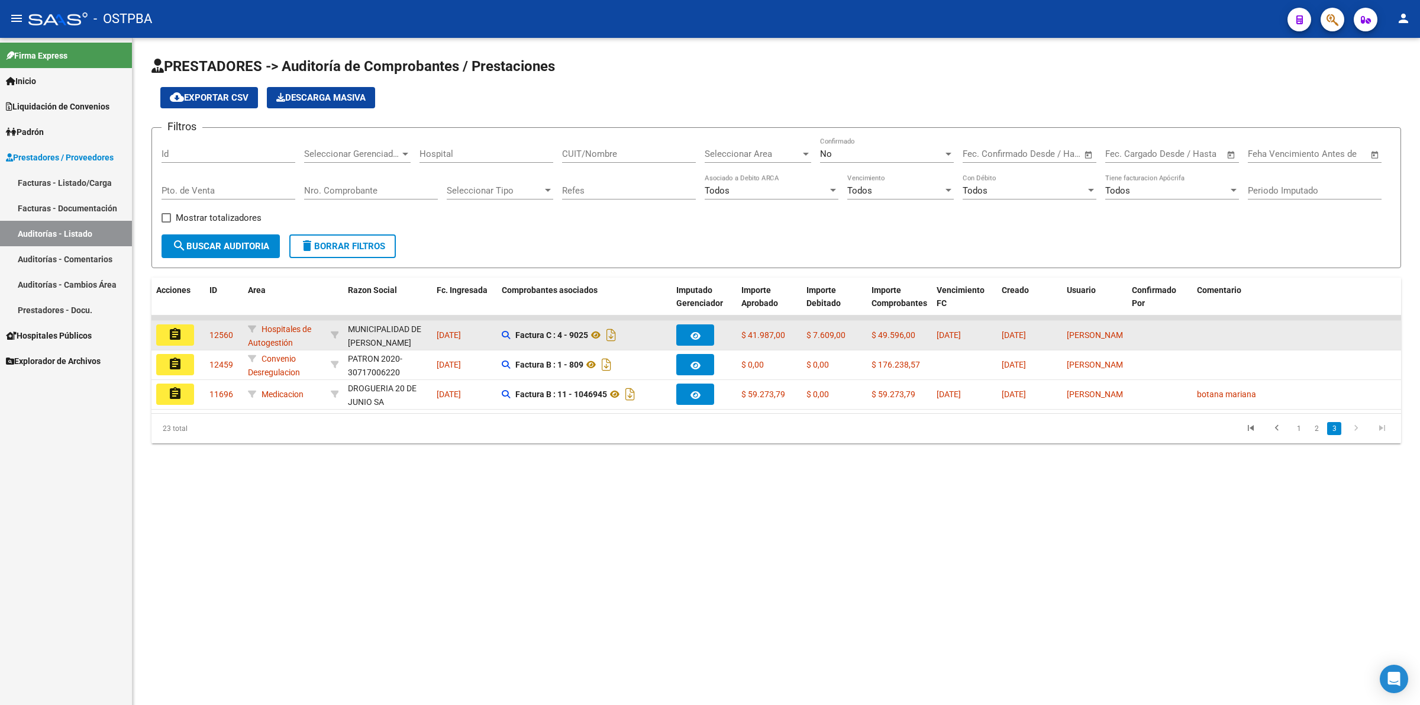
click at [168, 330] on mat-icon "assignment" at bounding box center [175, 334] width 14 height 14
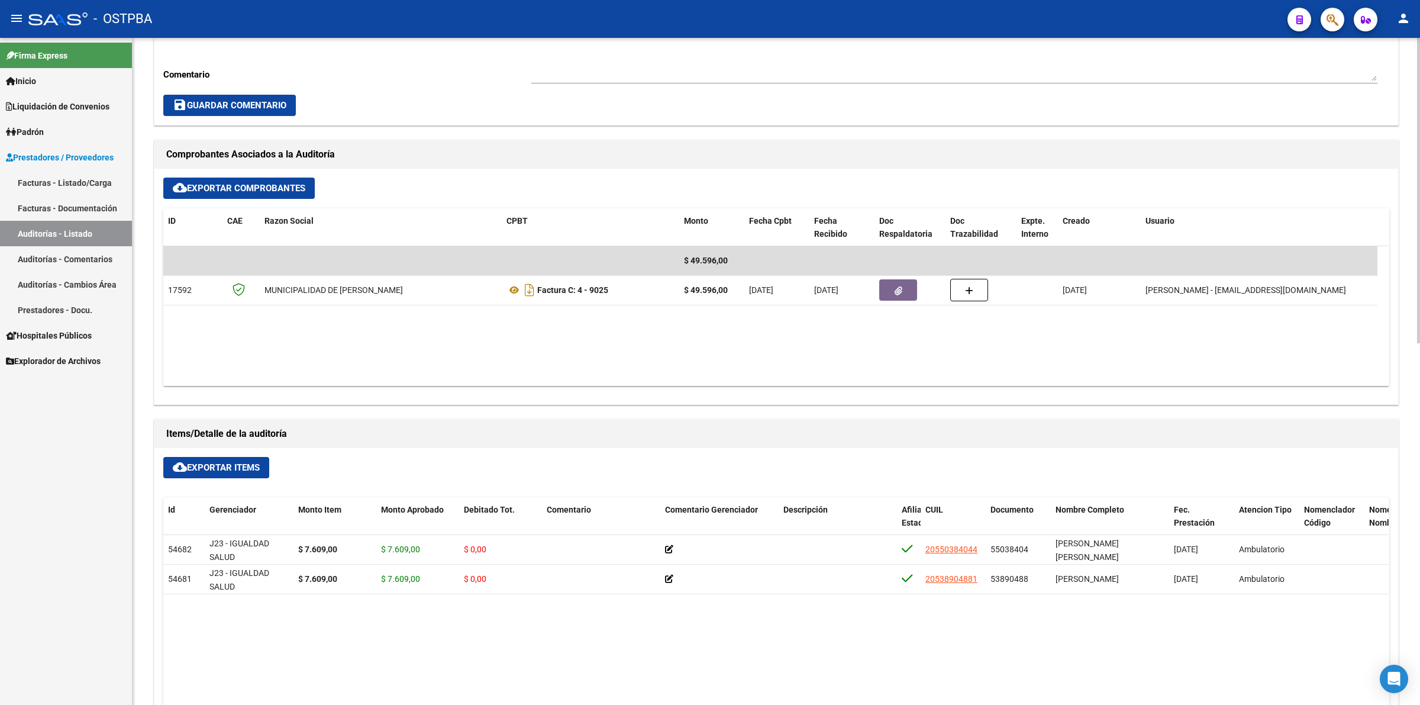
scroll to position [370, 0]
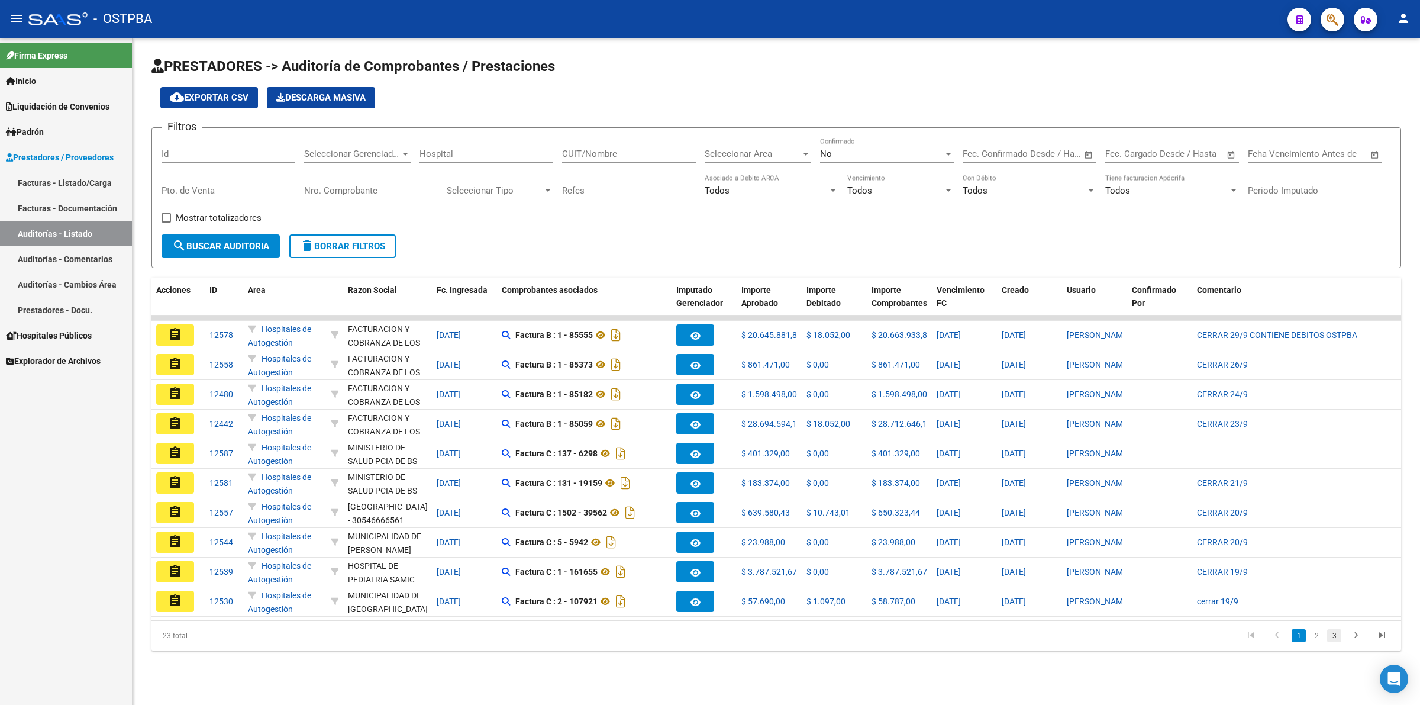
click at [1336, 642] on link "3" at bounding box center [1335, 635] width 14 height 13
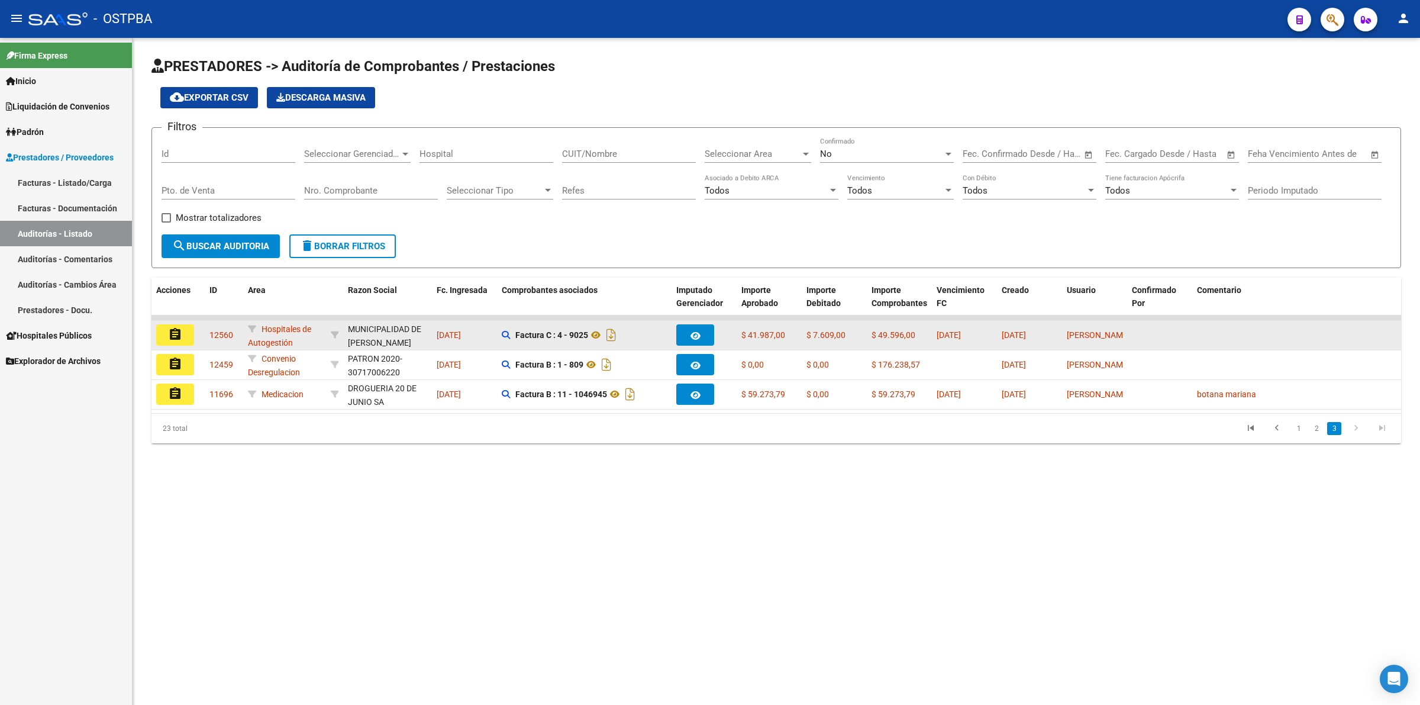
click at [162, 336] on button "assignment" at bounding box center [175, 334] width 38 height 21
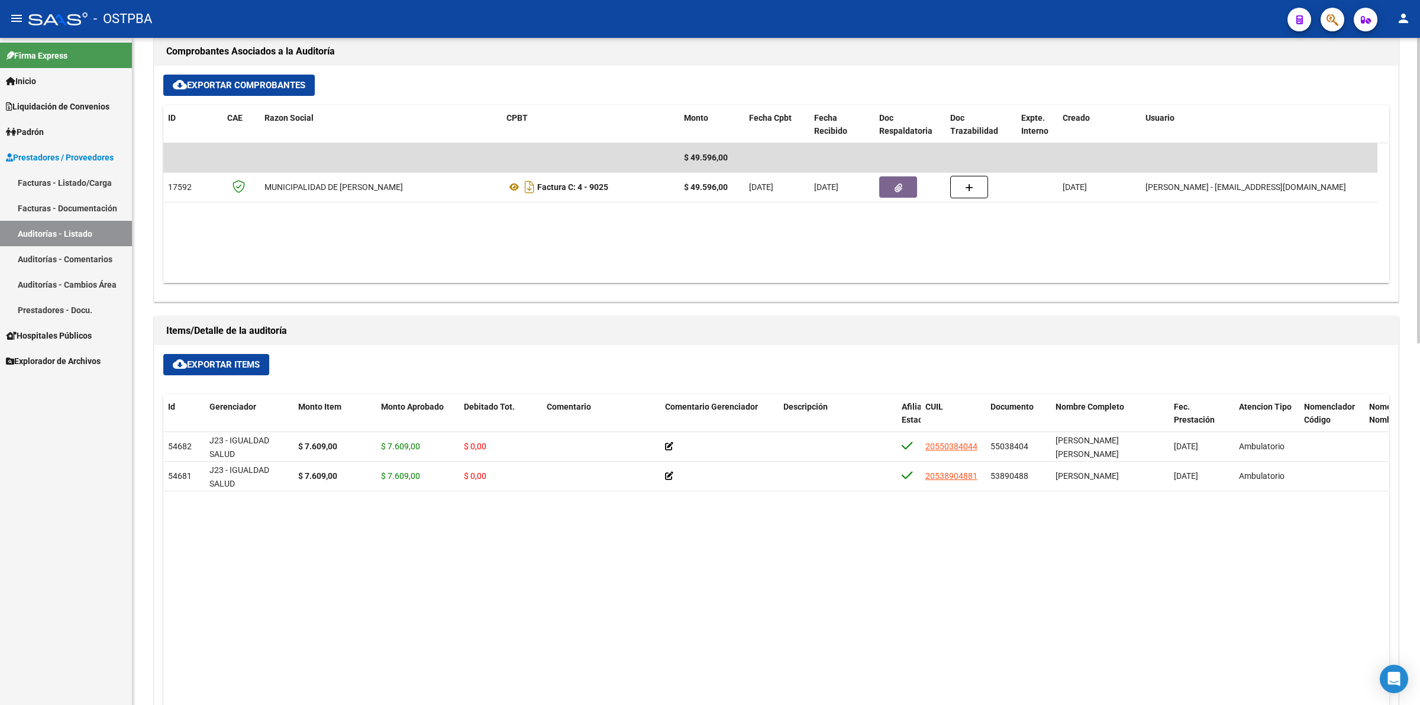
scroll to position [518, 0]
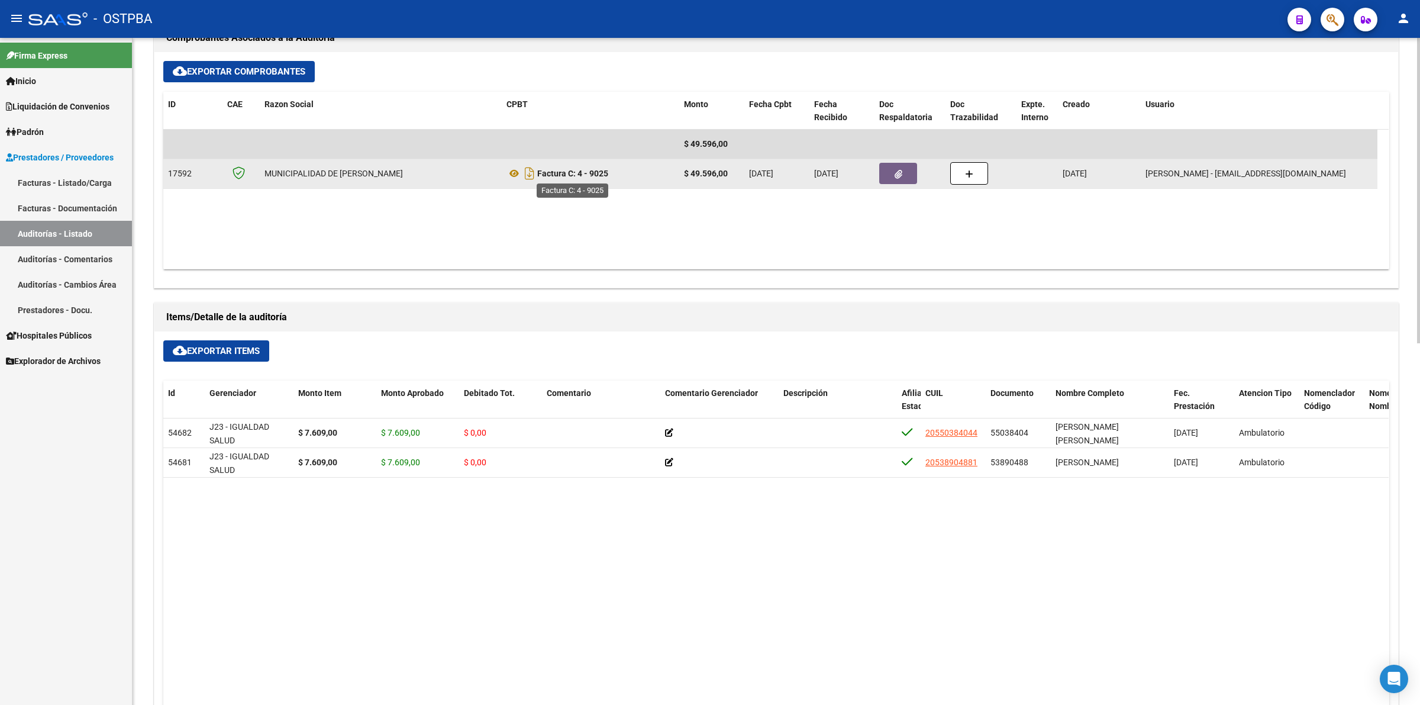
click at [537, 170] on strong "Factura C: 4 - 9025" at bounding box center [572, 173] width 71 height 9
click at [530, 173] on icon "Descargar documento" at bounding box center [529, 173] width 15 height 19
click at [112, 227] on link "Auditorías - Listado" at bounding box center [66, 233] width 132 height 25
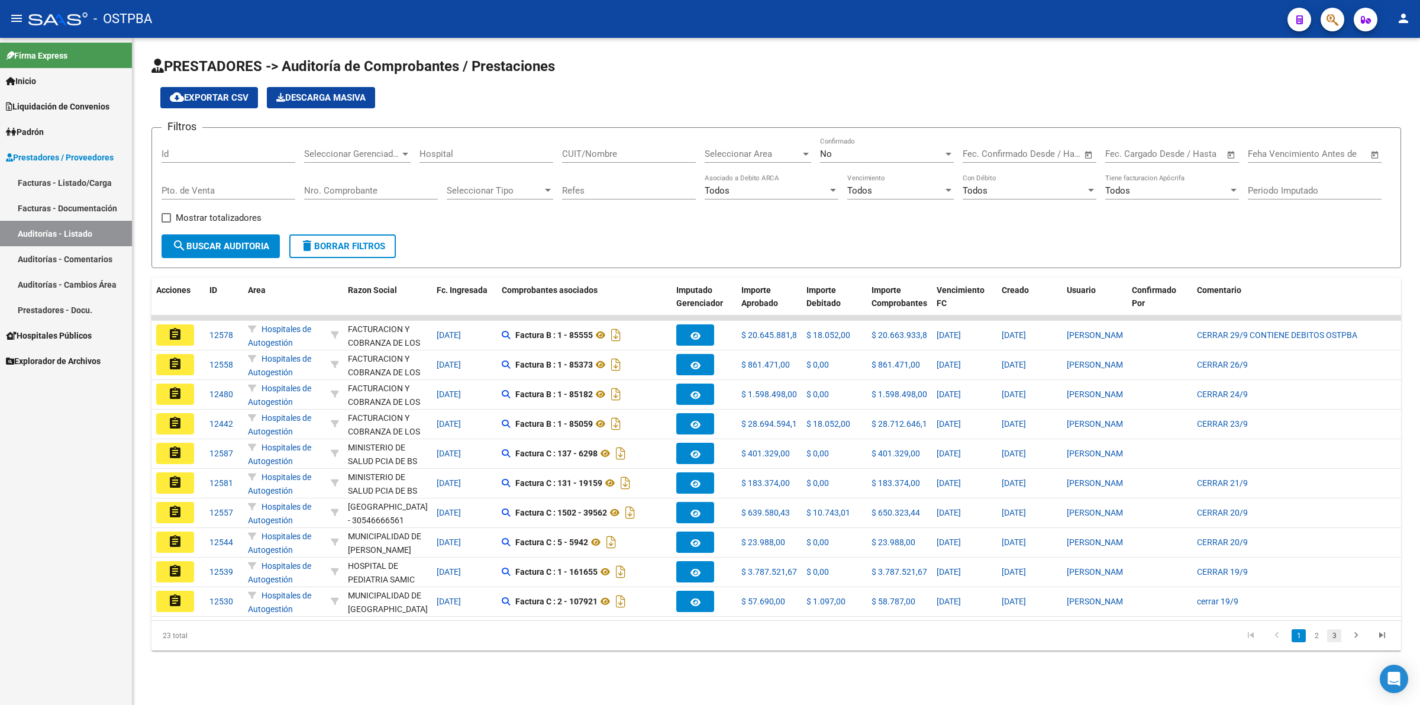
click at [1335, 642] on link "3" at bounding box center [1335, 635] width 14 height 13
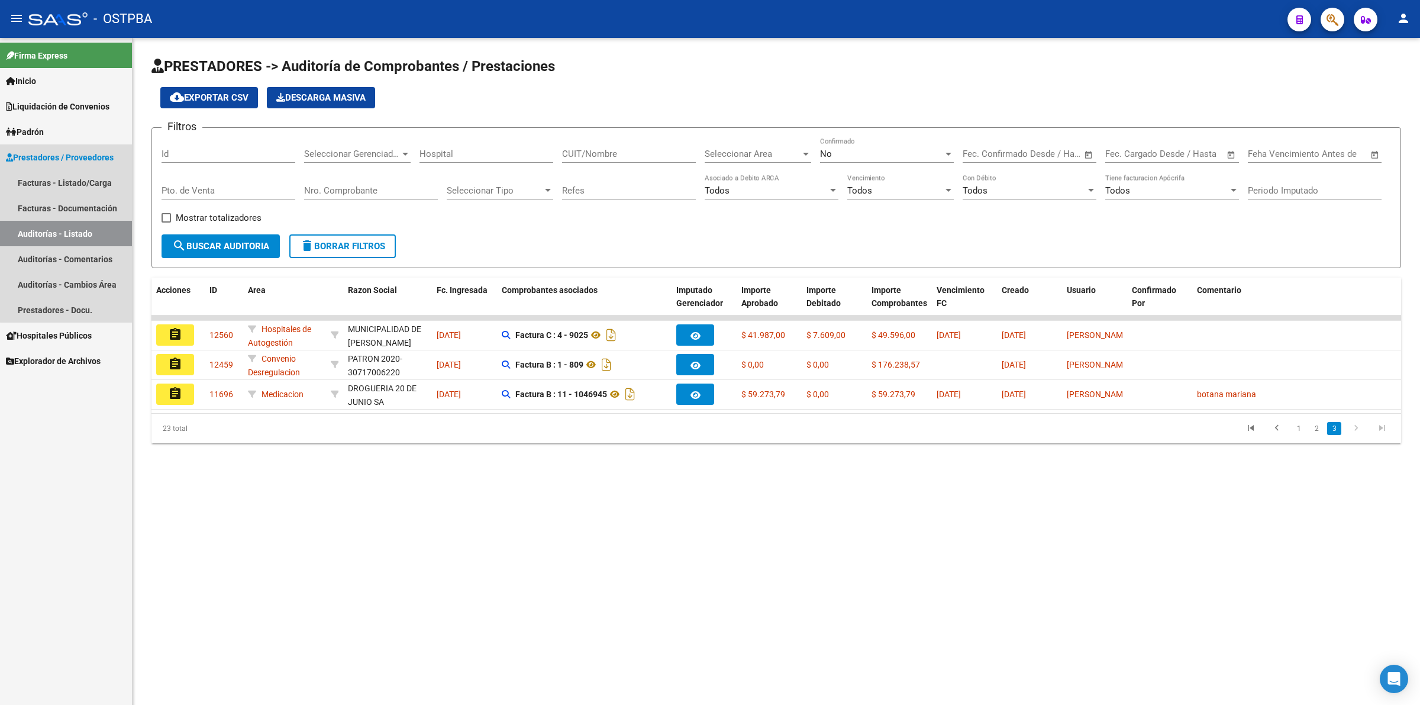
click at [70, 225] on link "Auditorías - Listado" at bounding box center [66, 233] width 132 height 25
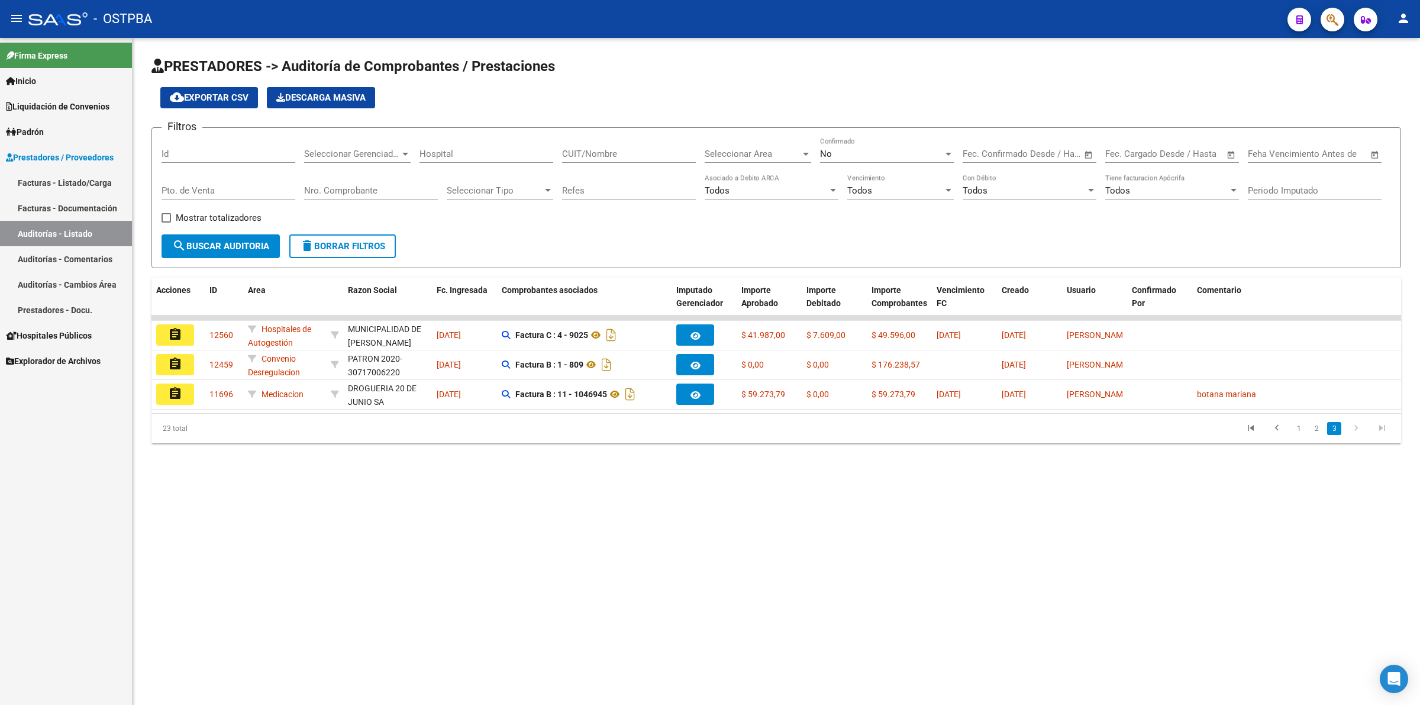
click at [920, 154] on div "No" at bounding box center [881, 154] width 123 height 11
click at [931, 224] on div at bounding box center [710, 352] width 1420 height 705
click at [70, 231] on link "Auditorías - Listado" at bounding box center [66, 233] width 132 height 25
click at [1303, 435] on link "1" at bounding box center [1299, 428] width 14 height 13
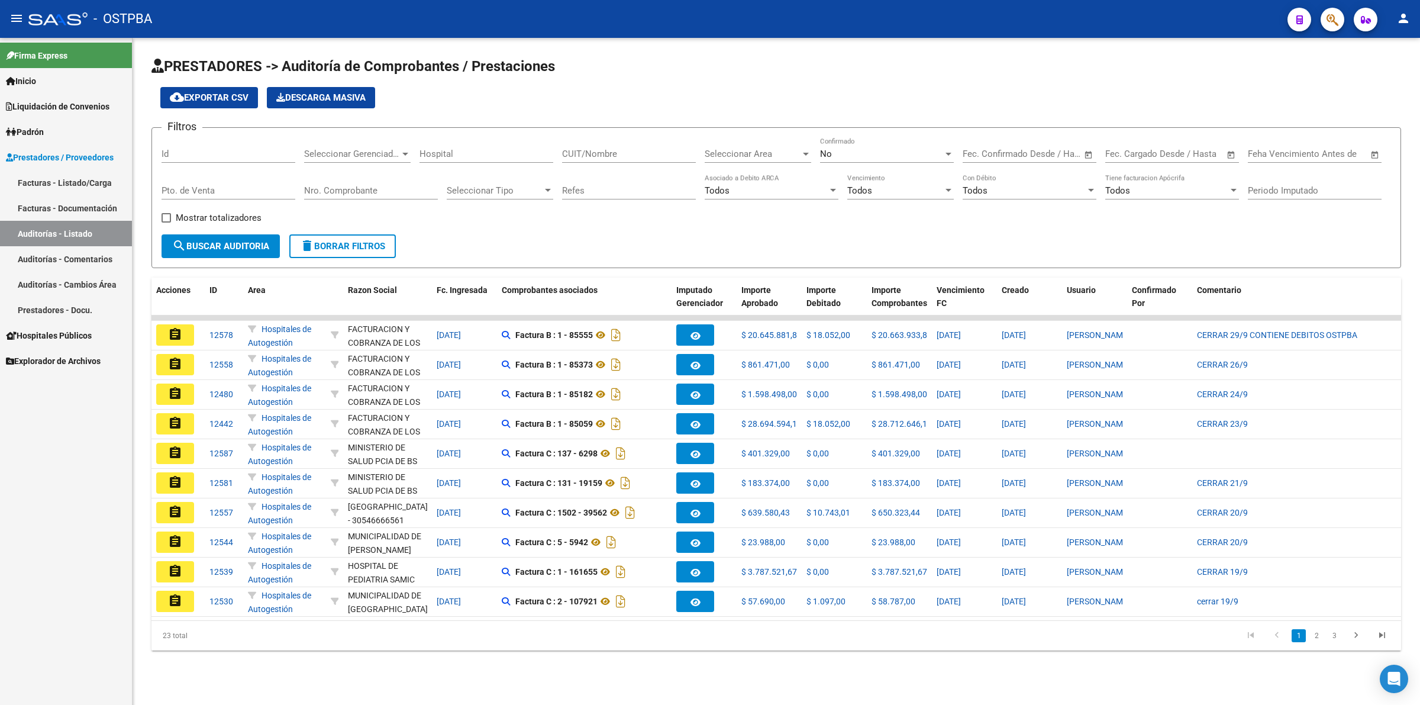
click at [925, 149] on div "No" at bounding box center [881, 154] width 123 height 11
click at [865, 125] on span "Si" at bounding box center [887, 126] width 134 height 27
click at [230, 247] on span "search Buscar Auditoria" at bounding box center [220, 246] width 97 height 11
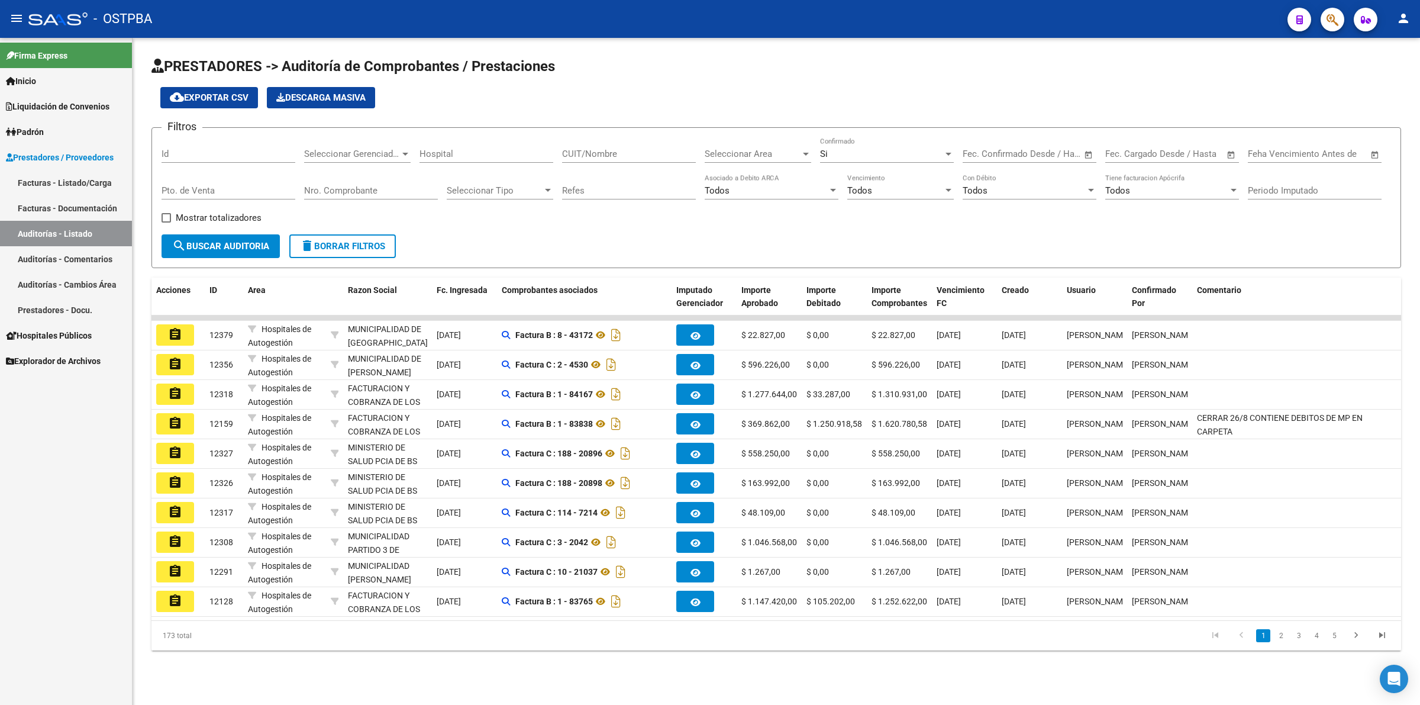
click at [901, 163] on div "Si Confirmado" at bounding box center [887, 155] width 134 height 37
click at [909, 156] on div "Si" at bounding box center [881, 154] width 123 height 11
click at [895, 125] on span "Todos" at bounding box center [887, 126] width 134 height 27
click at [889, 152] on div "Todos" at bounding box center [881, 154] width 123 height 11
click at [859, 202] on span "No" at bounding box center [887, 206] width 134 height 27
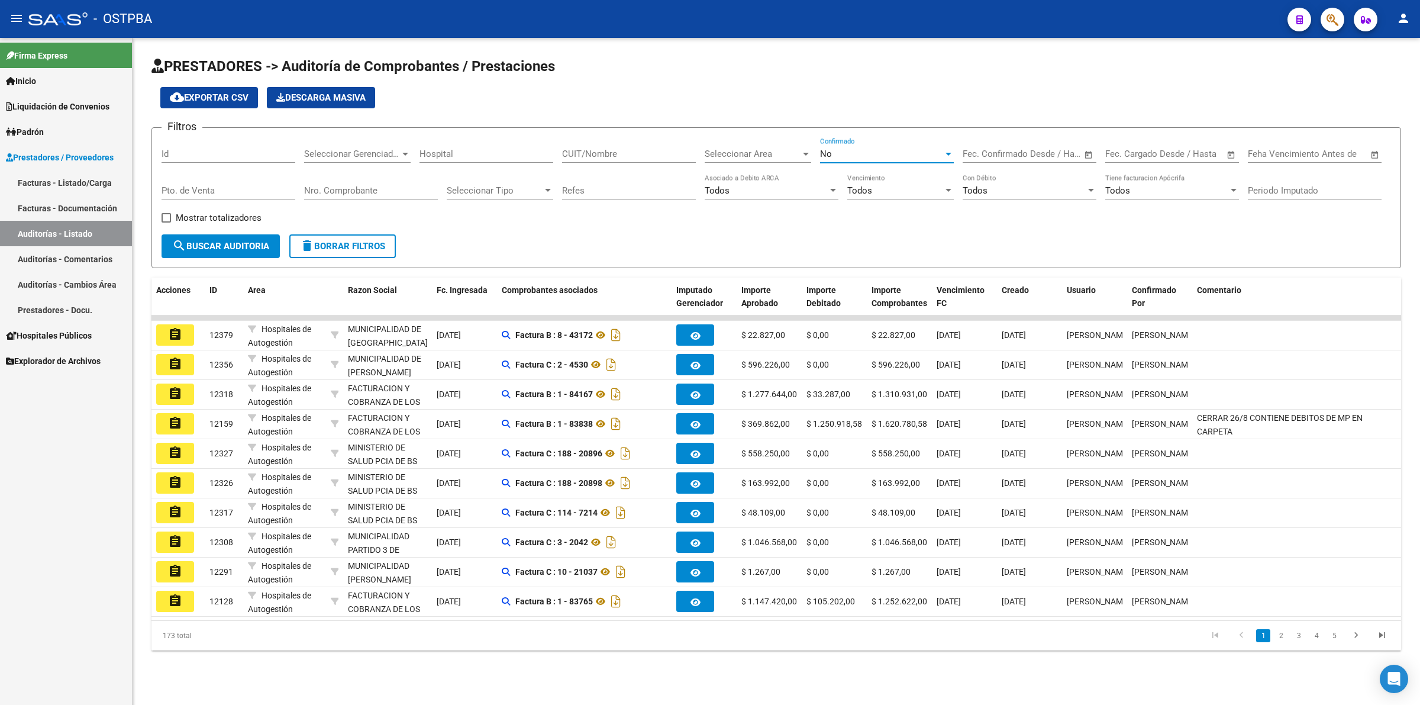
click at [202, 247] on span "search Buscar Auditoria" at bounding box center [220, 246] width 97 height 11
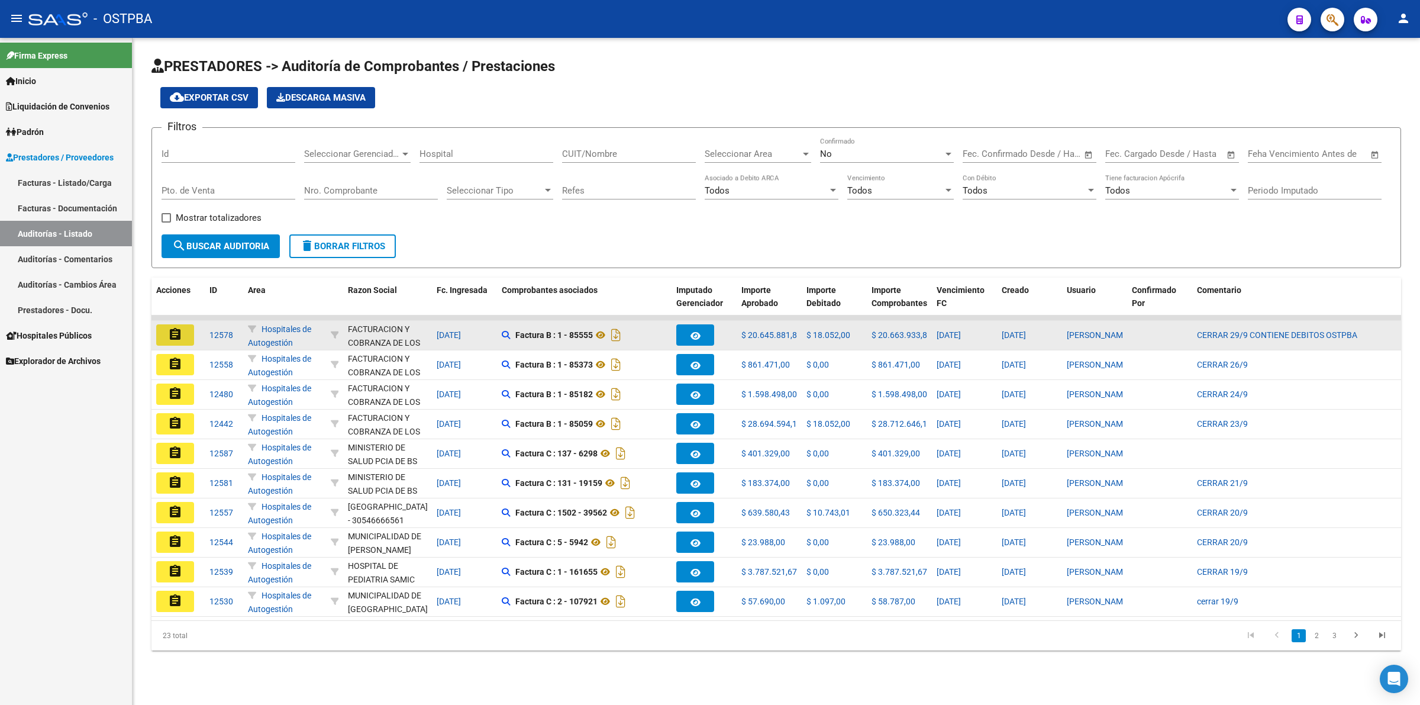
click at [179, 333] on mat-icon "assignment" at bounding box center [175, 334] width 14 height 14
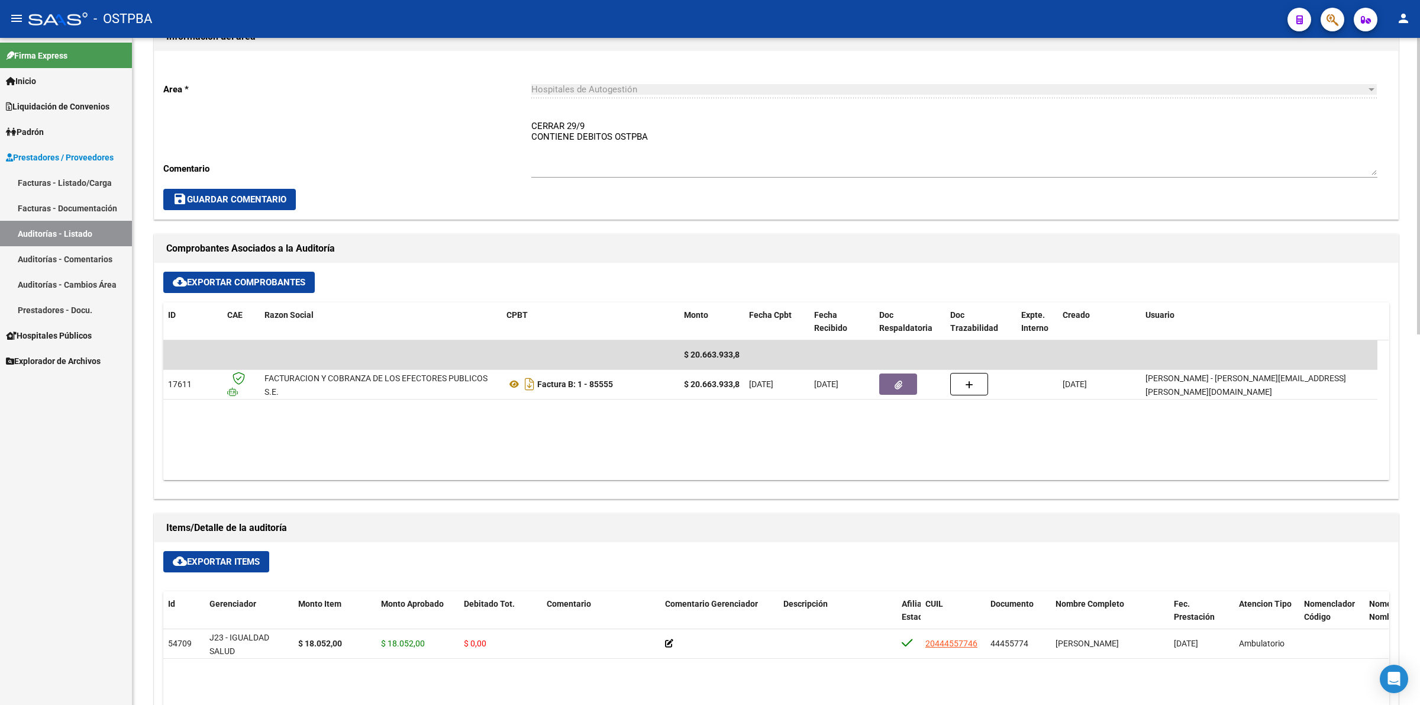
scroll to position [370, 0]
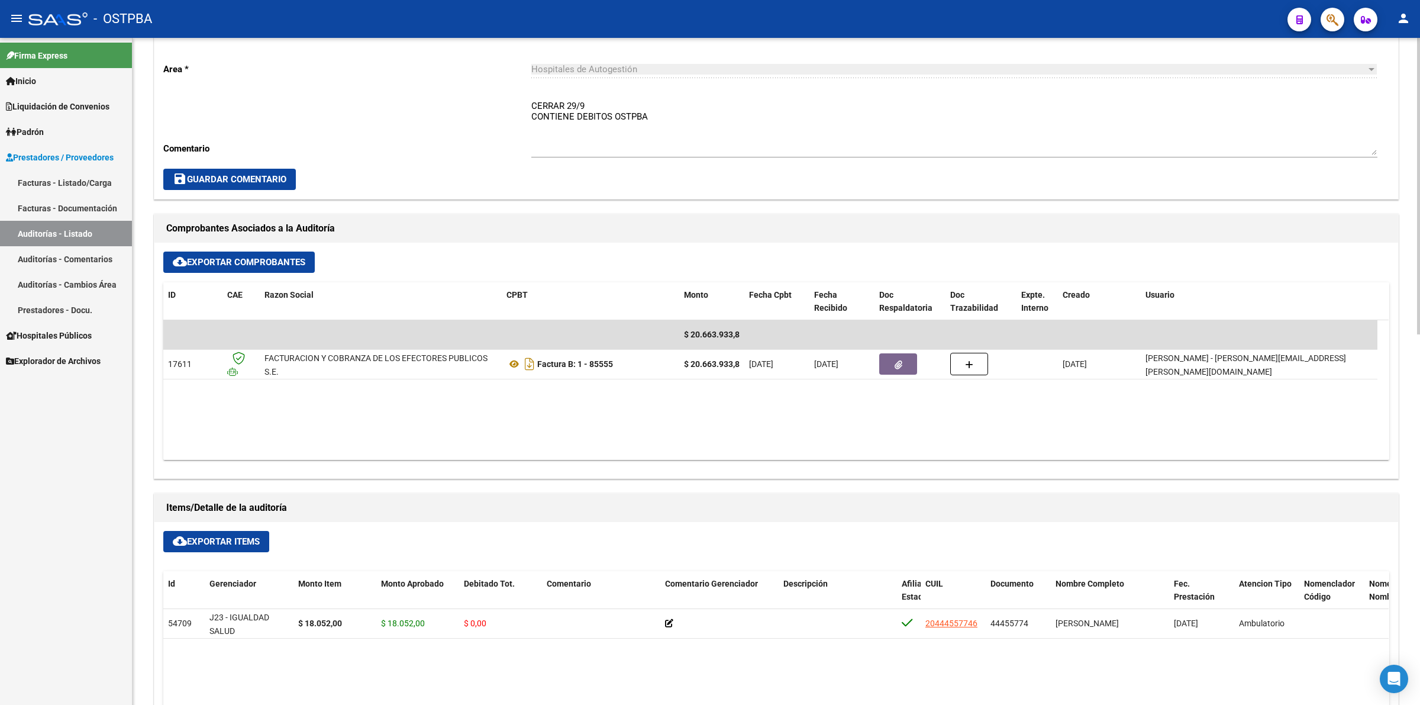
click at [72, 230] on link "Auditorías - Listado" at bounding box center [66, 233] width 132 height 25
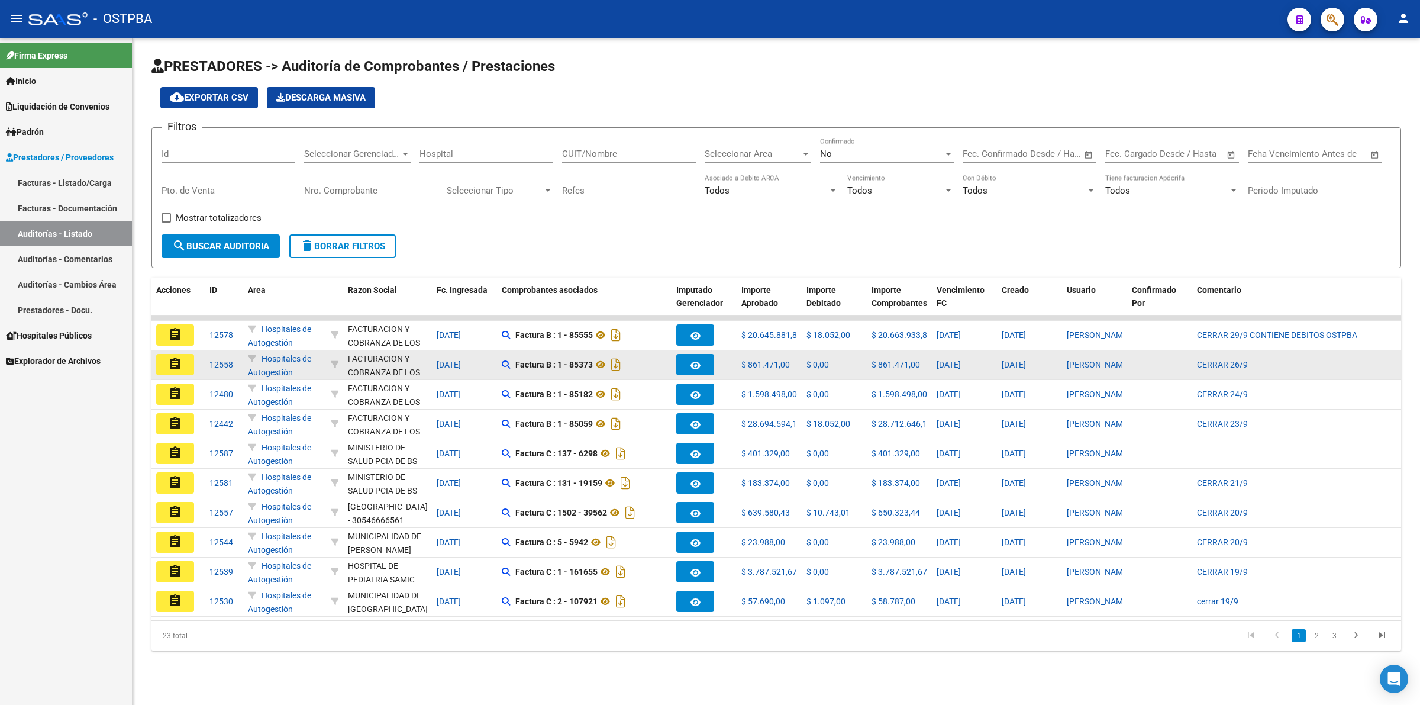
click at [172, 365] on mat-icon "assignment" at bounding box center [175, 364] width 14 height 14
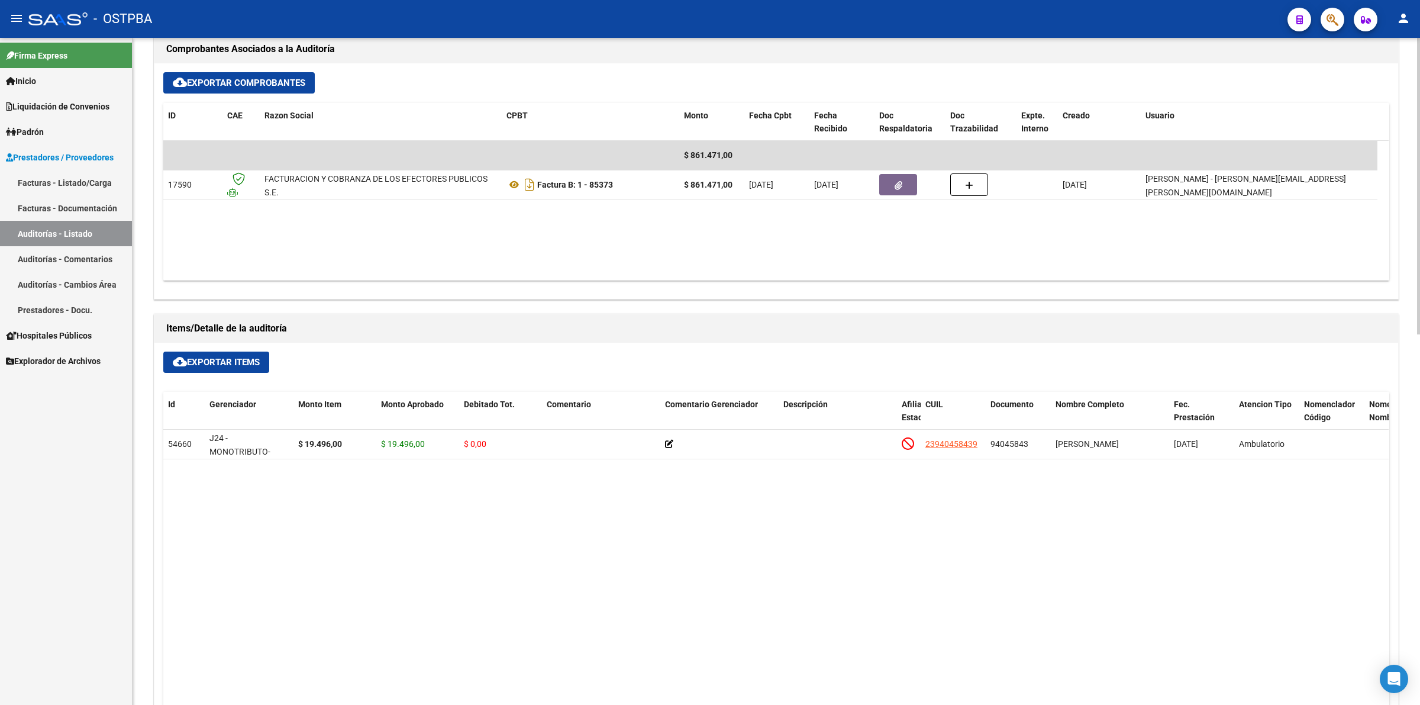
scroll to position [592, 0]
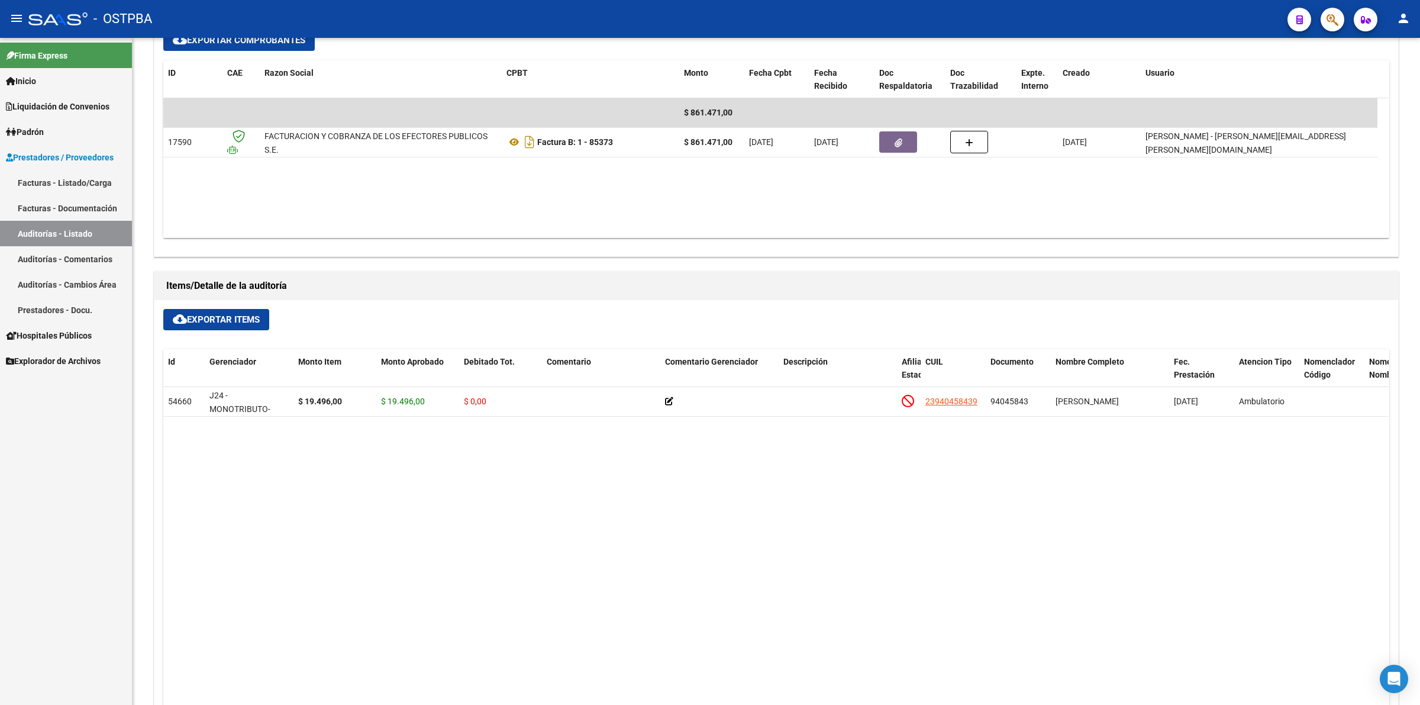
click at [111, 237] on link "Auditorías - Listado" at bounding box center [66, 233] width 132 height 25
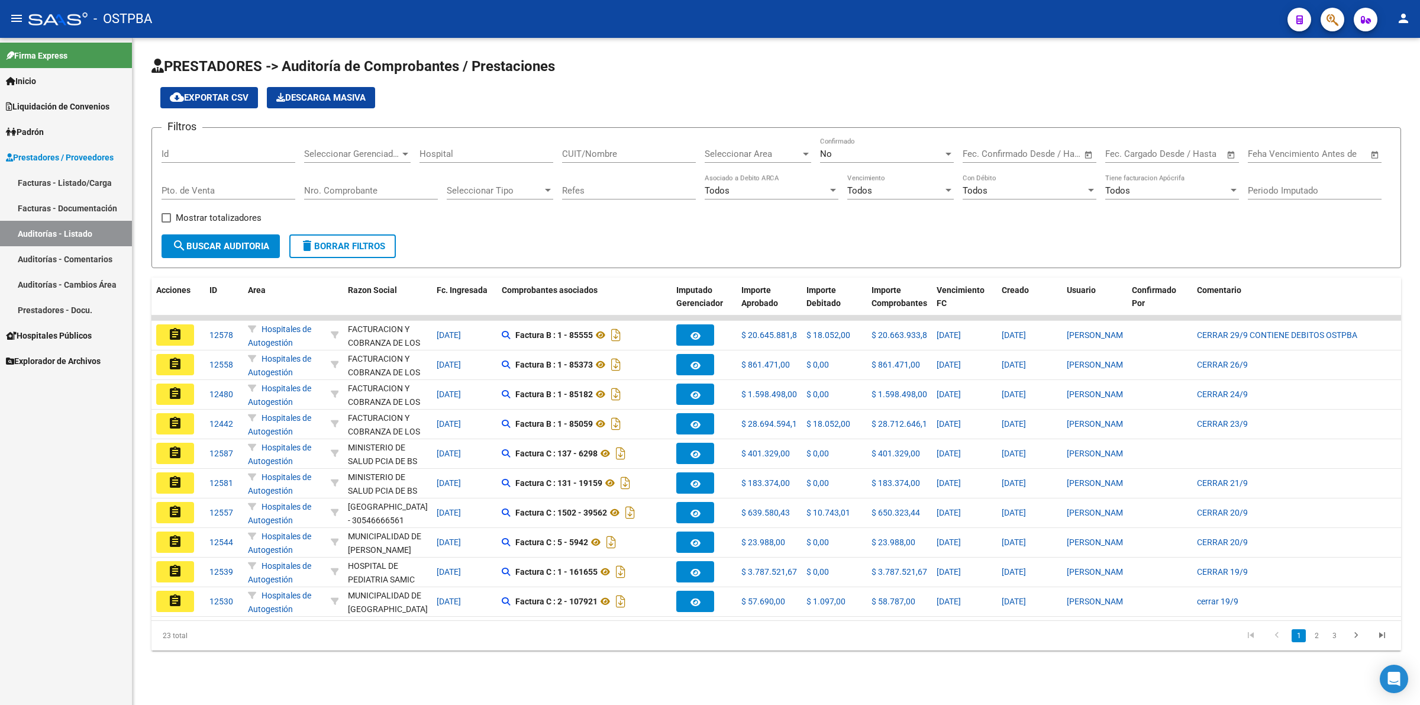
click at [178, 395] on mat-icon "assignment" at bounding box center [175, 393] width 14 height 14
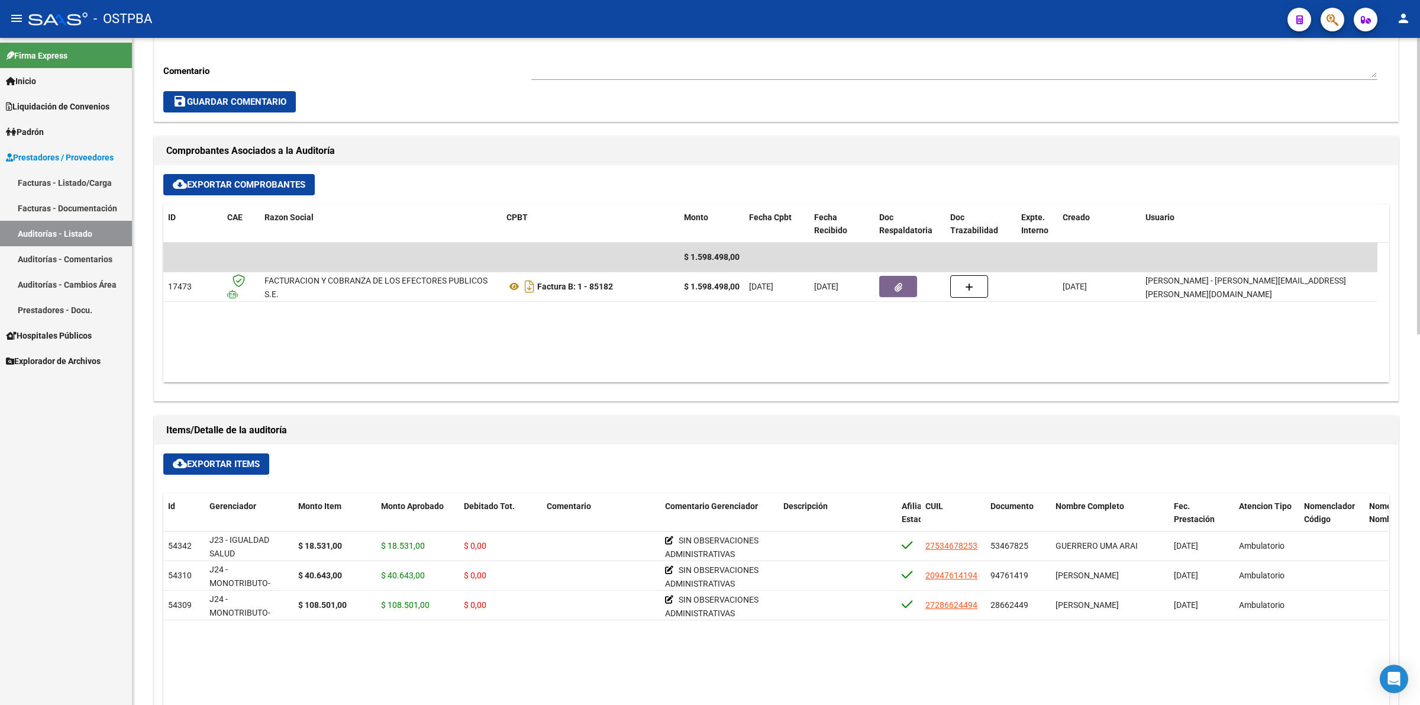
scroll to position [592, 0]
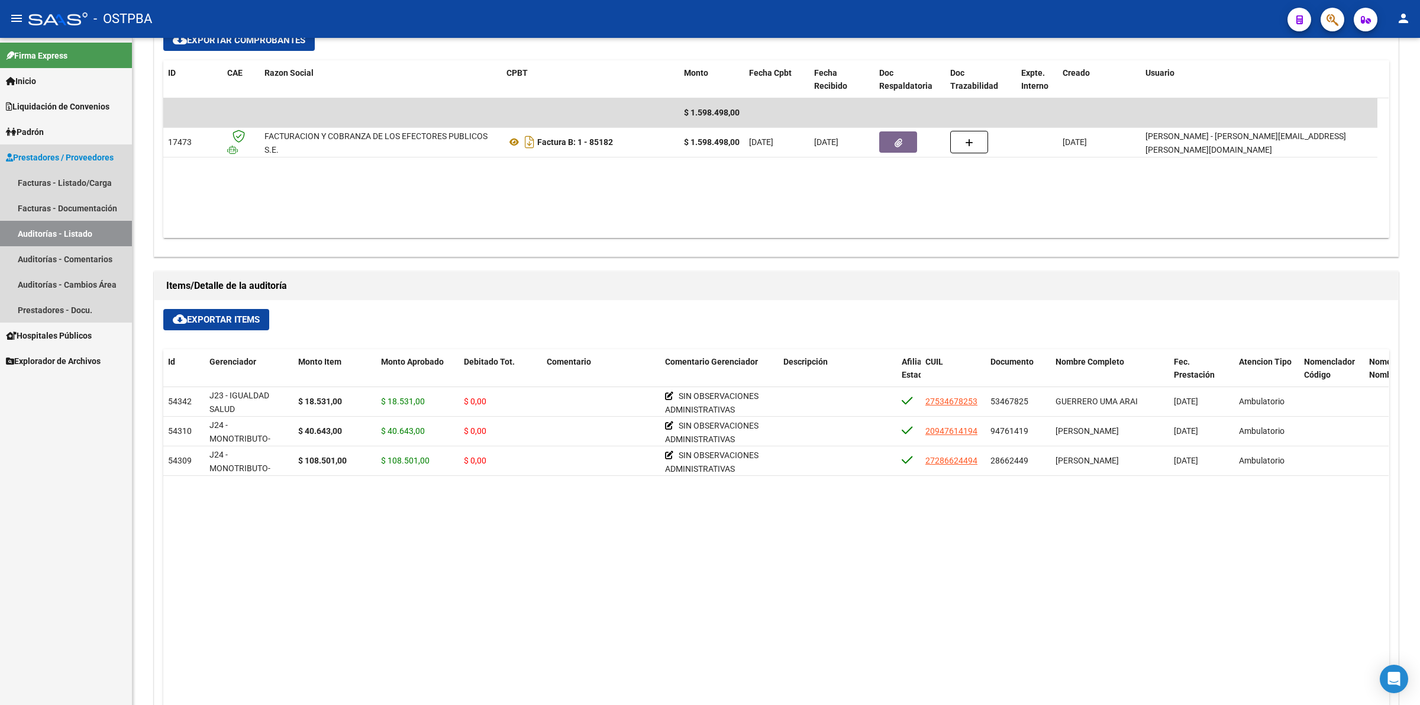
click at [52, 231] on link "Auditorías - Listado" at bounding box center [66, 233] width 132 height 25
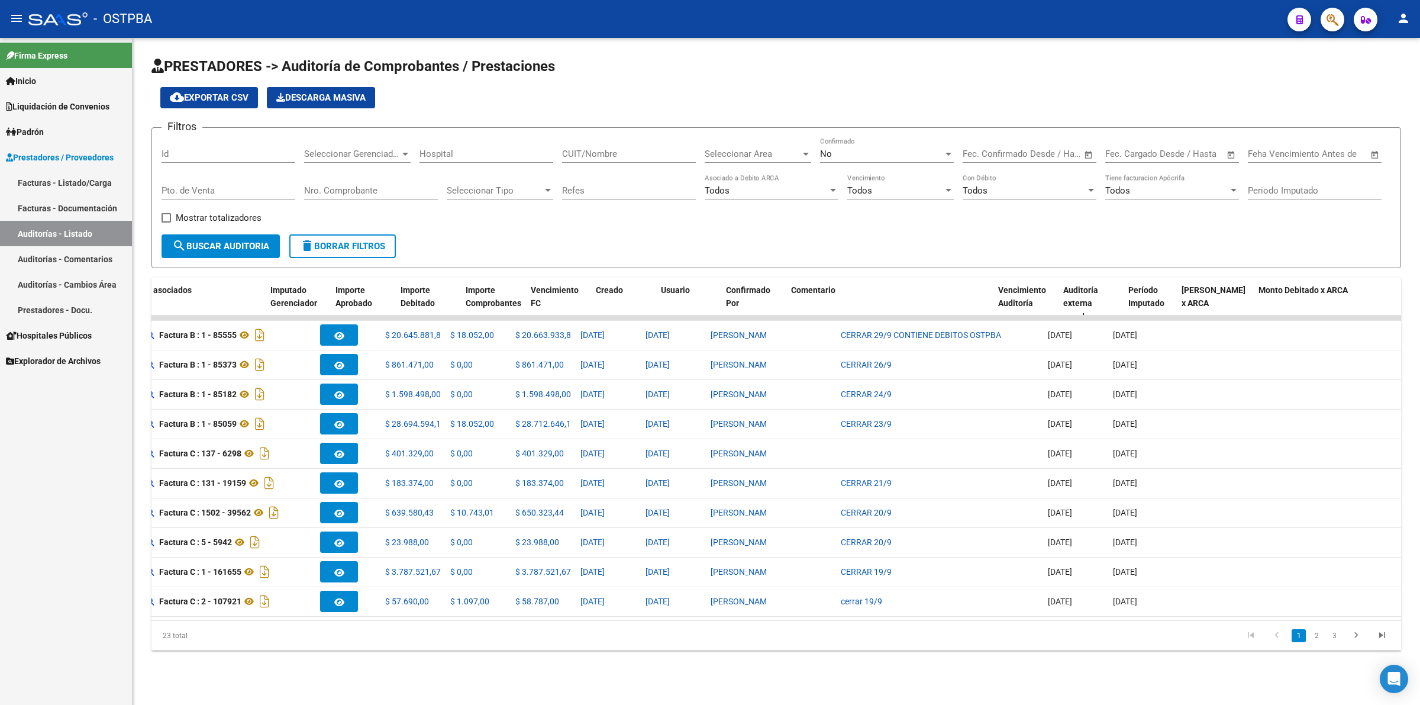
scroll to position [0, 406]
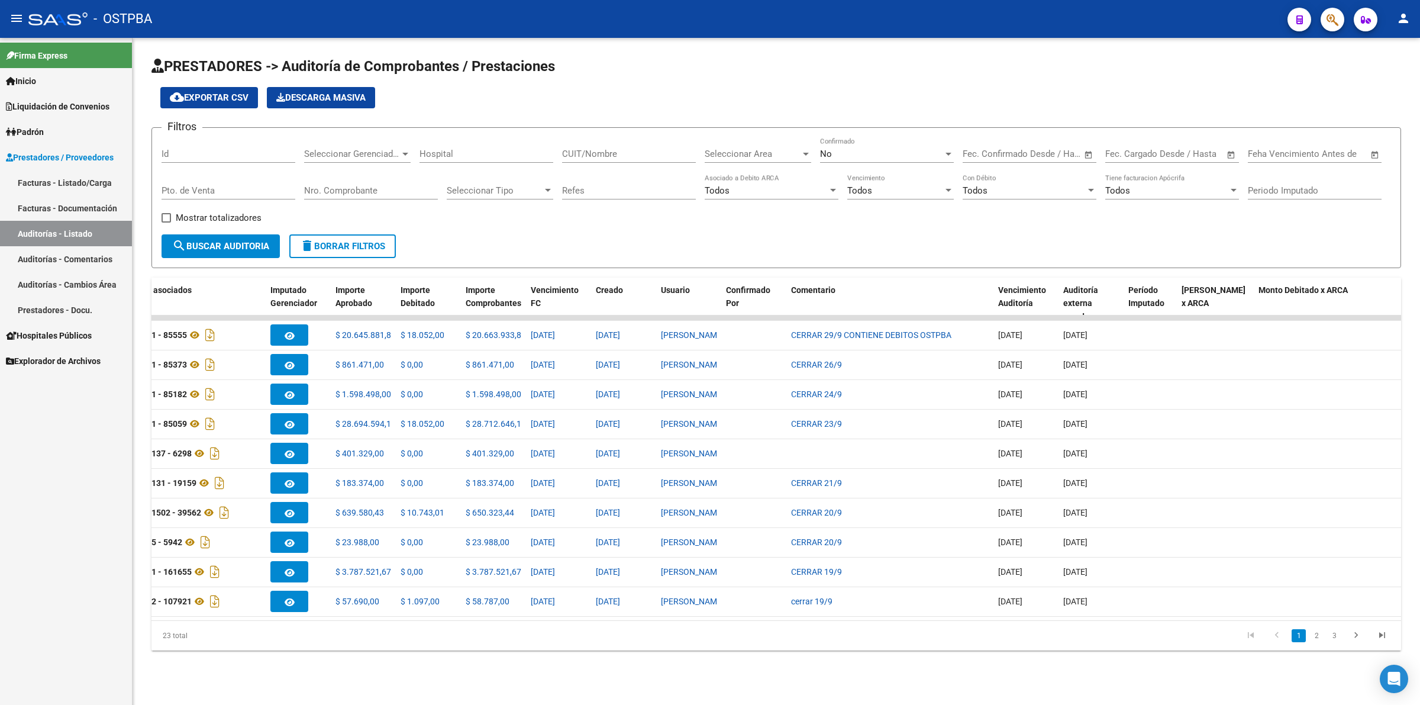
click at [776, 160] on div "Seleccionar Area Seleccionar Area" at bounding box center [758, 149] width 107 height 25
click at [780, 159] on input "dropdown search" at bounding box center [771, 152] width 152 height 27
click at [935, 99] on div at bounding box center [710, 352] width 1420 height 705
click at [920, 143] on div "No Confirmado" at bounding box center [887, 149] width 134 height 25
click at [920, 143] on span "No" at bounding box center [887, 153] width 134 height 27
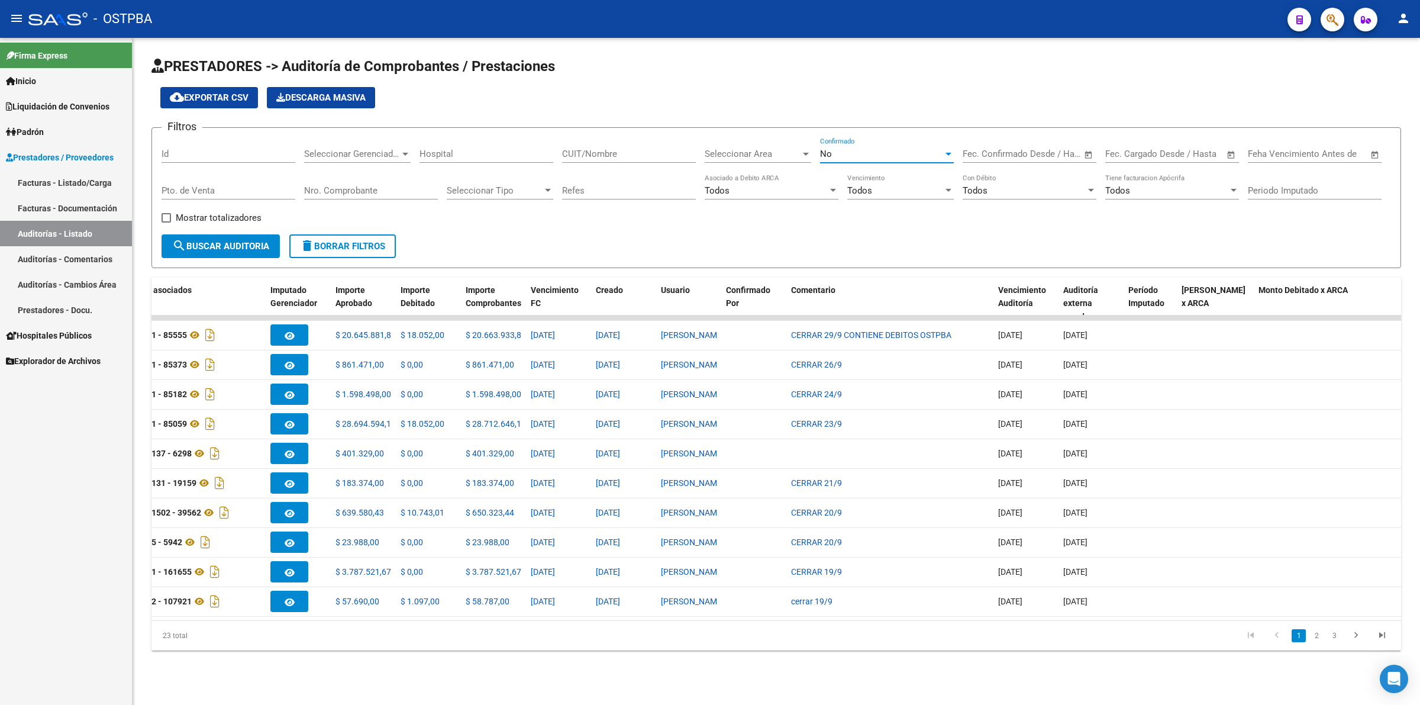
click at [487, 196] on div "Seleccionar Tipo Seleccionar Tipo" at bounding box center [500, 186] width 107 height 25
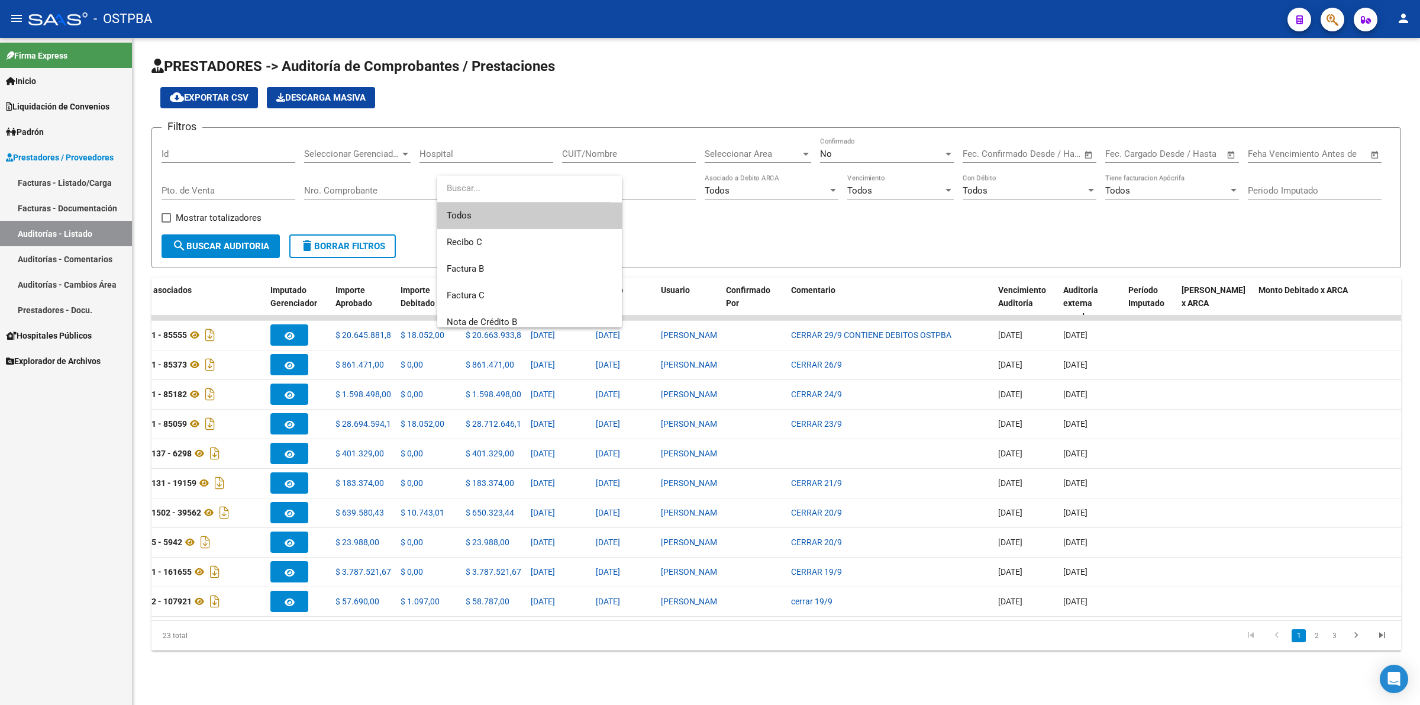
click at [487, 196] on input "dropdown search" at bounding box center [523, 188] width 173 height 27
click at [752, 222] on div at bounding box center [710, 352] width 1420 height 705
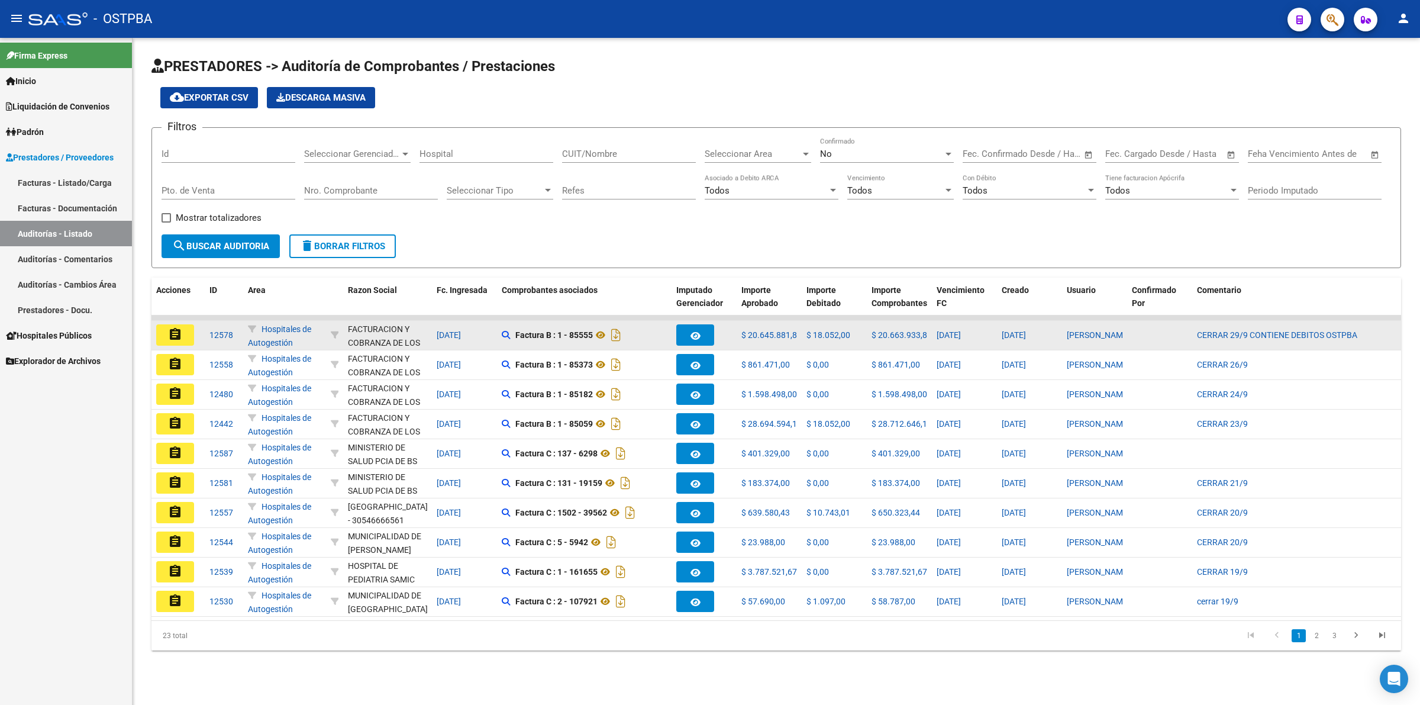
click at [168, 330] on mat-icon "assignment" at bounding box center [175, 334] width 14 height 14
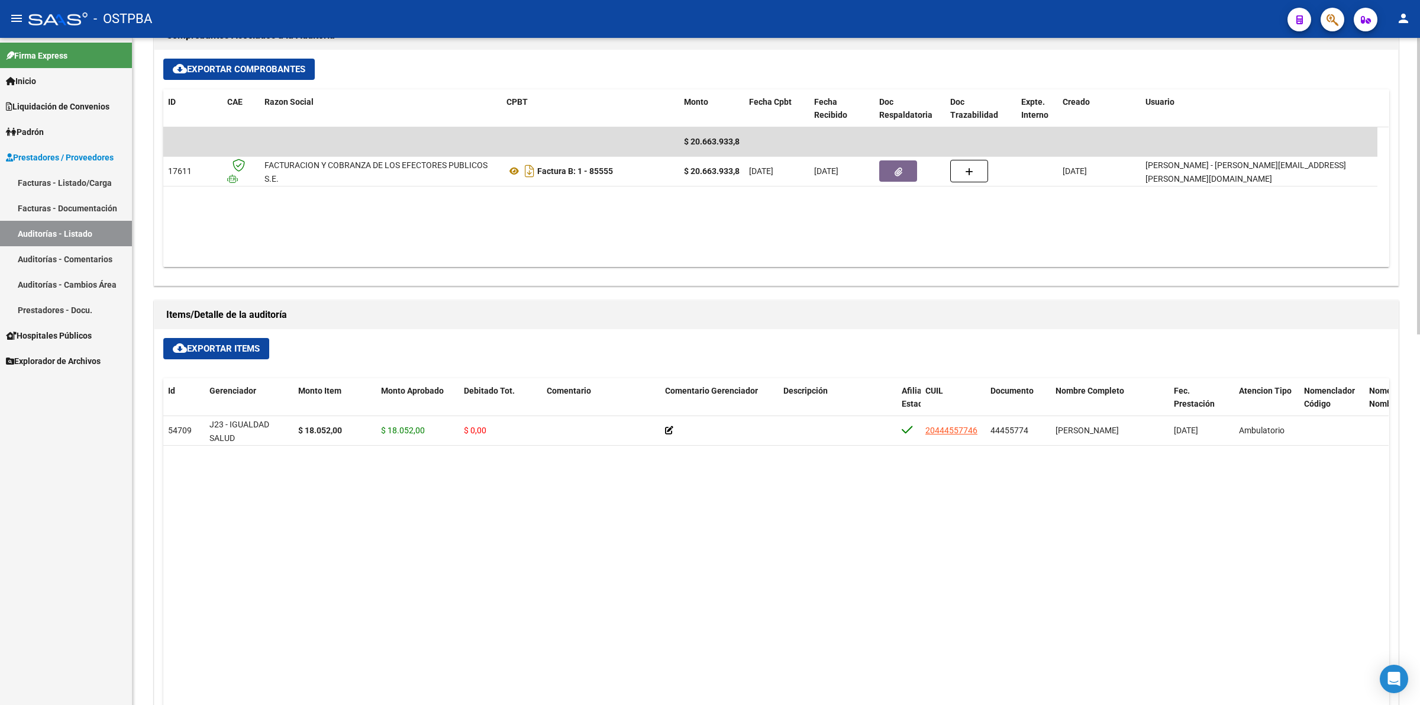
scroll to position [518, 0]
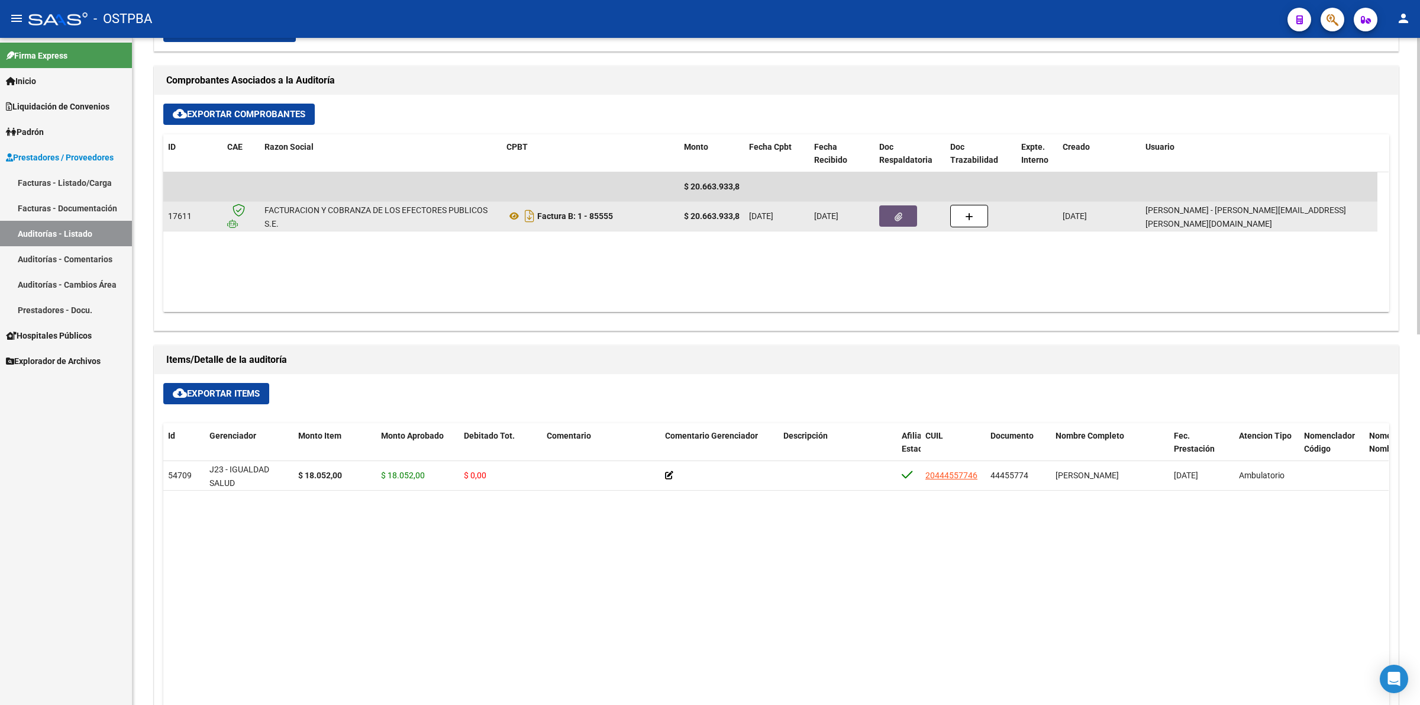
click at [895, 215] on icon "button" at bounding box center [899, 216] width 8 height 9
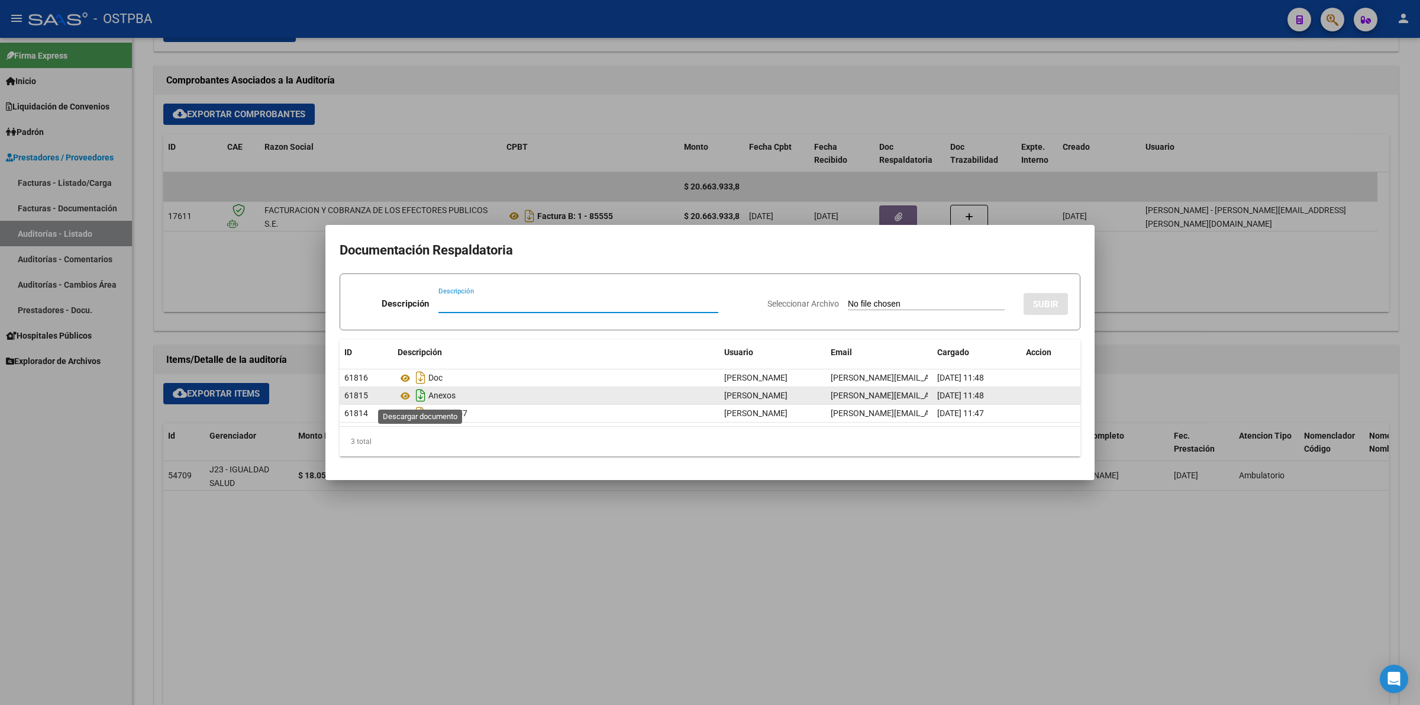
click at [418, 398] on icon "Descargar documento" at bounding box center [420, 395] width 15 height 19
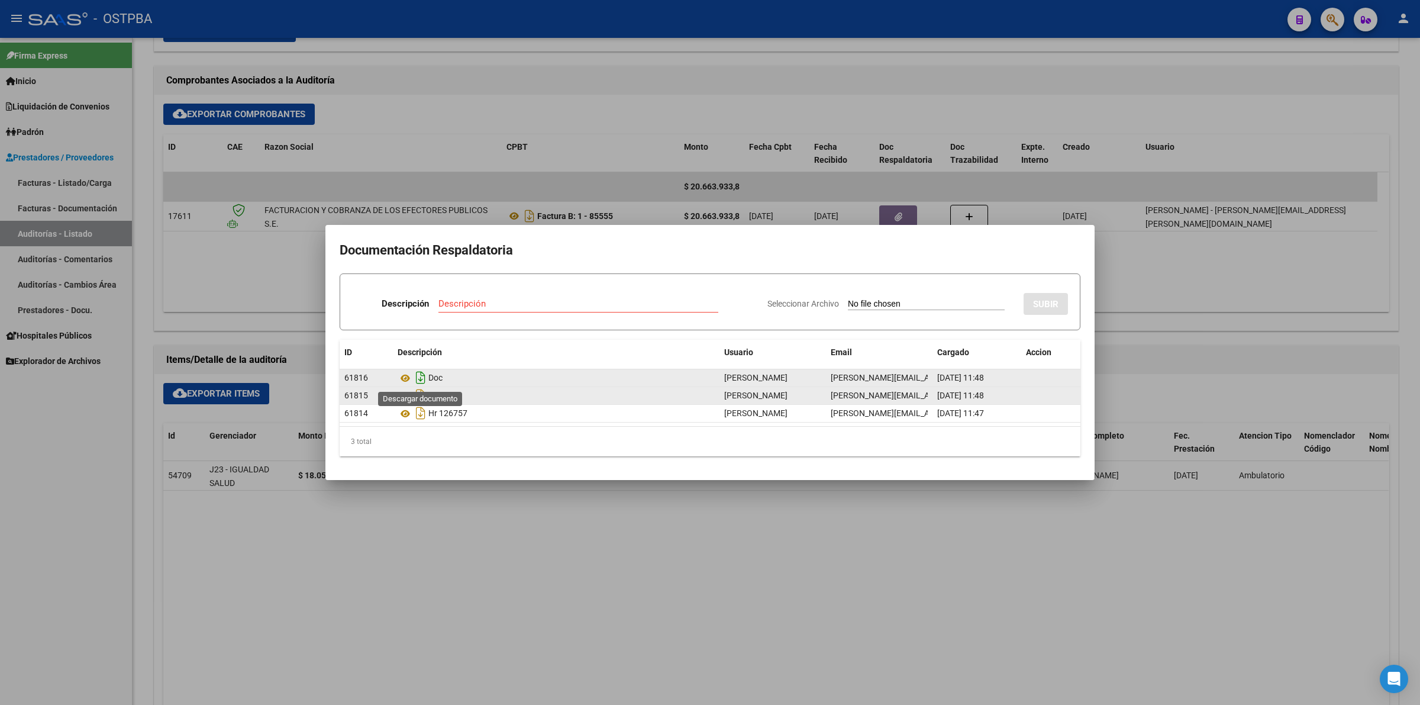
click at [418, 372] on icon "Descargar documento" at bounding box center [420, 377] width 15 height 19
click at [634, 555] on div at bounding box center [710, 352] width 1420 height 705
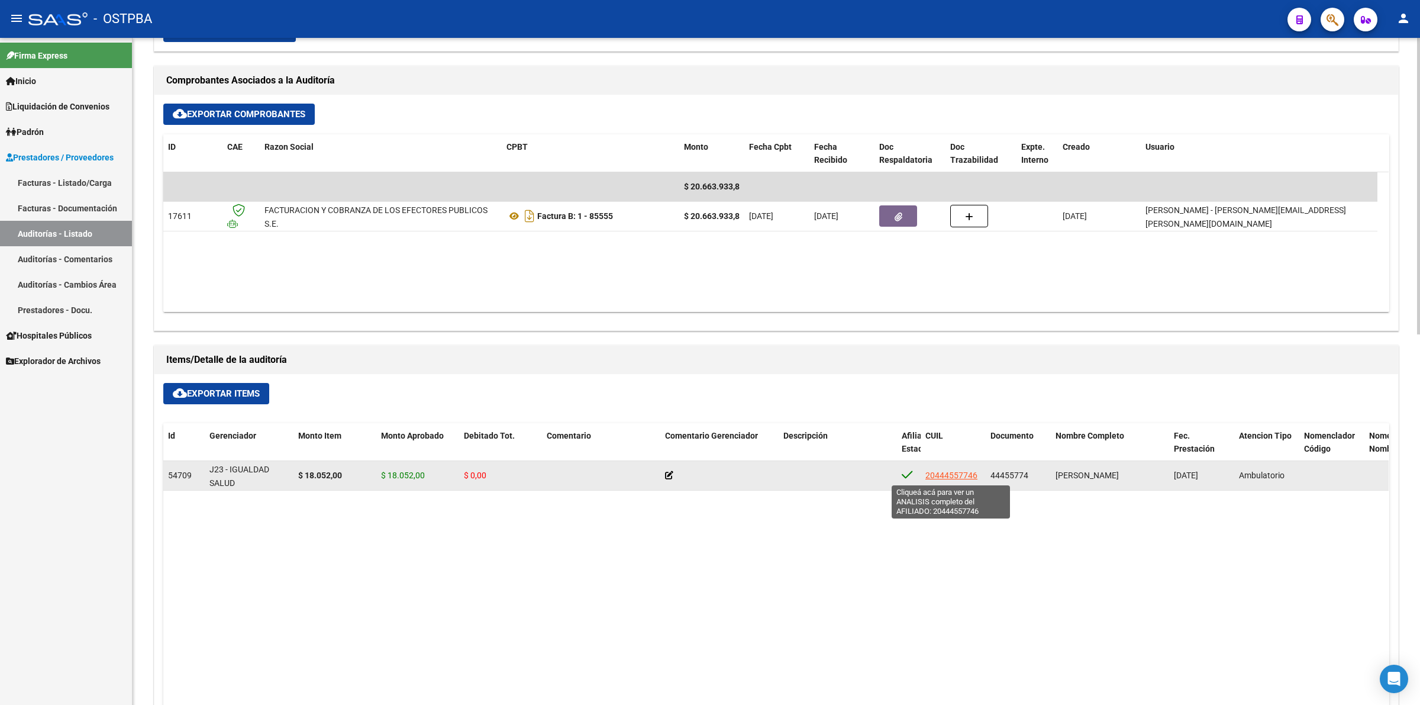
click at [954, 472] on span "20444557746" at bounding box center [952, 475] width 52 height 9
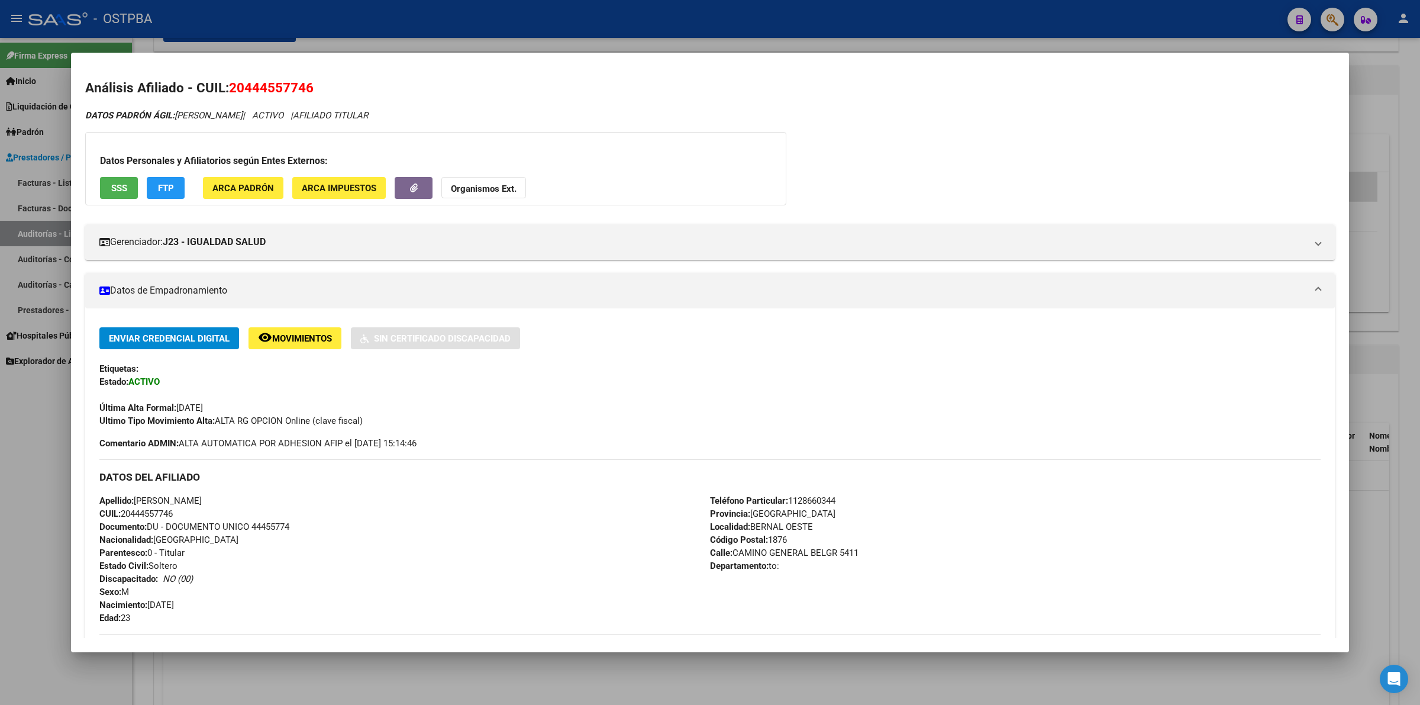
click at [930, 90] on h2 "Análisis Afiliado - CUIL: 20444557746" at bounding box center [710, 88] width 1250 height 20
click at [1416, 262] on div at bounding box center [710, 352] width 1420 height 705
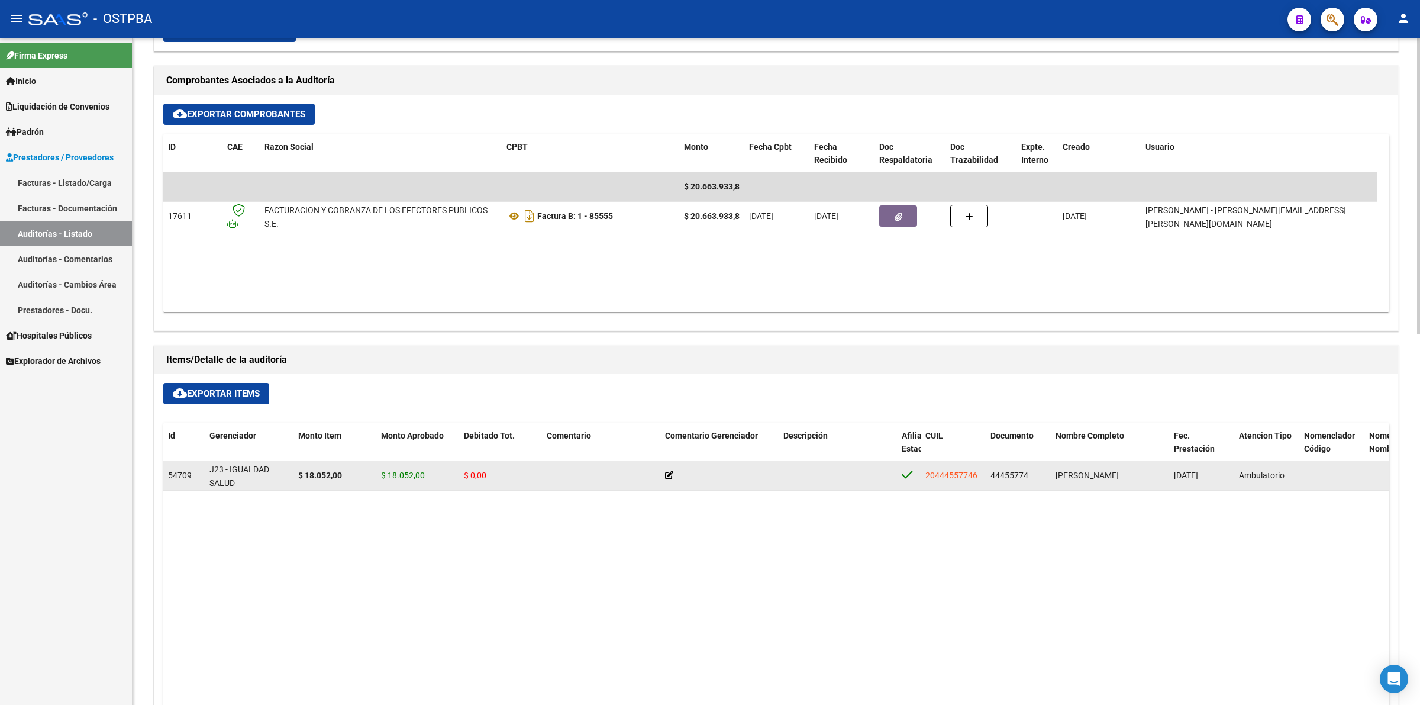
click at [666, 474] on icon at bounding box center [669, 475] width 8 height 8
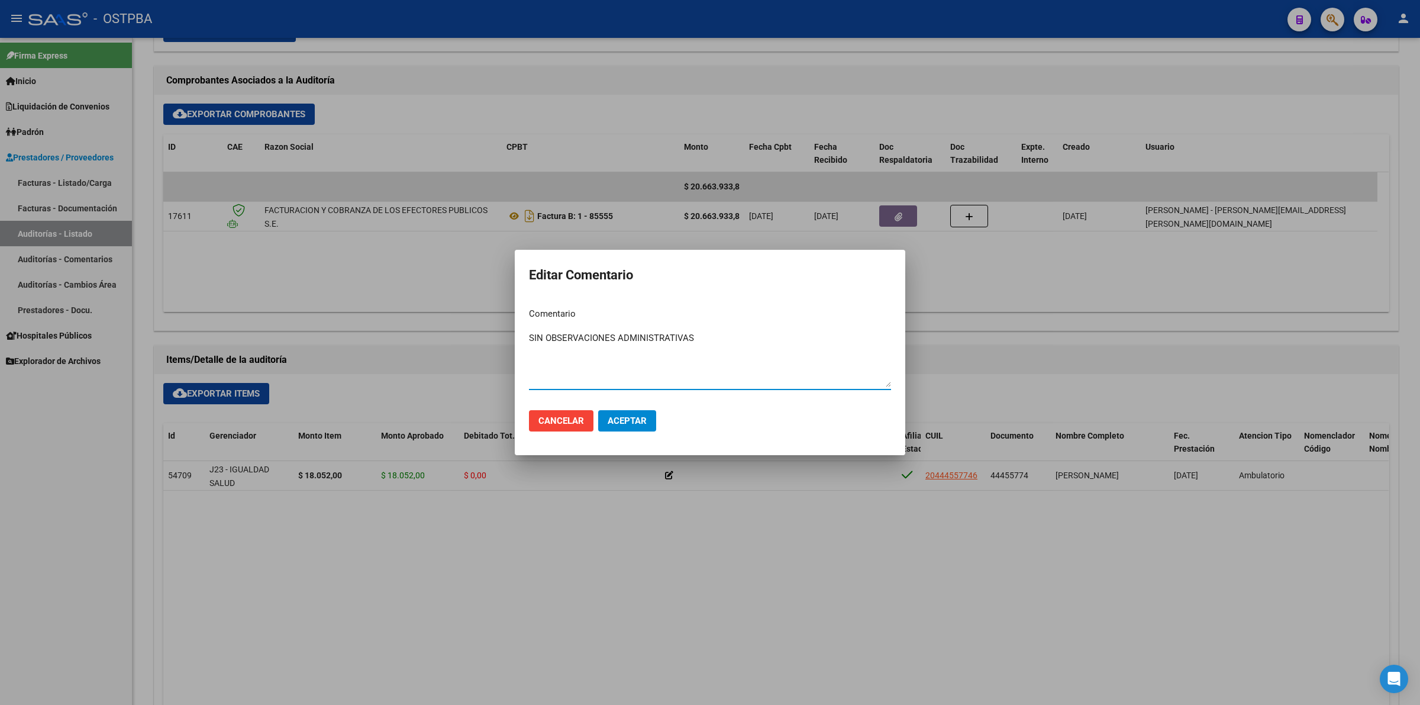
type textarea "SIN OBSERVACIONES ADMINISTRATIVAS"
click at [637, 411] on button "Aceptar" at bounding box center [627, 420] width 58 height 21
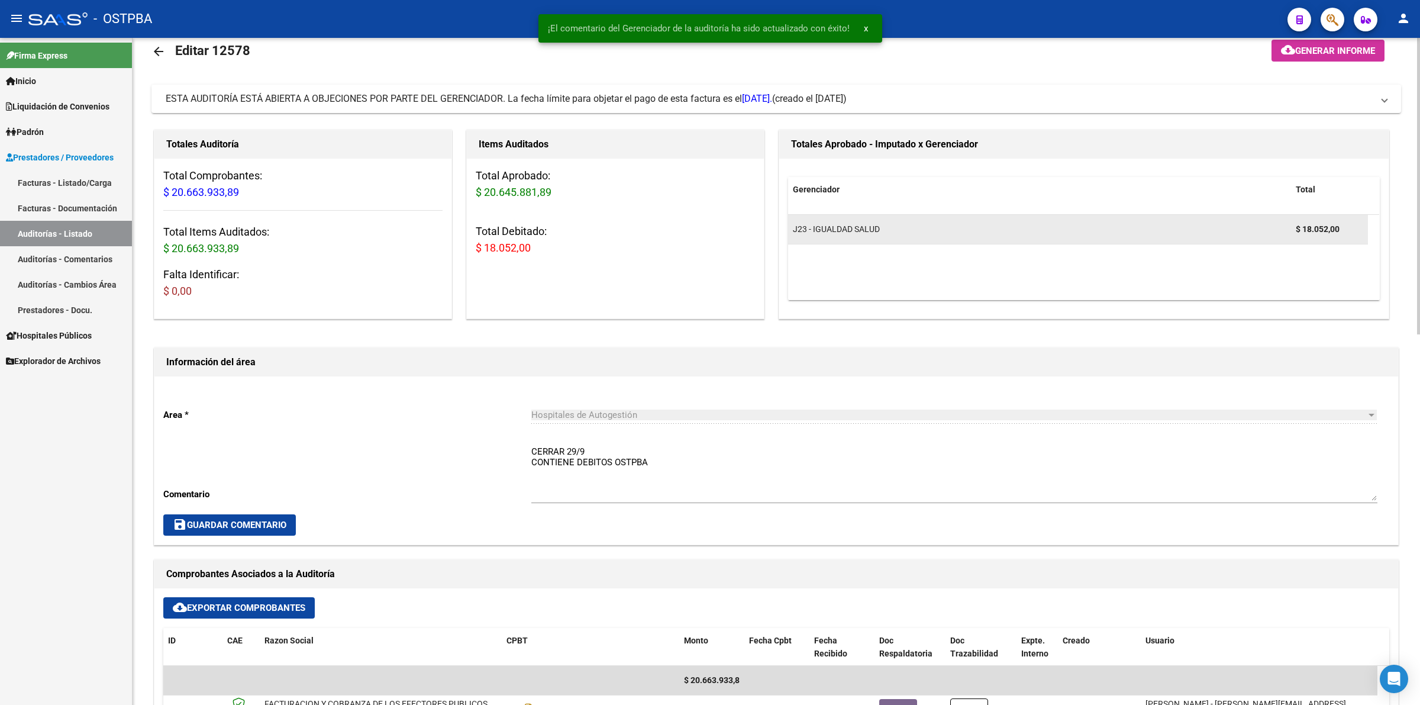
scroll to position [0, 0]
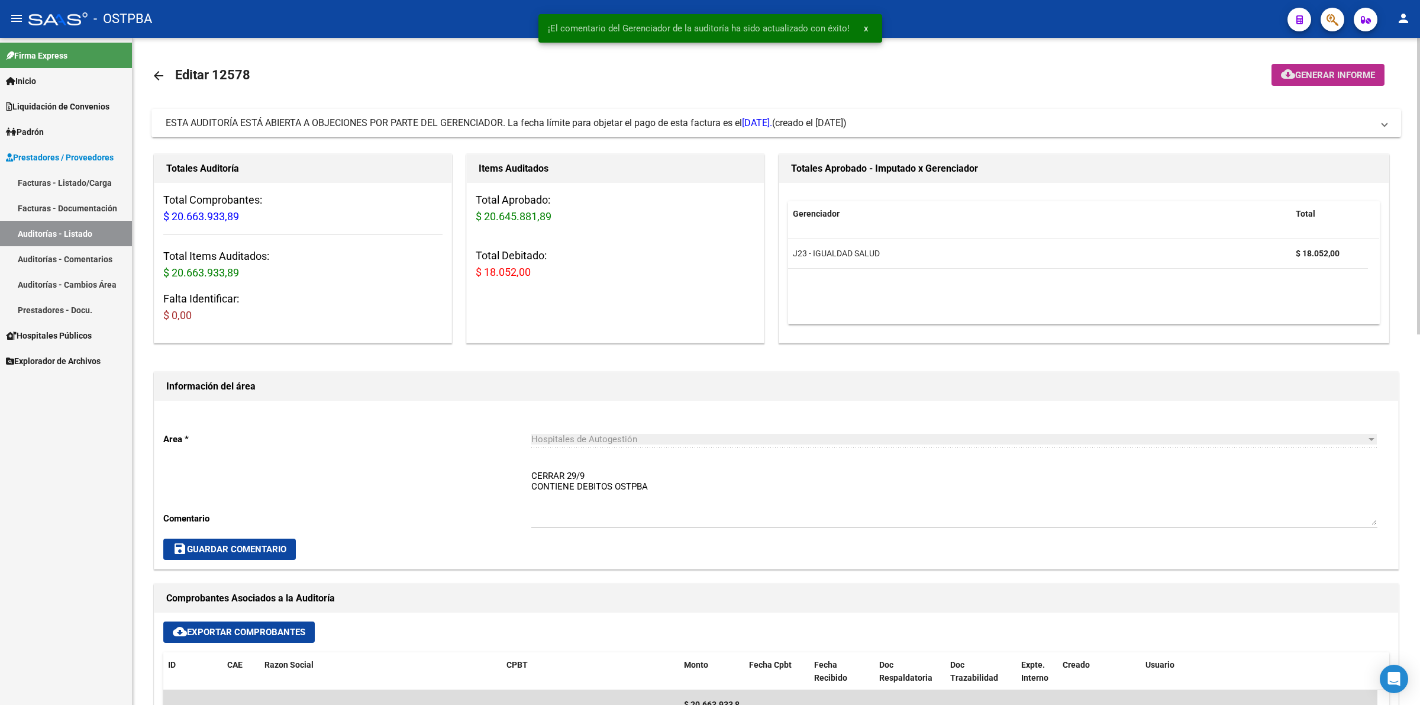
click at [1364, 76] on span "Generar informe" at bounding box center [1336, 75] width 80 height 11
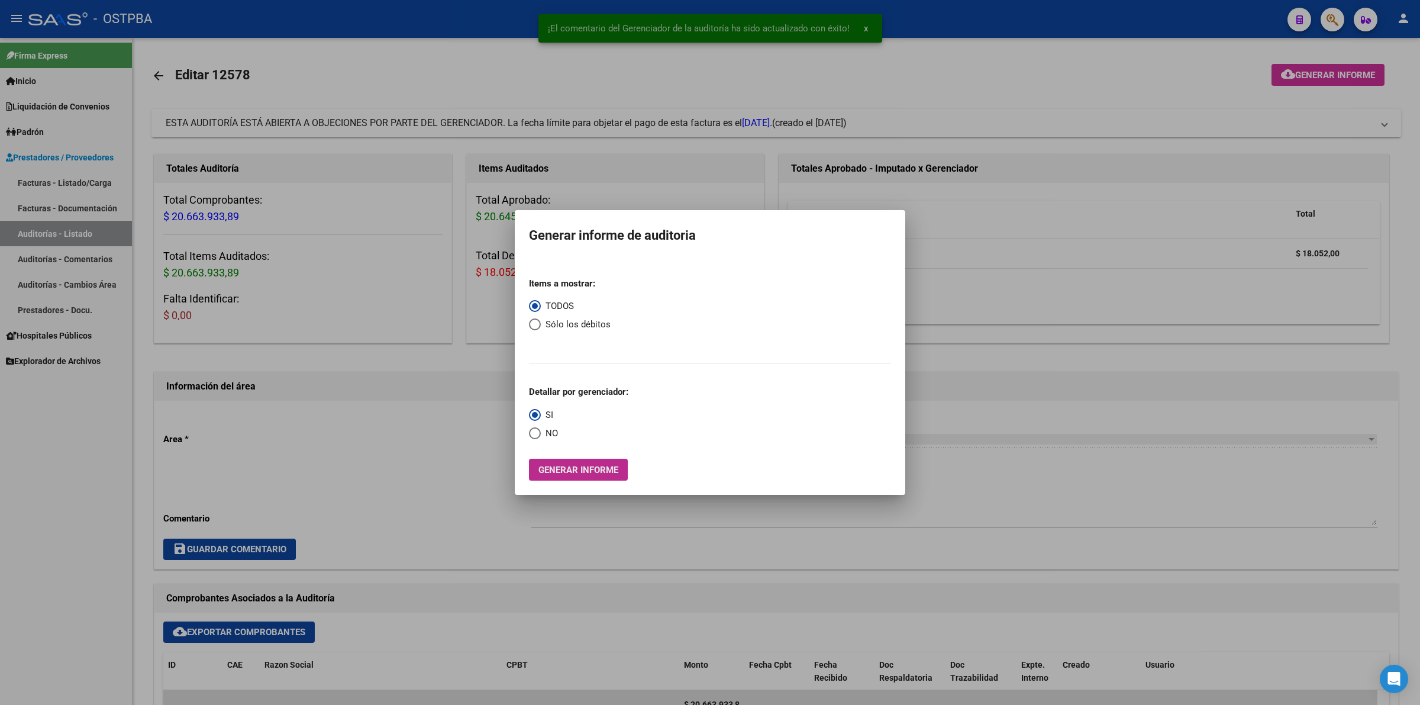
click at [583, 471] on span "Generar informe" at bounding box center [579, 470] width 80 height 11
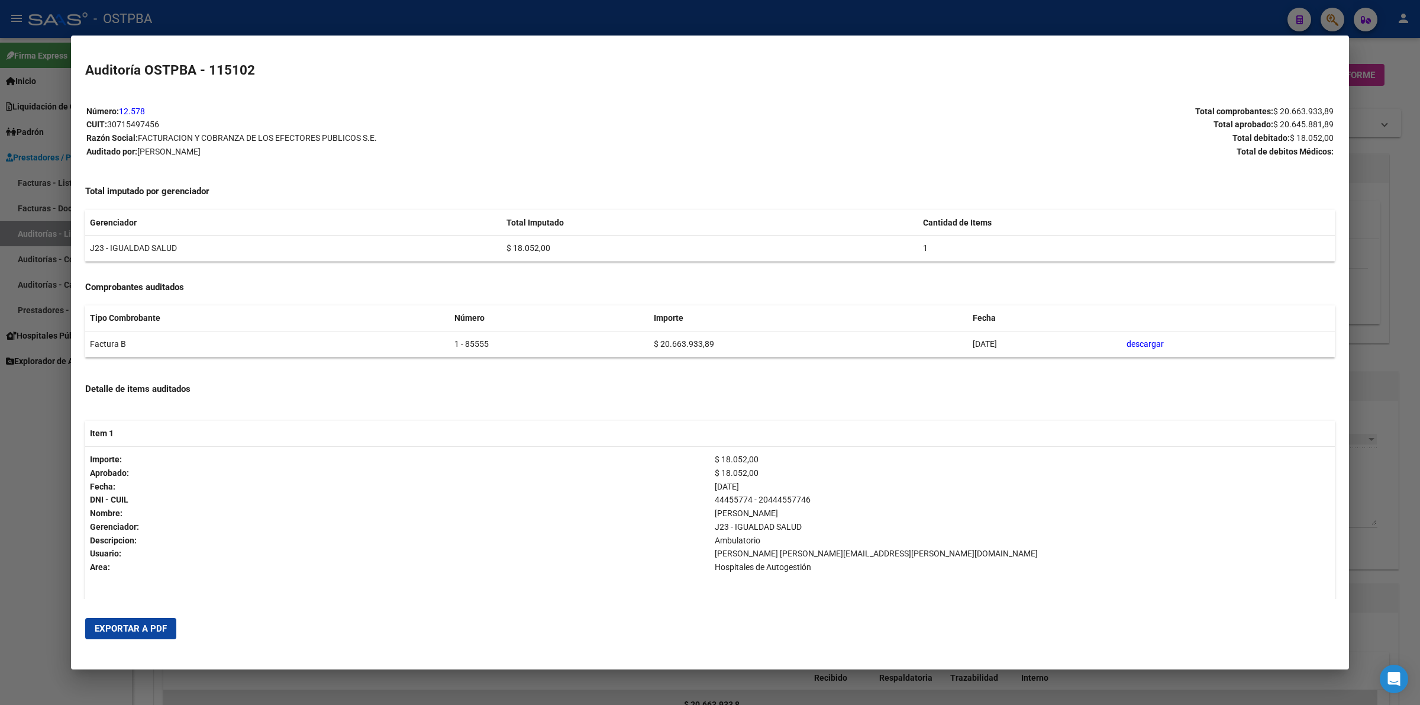
click at [127, 625] on span "Exportar a PDF" at bounding box center [131, 628] width 72 height 11
click at [1387, 194] on div at bounding box center [710, 352] width 1420 height 705
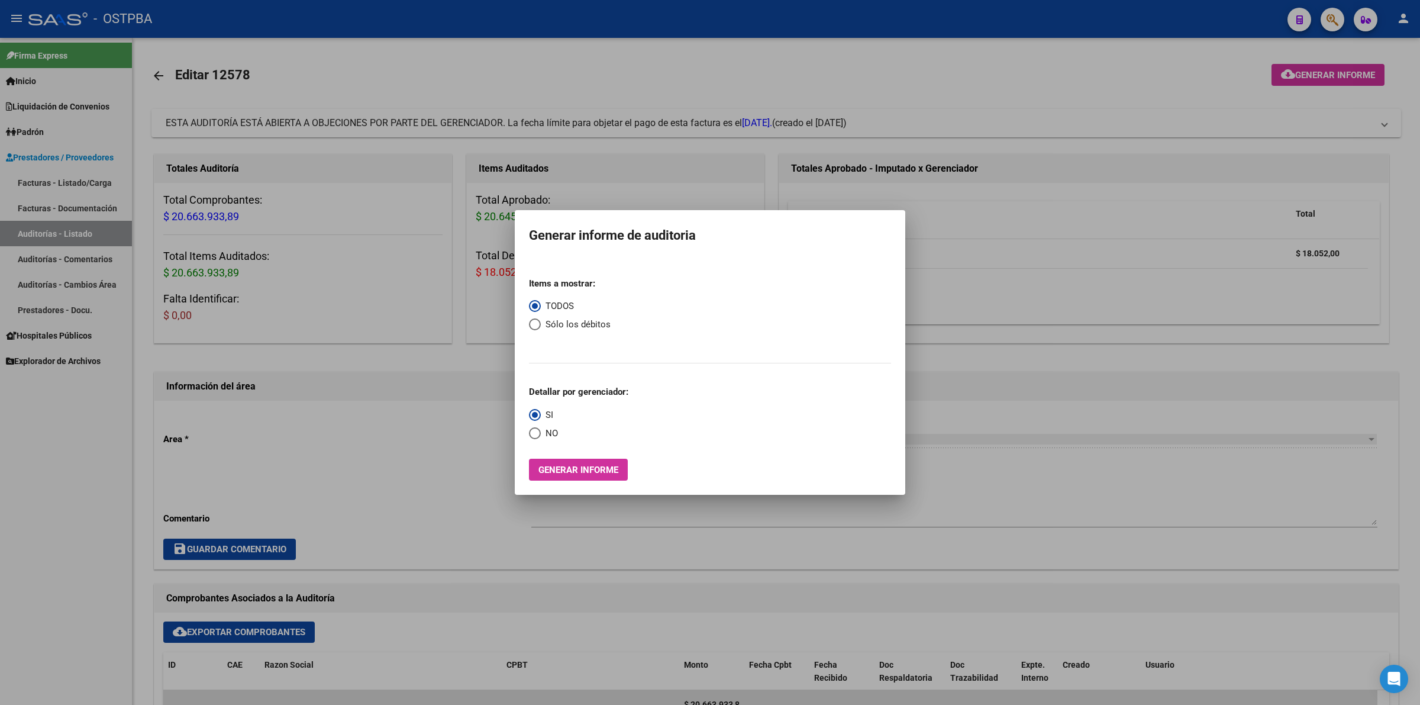
click at [971, 102] on div at bounding box center [710, 352] width 1420 height 705
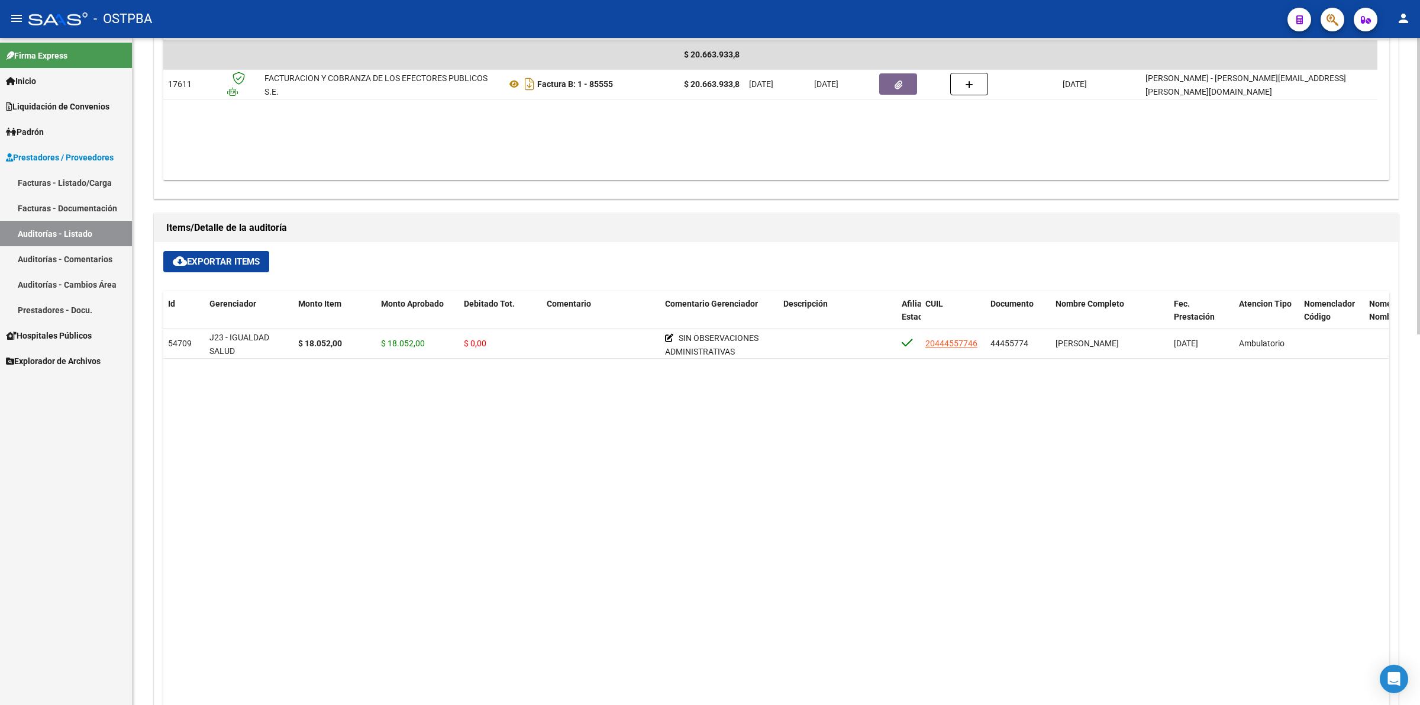
scroll to position [462, 0]
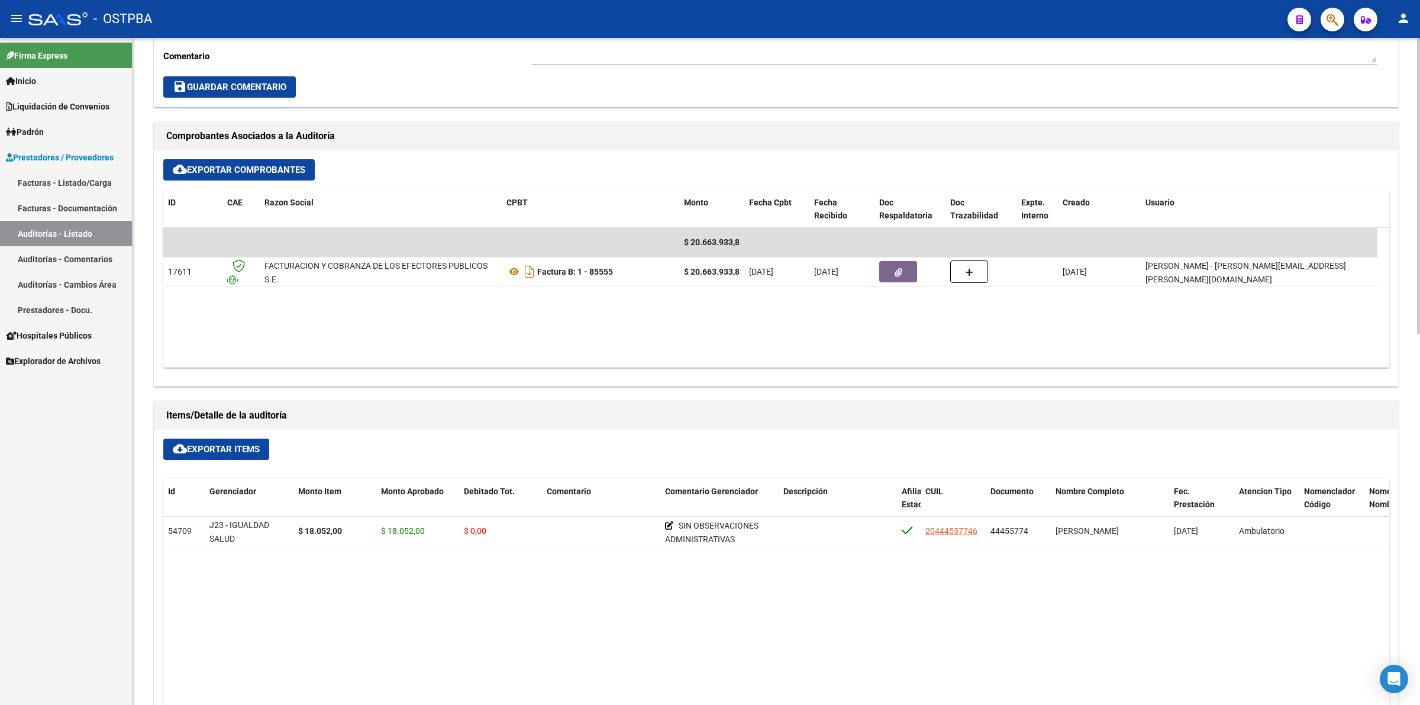
click at [332, 358] on datatable-body "$ 20.663.933,89 17611 FACTURACION Y COBRANZA DE LOS EFECTORES PUBLICOS S.E. Fac…" at bounding box center [776, 298] width 1226 height 140
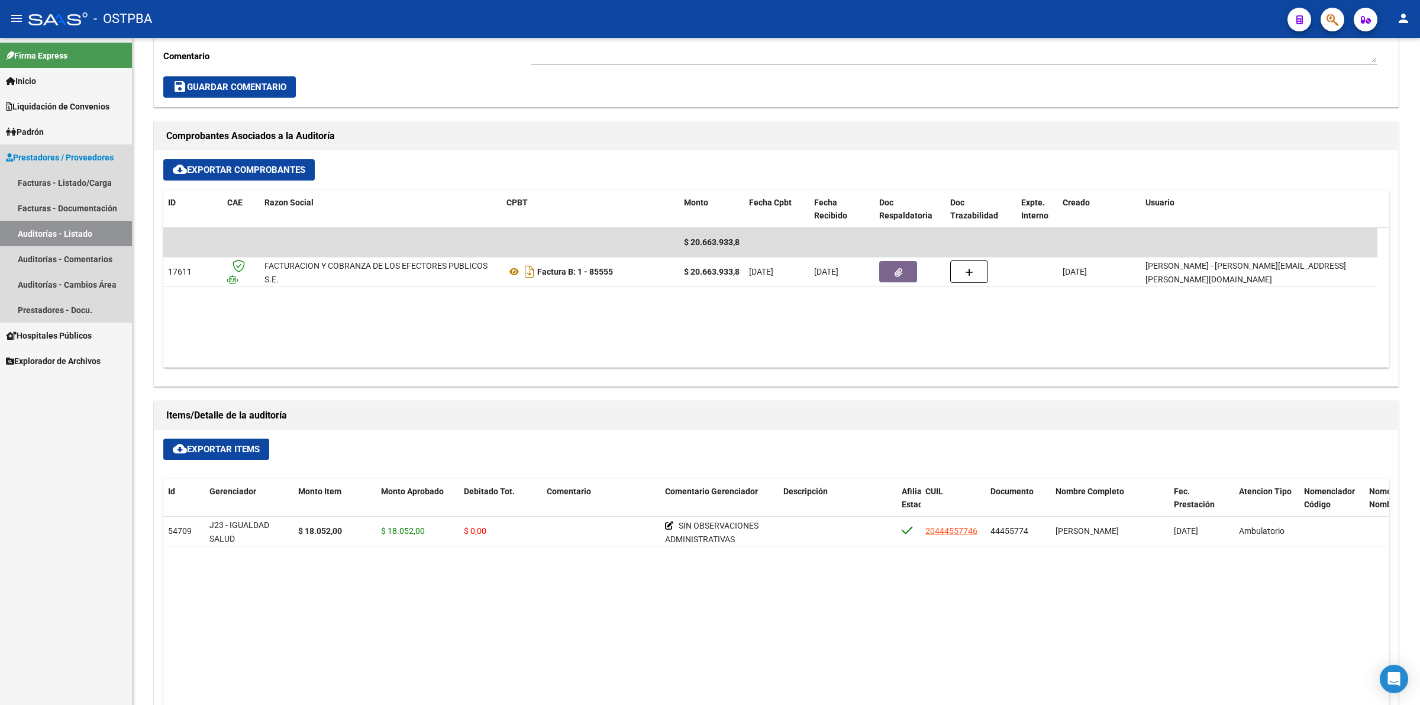
click at [81, 234] on link "Auditorías - Listado" at bounding box center [66, 233] width 132 height 25
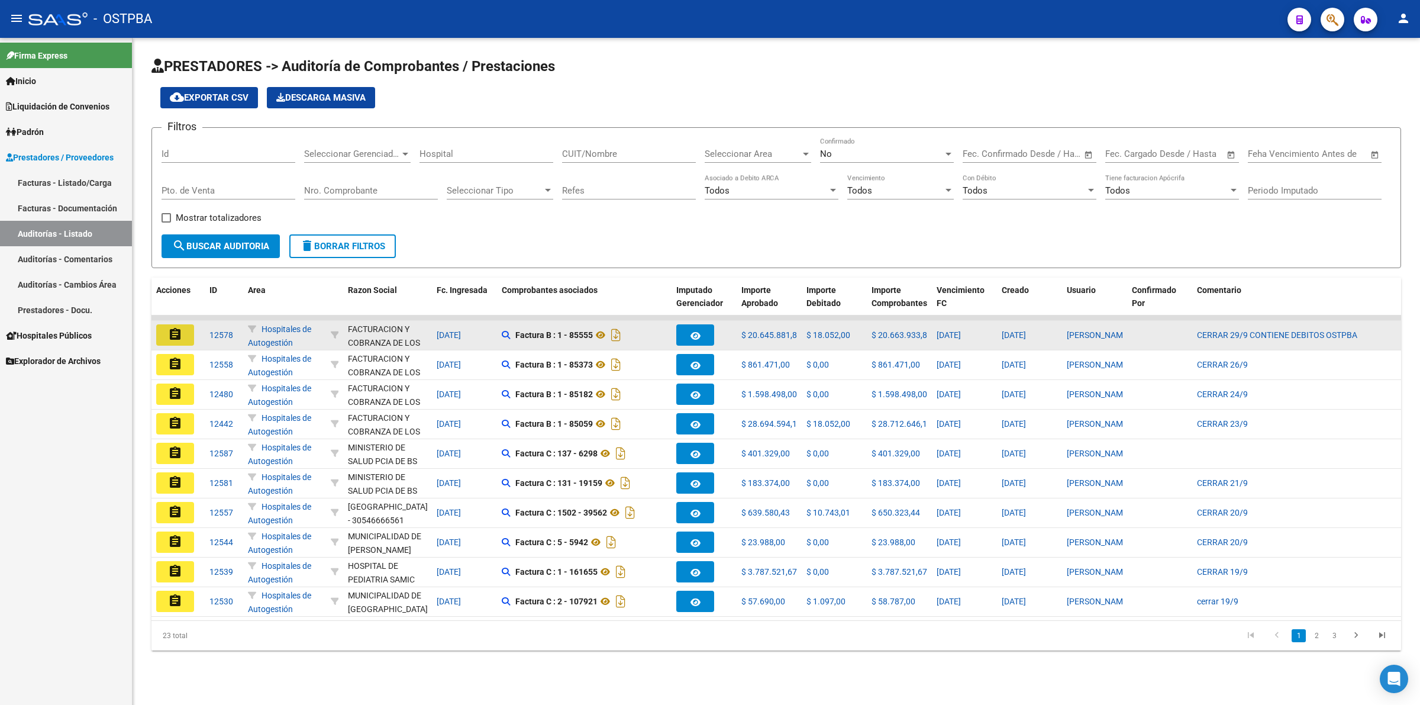
click at [168, 330] on mat-icon "assignment" at bounding box center [175, 334] width 14 height 14
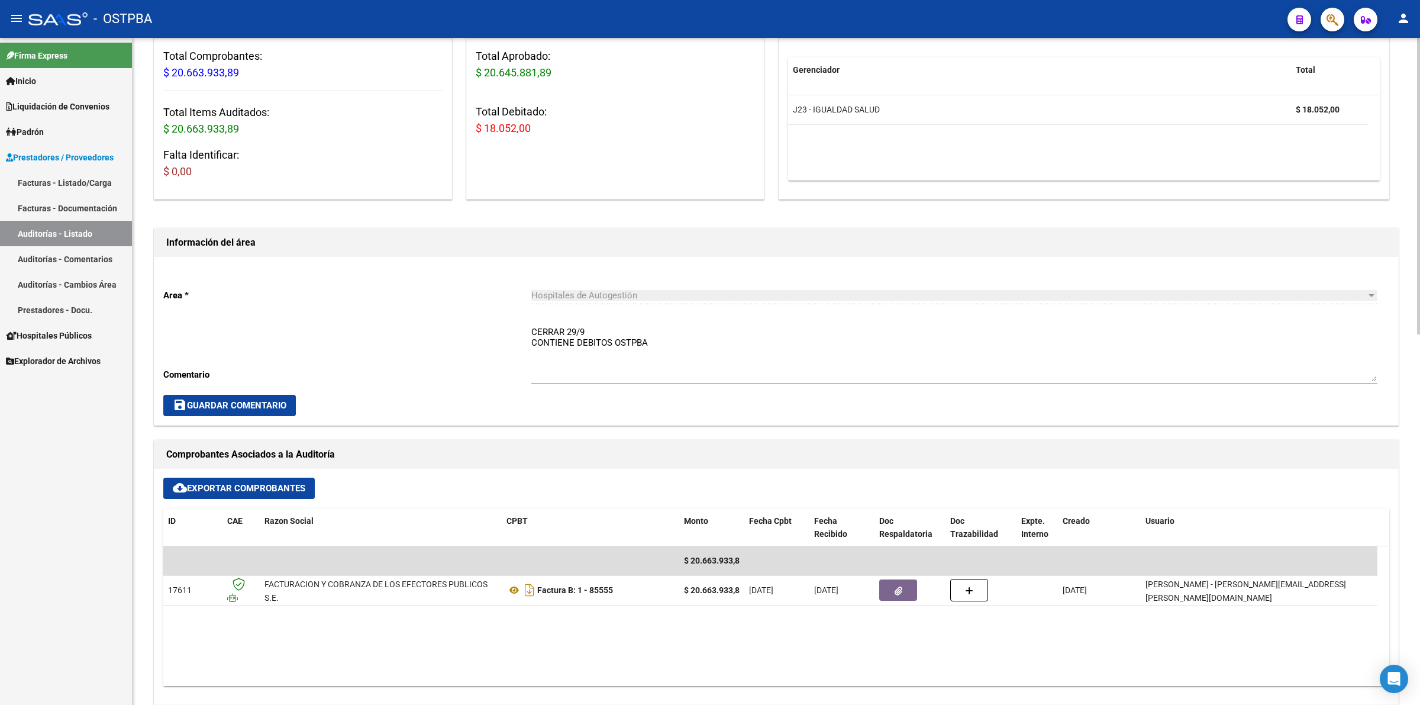
scroll to position [370, 0]
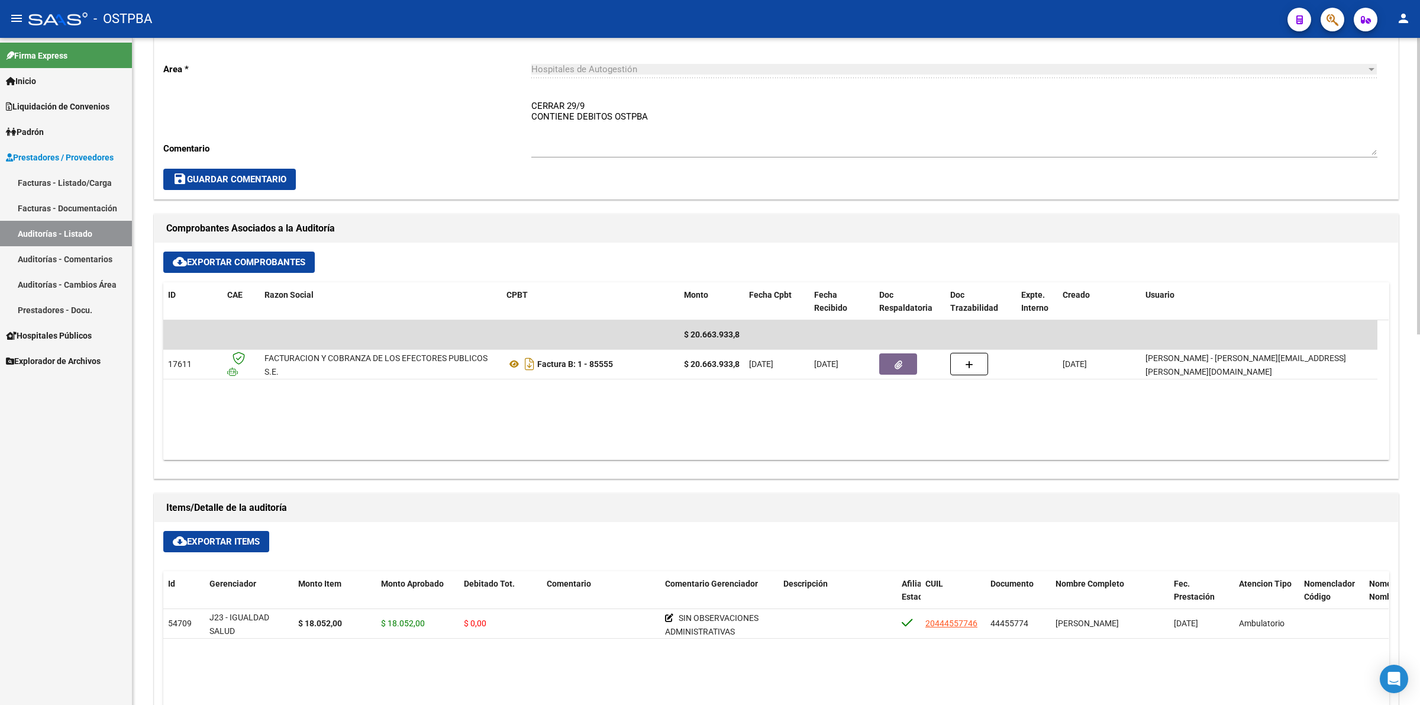
click at [83, 231] on link "Auditorías - Listado" at bounding box center [66, 233] width 132 height 25
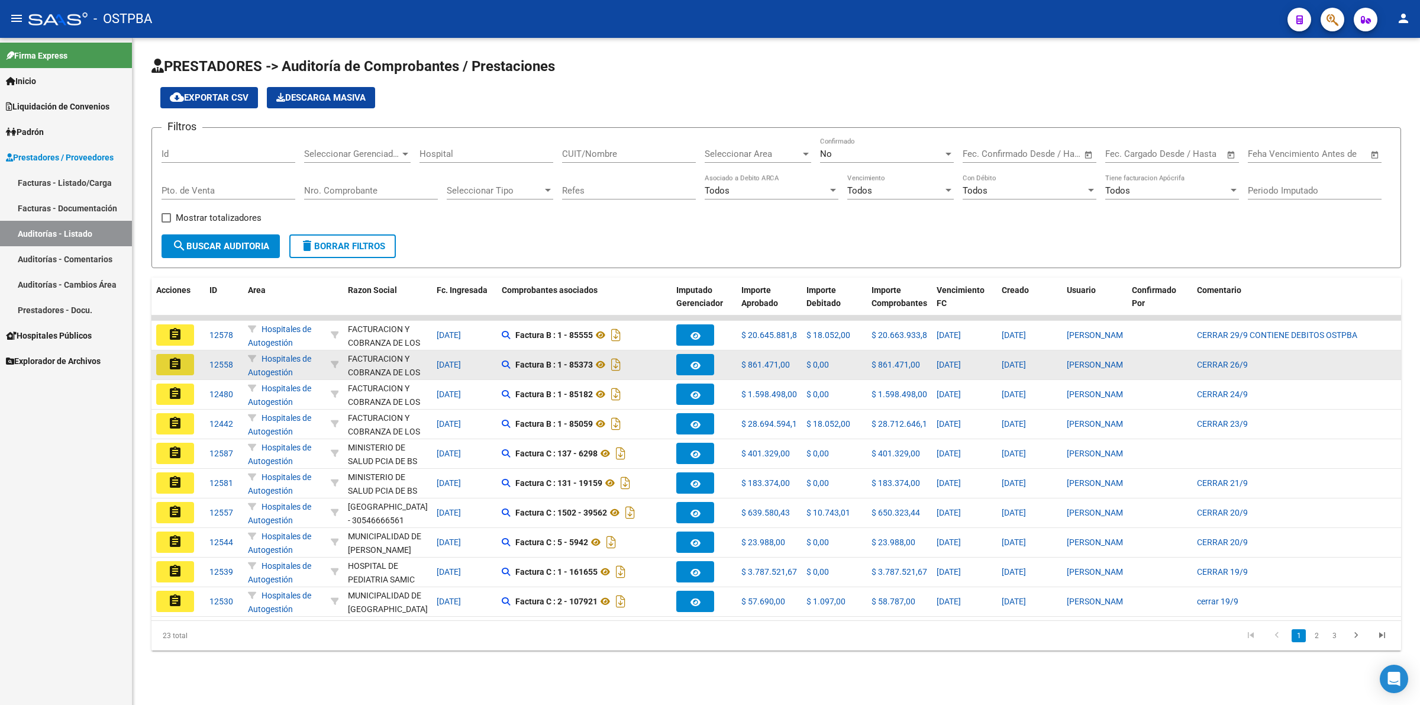
click at [175, 362] on mat-icon "assignment" at bounding box center [175, 364] width 14 height 14
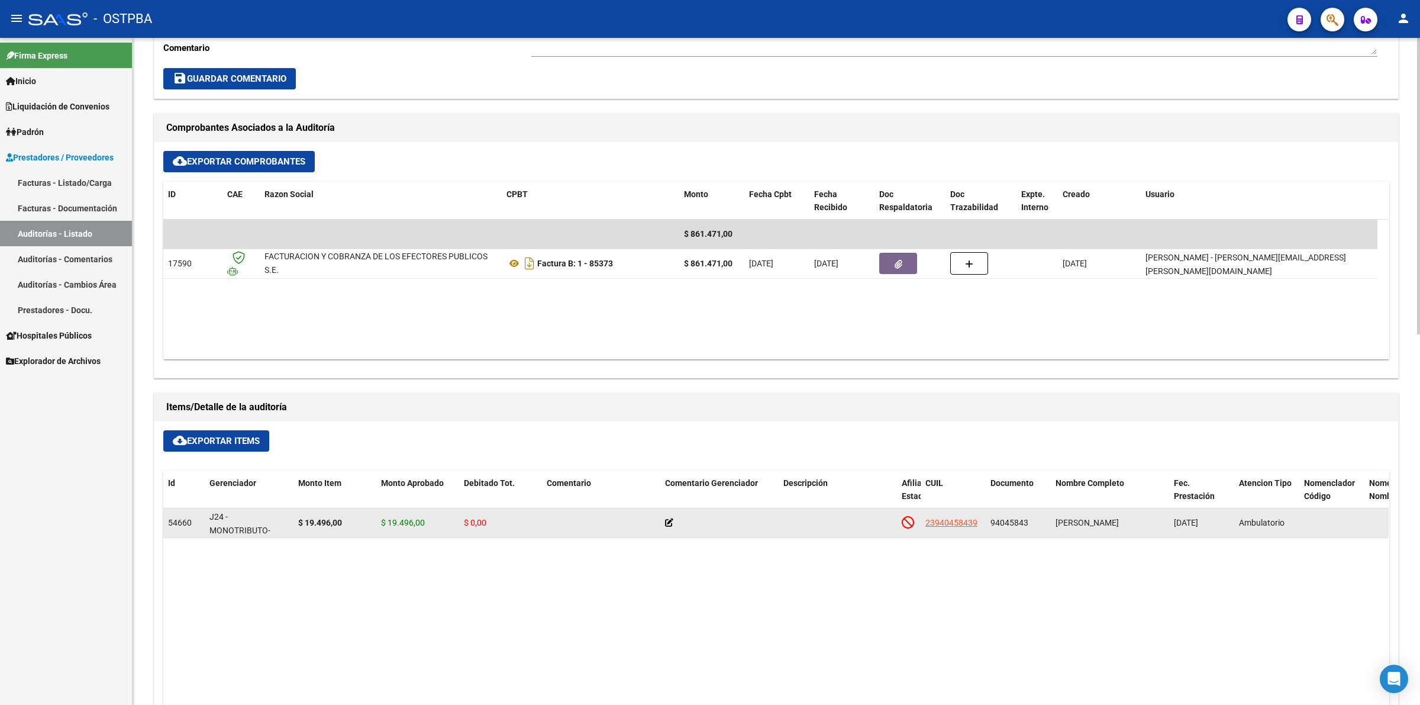
scroll to position [518, 0]
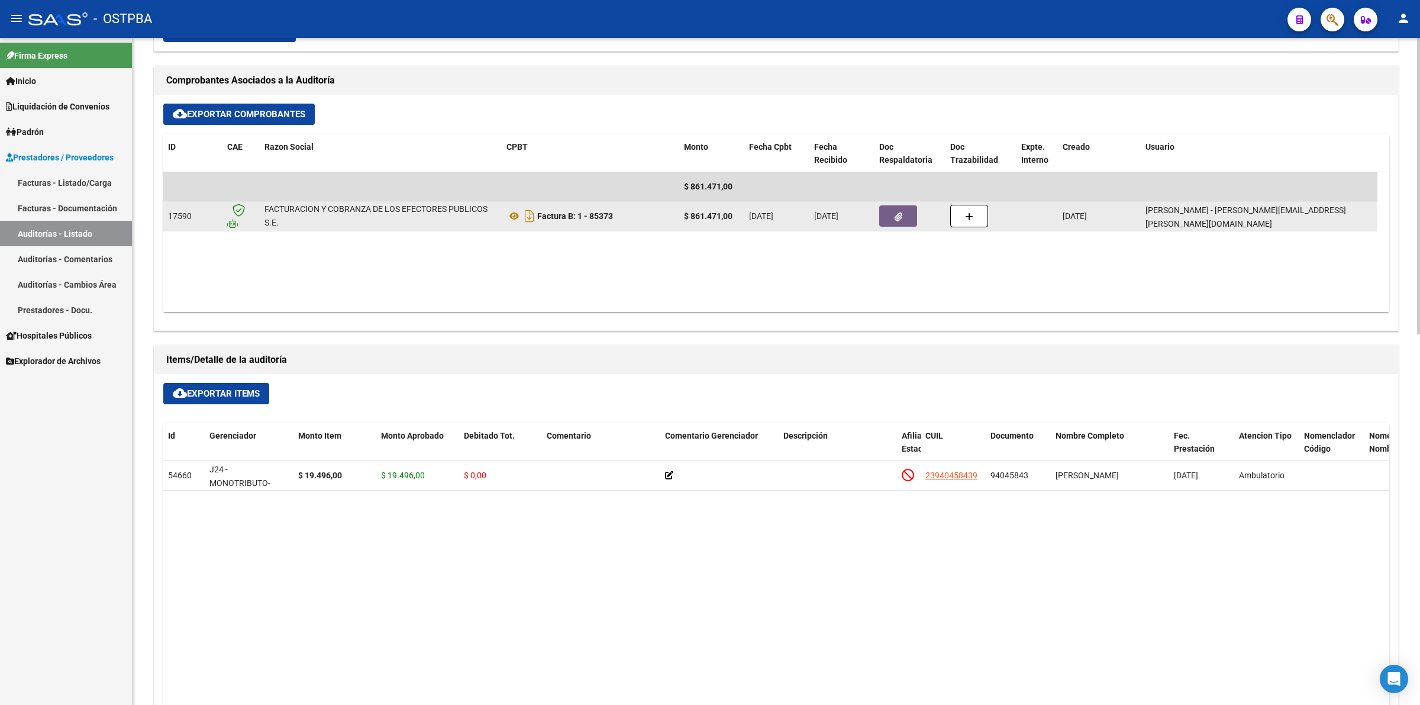
click at [890, 219] on button "button" at bounding box center [898, 215] width 38 height 21
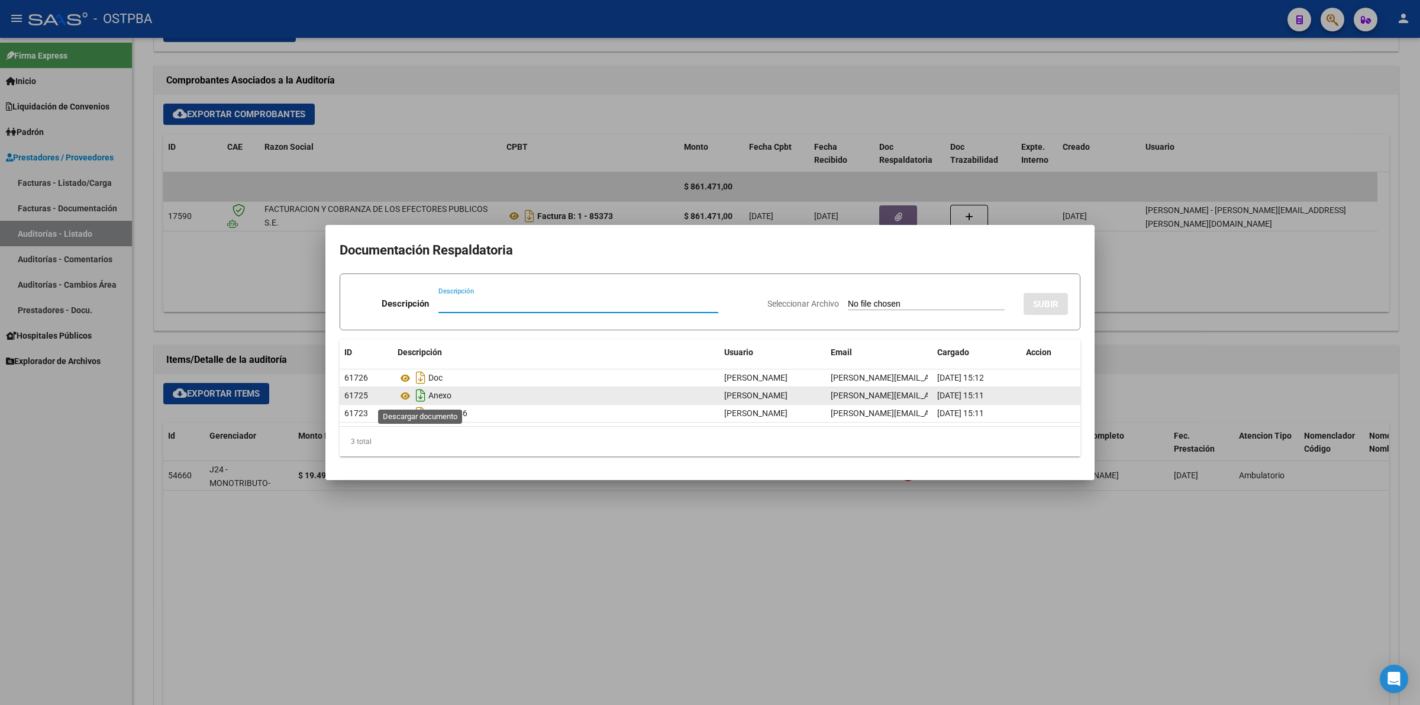
click at [421, 398] on icon "Descargar documento" at bounding box center [420, 395] width 15 height 19
click at [795, 549] on div at bounding box center [710, 352] width 1420 height 705
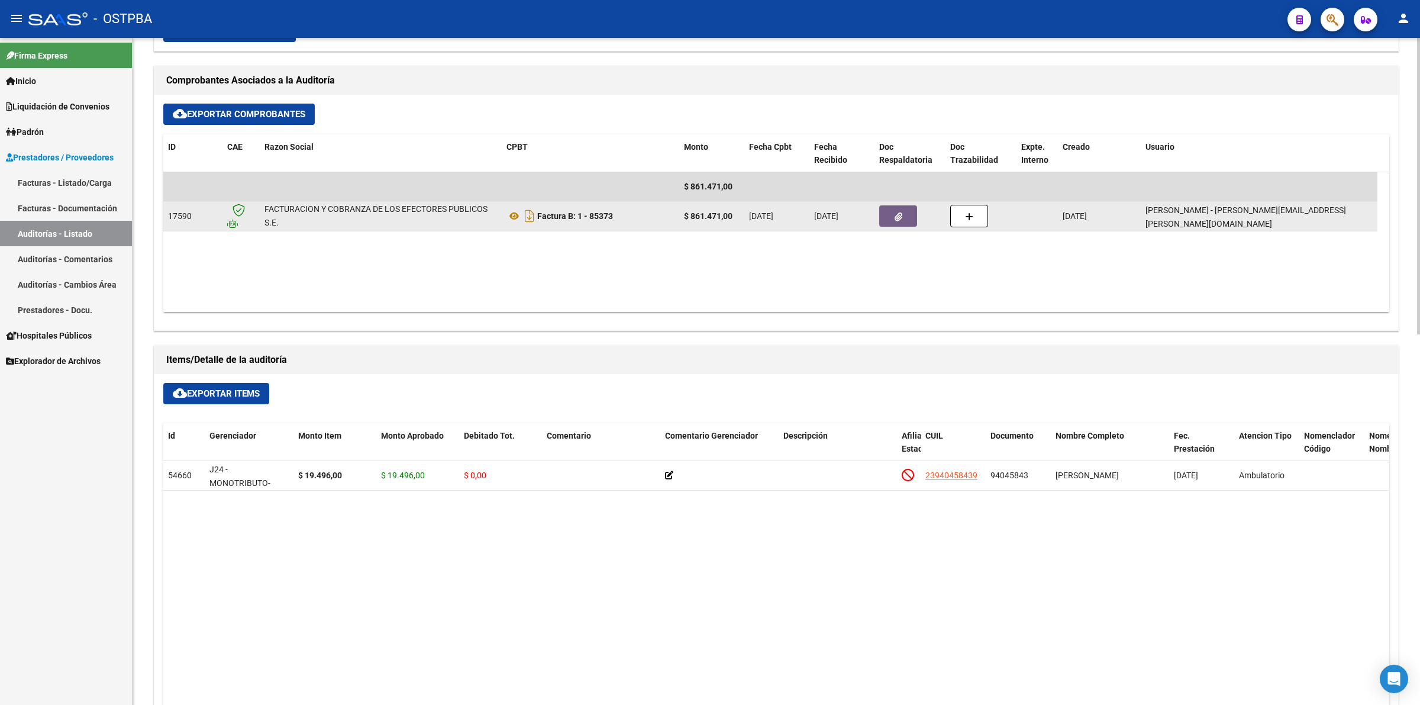
click at [904, 220] on button "button" at bounding box center [898, 215] width 38 height 21
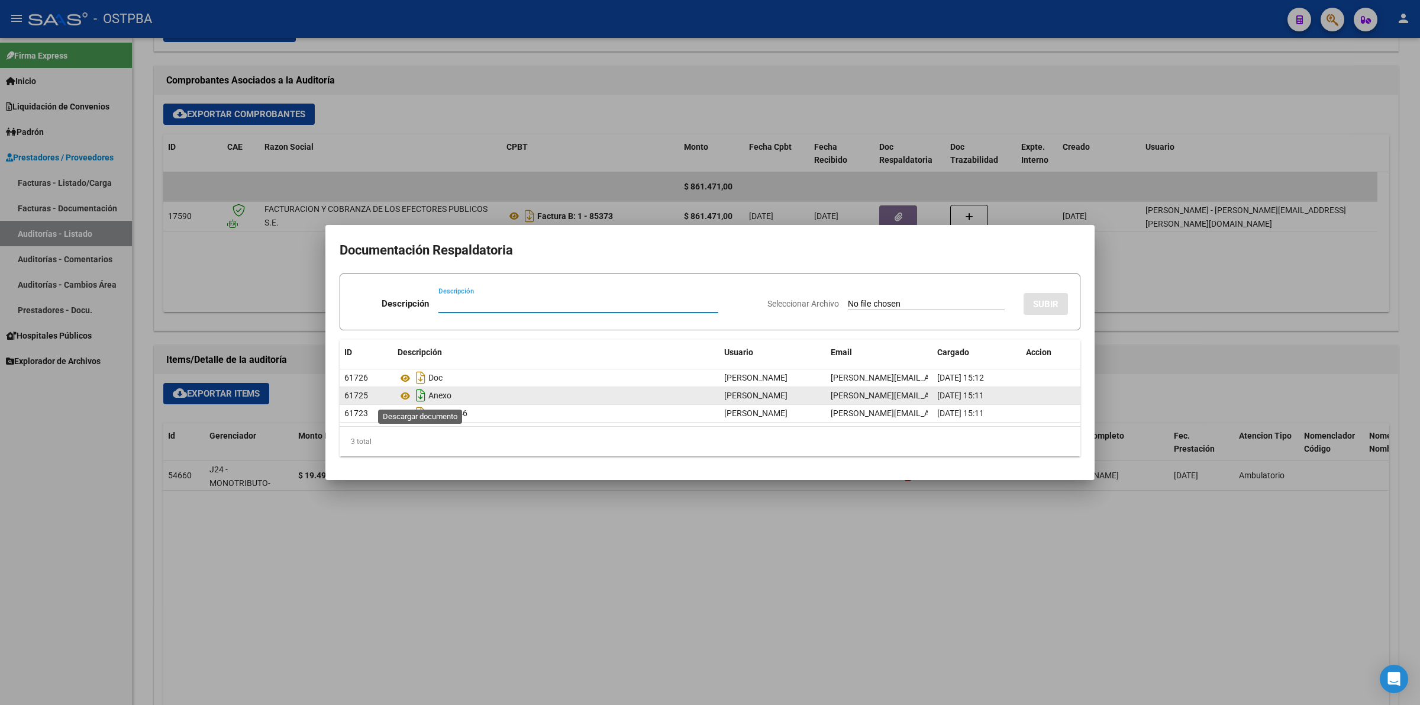
click at [415, 398] on icon "Descargar documento" at bounding box center [420, 395] width 15 height 19
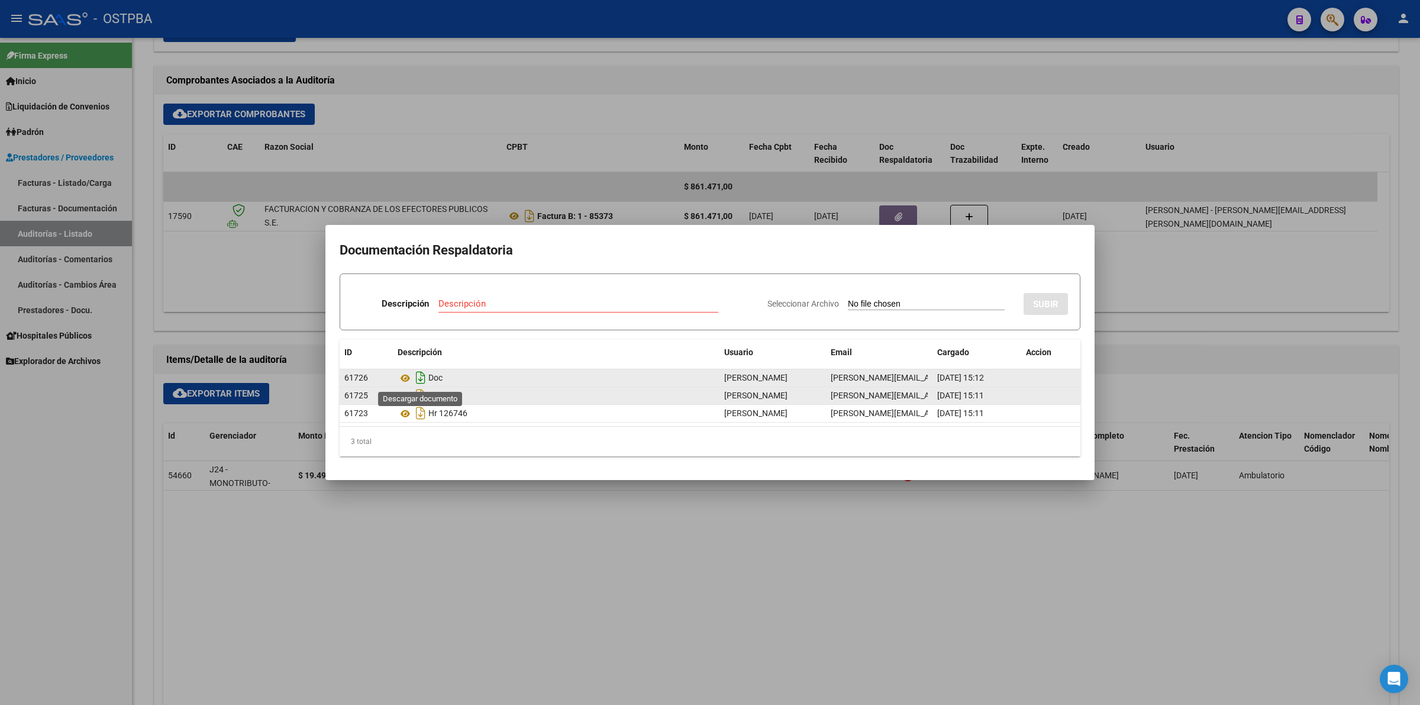
click at [421, 379] on icon "Descargar documento" at bounding box center [420, 377] width 15 height 19
click at [894, 581] on div at bounding box center [710, 352] width 1420 height 705
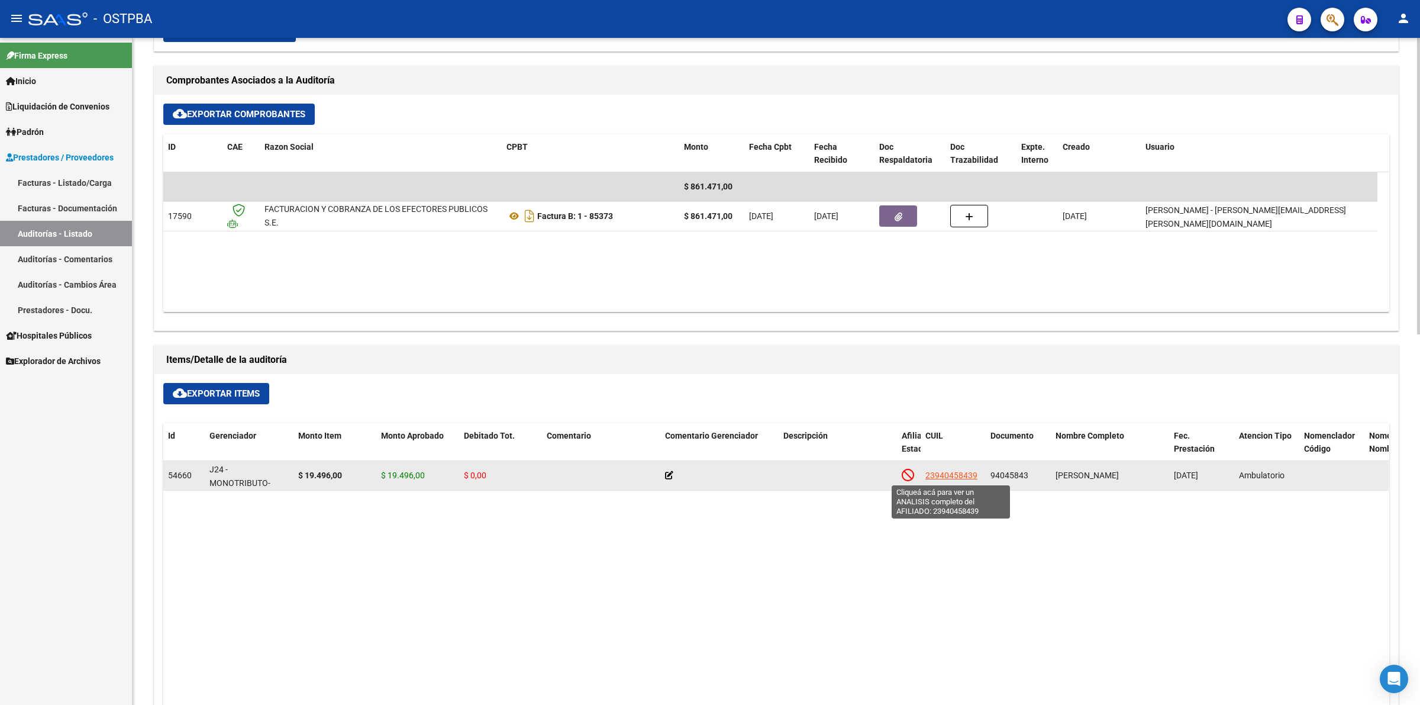
click at [942, 475] on span "23940458439" at bounding box center [952, 475] width 52 height 9
type textarea "23940458439"
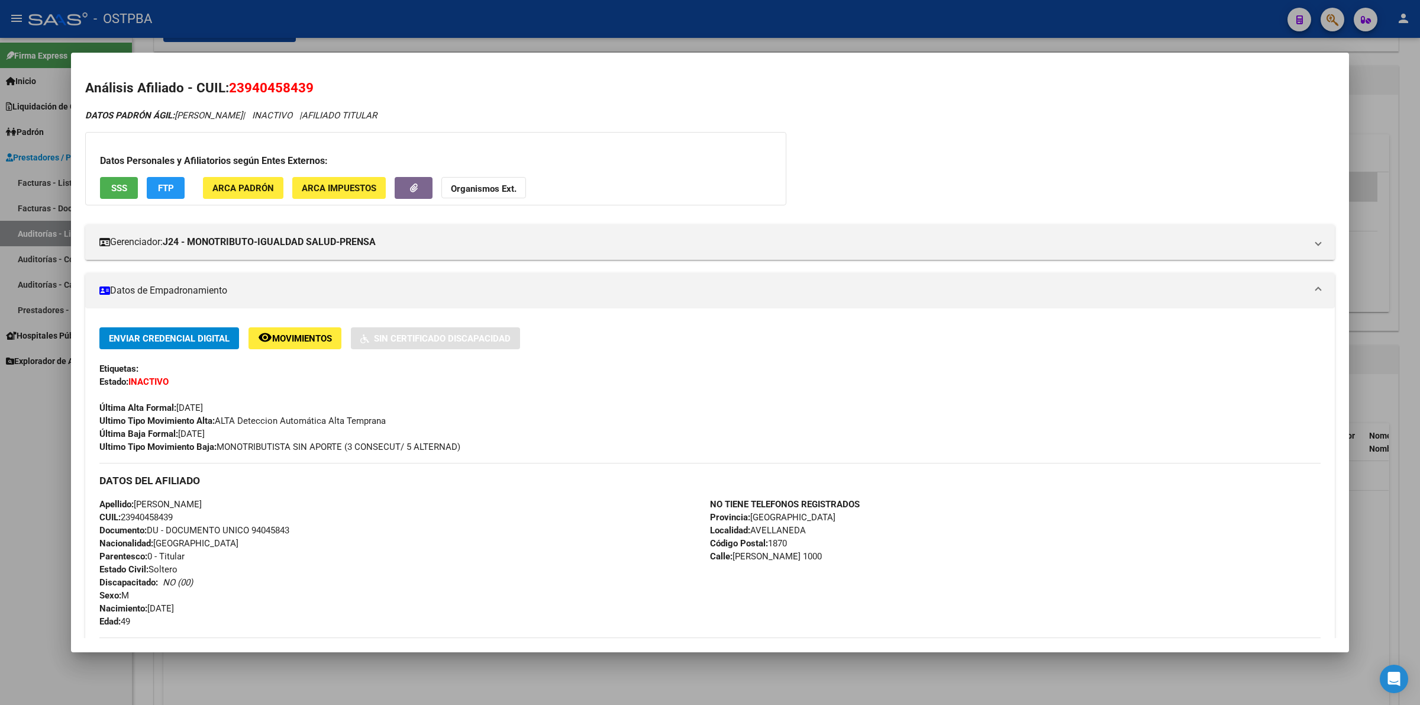
click at [1185, 105] on div "Análisis Afiliado - CUIL: 23940458439 DATOS PADRÓN ÁGIL: MAMANI MANUEL | INACTI…" at bounding box center [710, 511] width 1250 height 867
click at [1401, 205] on div at bounding box center [710, 352] width 1420 height 705
